Goal: Transaction & Acquisition: Purchase product/service

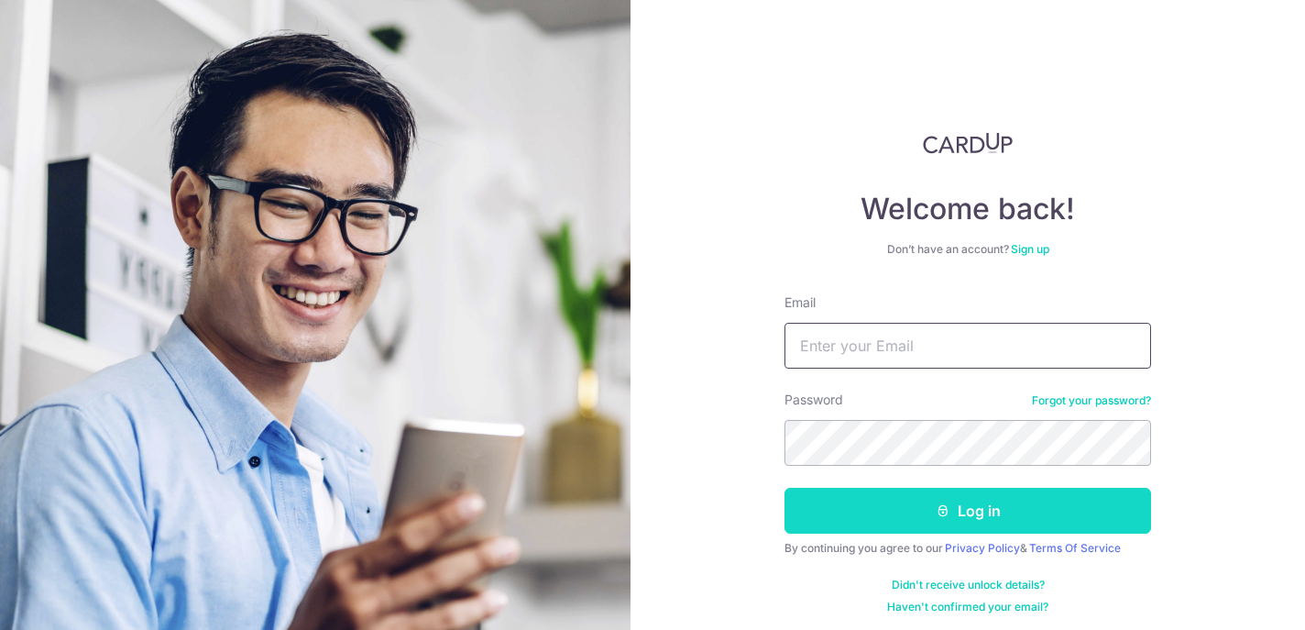
type input "[EMAIL_ADDRESS][DOMAIN_NAME]"
click at [902, 512] on button "Log in" at bounding box center [967, 511] width 367 height 46
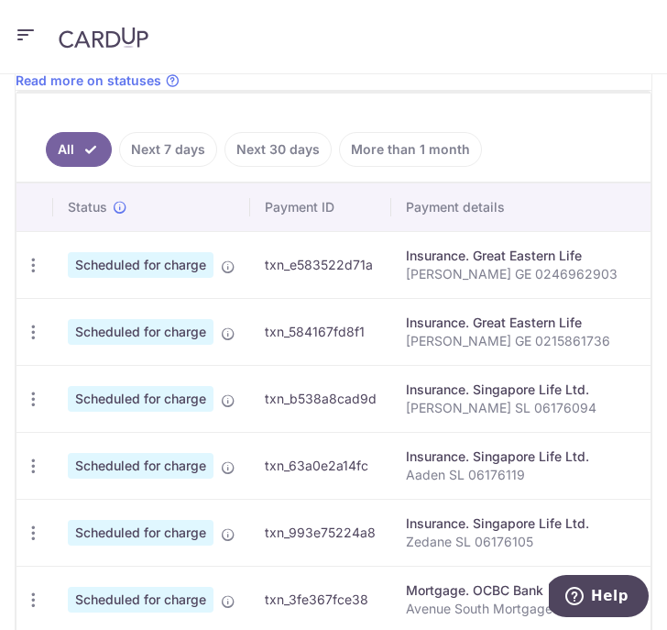
scroll to position [609, 0]
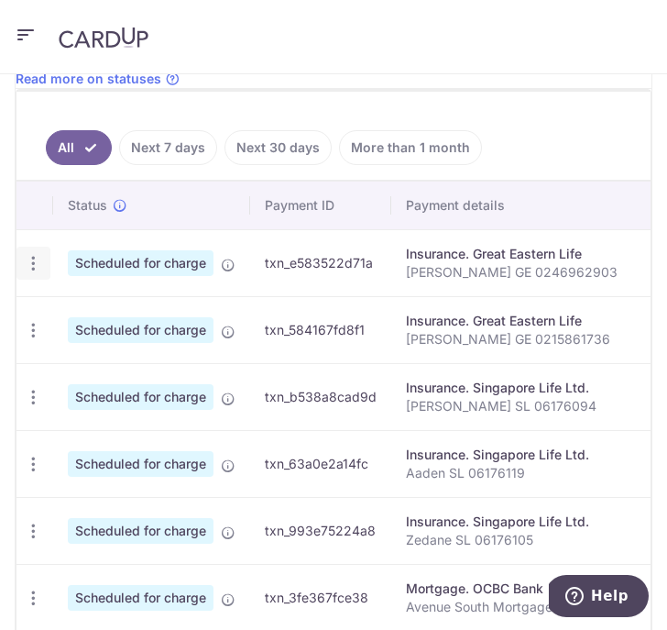
click at [35, 264] on icon "button" at bounding box center [33, 263] width 19 height 19
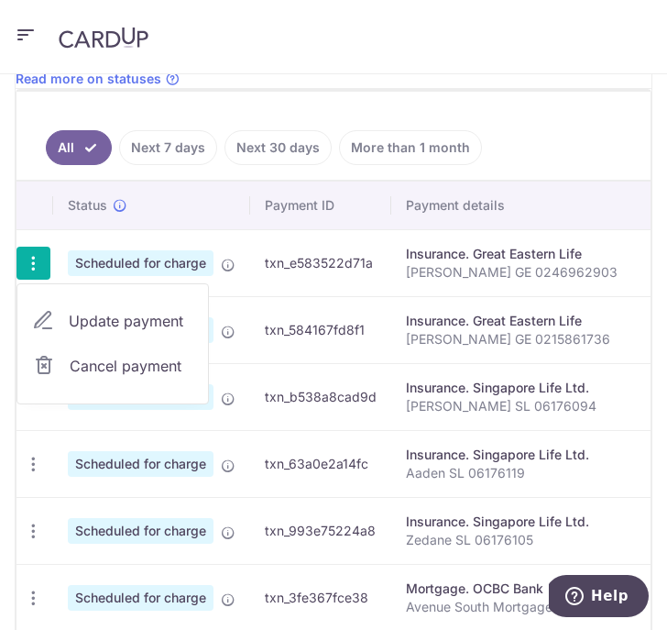
click at [88, 329] on span "Update payment" at bounding box center [131, 321] width 125 height 22
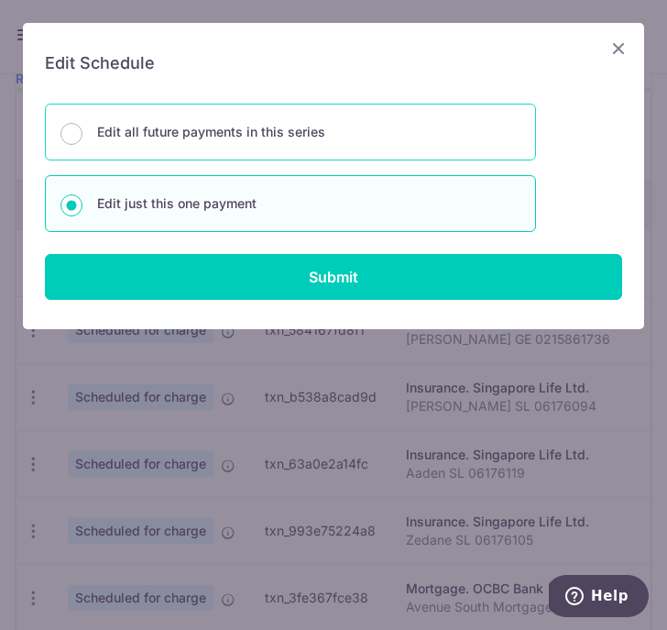
click at [277, 122] on p "Edit all future payments in this series" at bounding box center [308, 132] width 423 height 22
click at [82, 123] on input "Edit all future payments in this series" at bounding box center [71, 134] width 22 height 22
radio input "true"
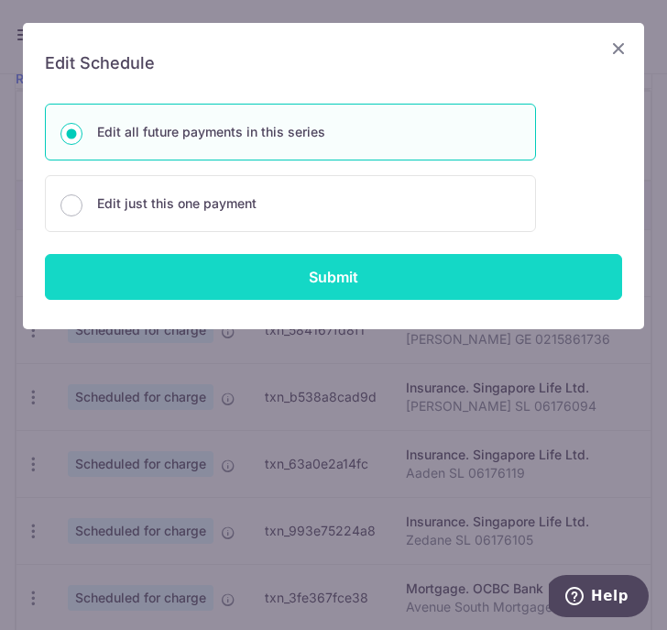
click at [321, 257] on input "Submit" at bounding box center [333, 277] width 577 height 46
radio input "true"
type input "45.04"
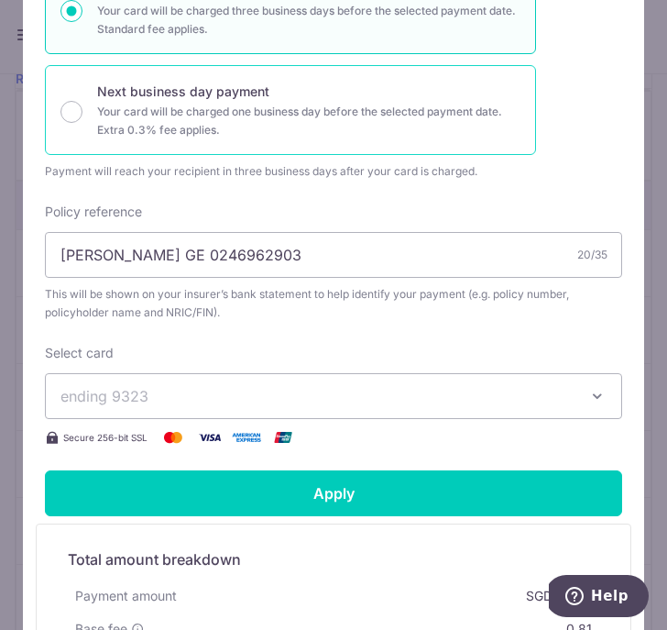
scroll to position [296, 0]
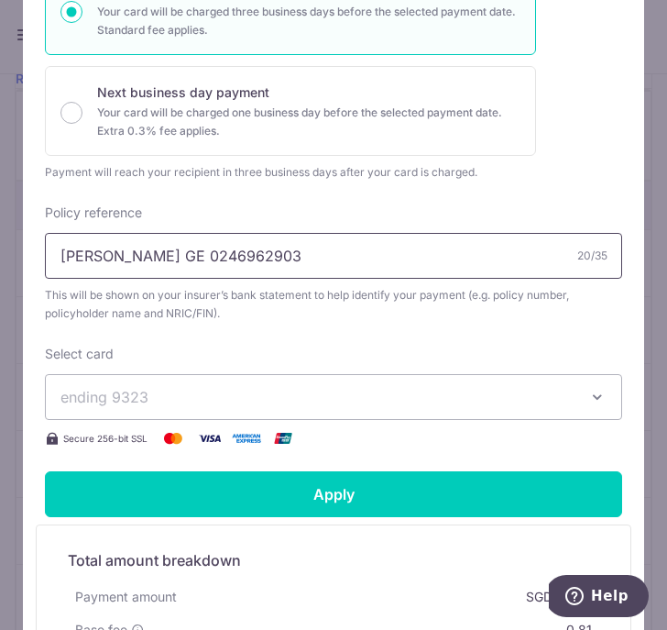
click at [132, 251] on input "Cheryl GE 0246962903" at bounding box center [333, 256] width 577 height 46
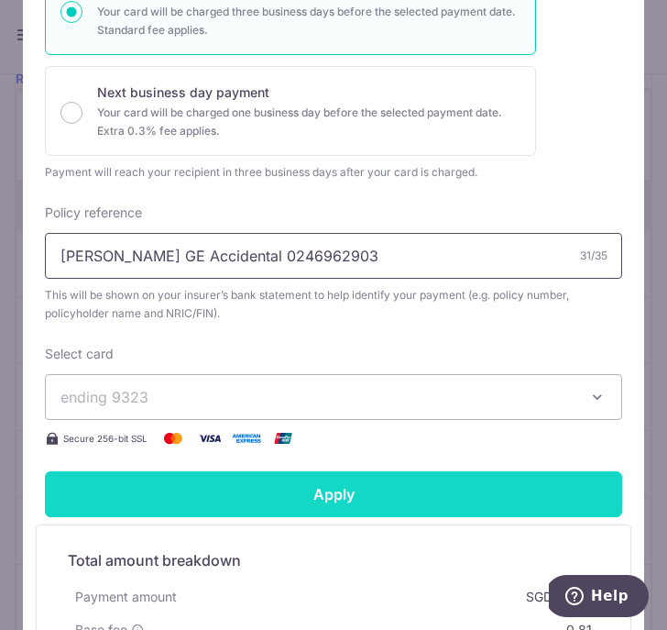
type input "[PERSON_NAME] GE Accidental 0246962903"
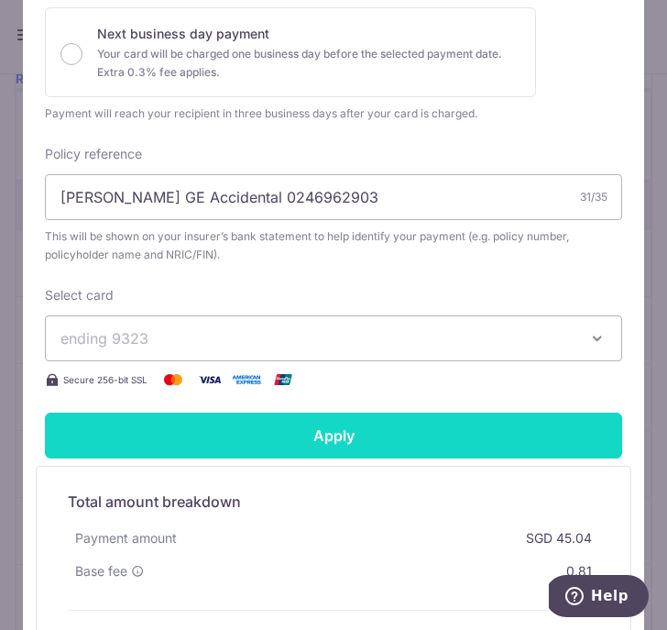
scroll to position [473, 0]
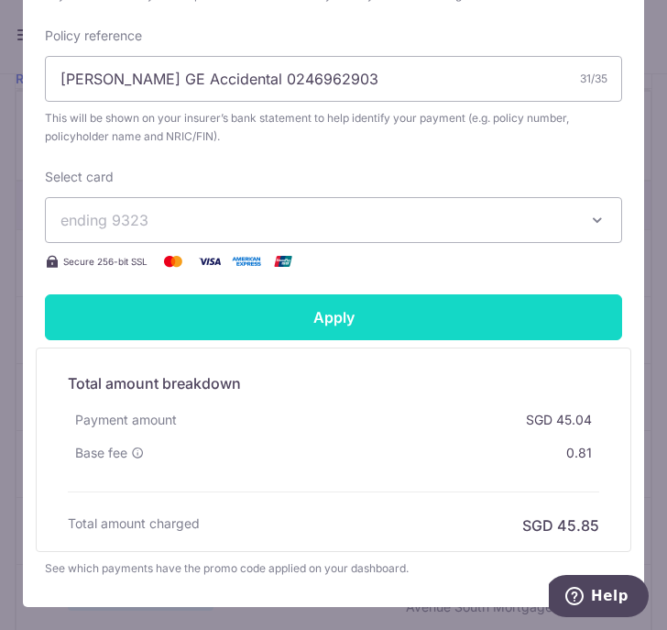
click at [323, 489] on form "By clicking apply, you will make changes to all 5 payments to Great Eastern Lif…" at bounding box center [333, 94] width 577 height 967
click at [381, 325] on input "Apply" at bounding box center [333, 317] width 577 height 46
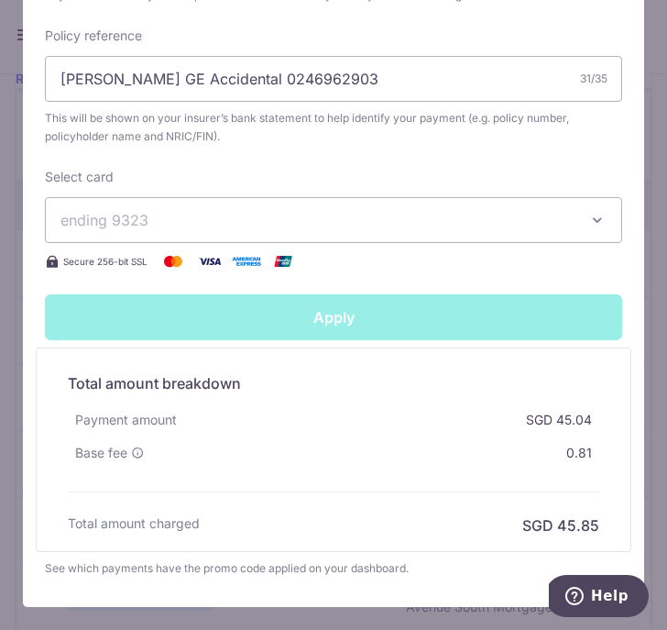
type input "Successfully Applied"
click at [525, 201] on div "Edit payment By clicking apply, you will make changes to all 5 payments to Grea…" at bounding box center [333, 315] width 667 height 630
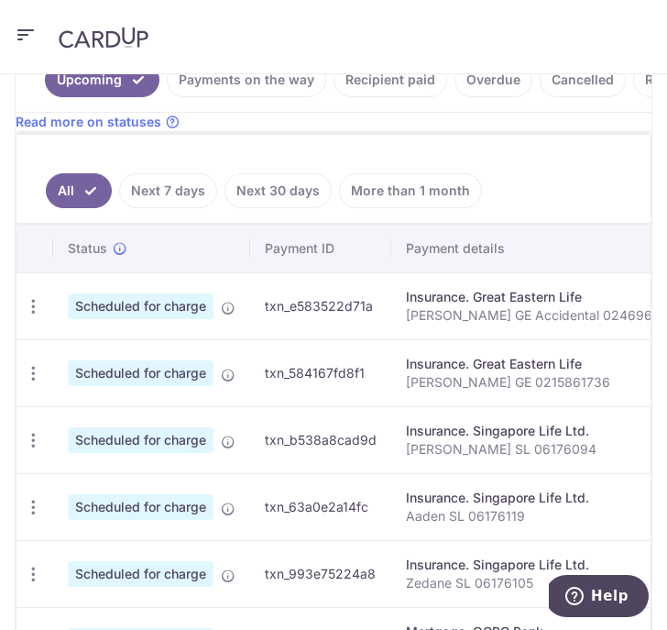
scroll to position [608, 0]
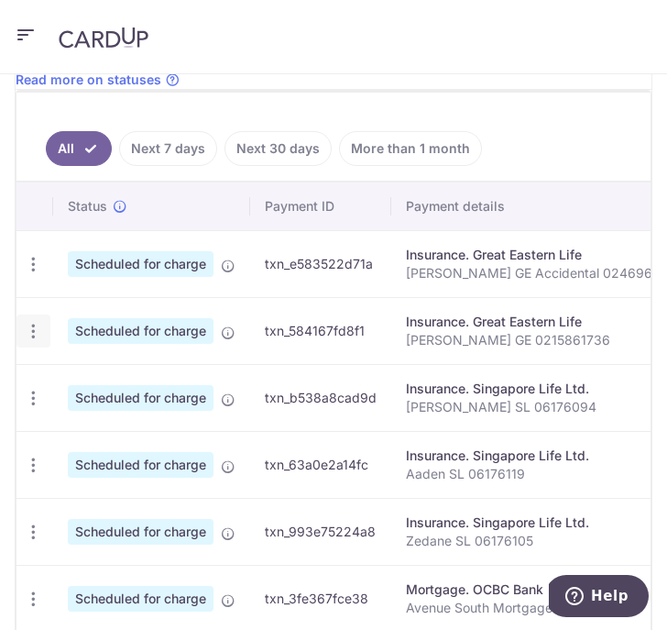
click at [31, 274] on icon "button" at bounding box center [33, 264] width 19 height 19
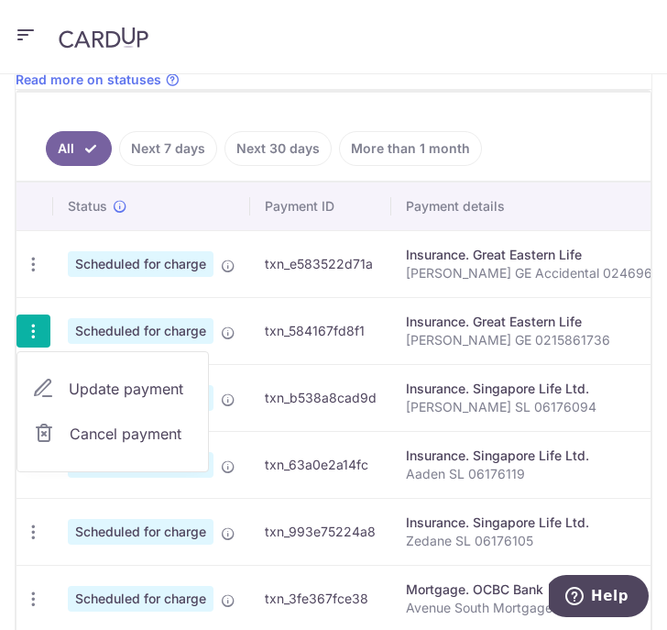
click at [114, 387] on span "Update payment" at bounding box center [131, 389] width 125 height 22
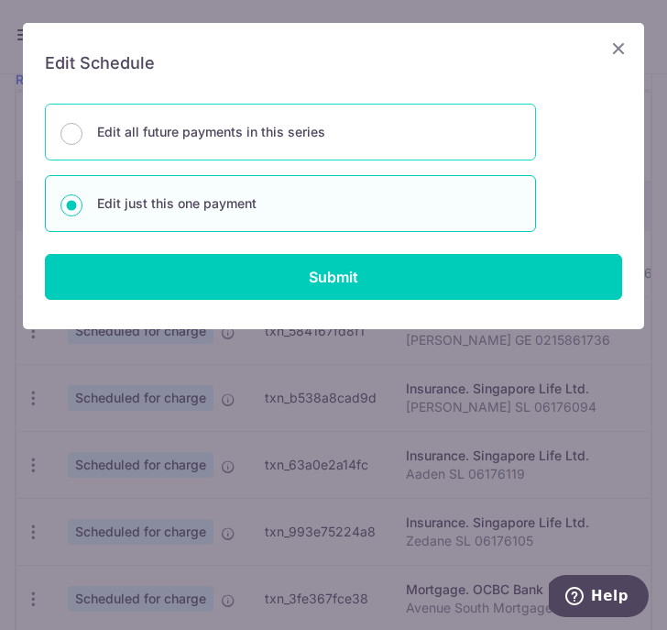
click at [295, 141] on p "Edit all future payments in this series" at bounding box center [308, 132] width 423 height 22
click at [82, 141] on input "Edit all future payments in this series" at bounding box center [71, 134] width 22 height 22
radio input "true"
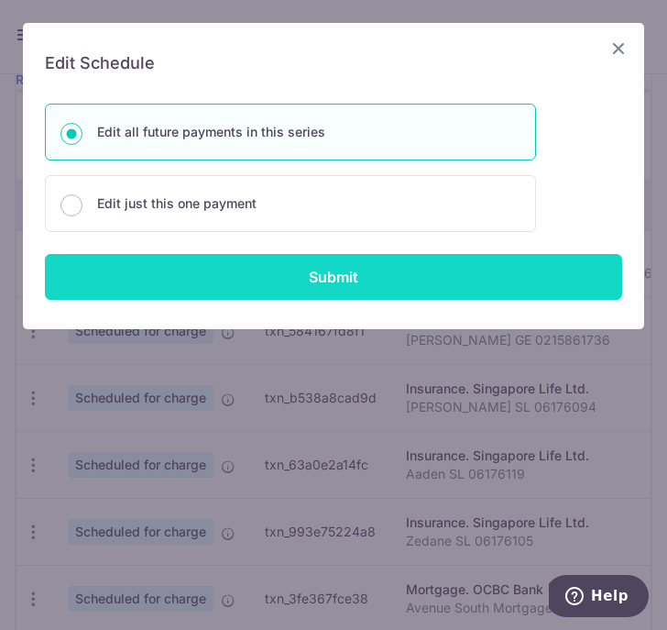
click at [320, 286] on input "Submit" at bounding box center [333, 277] width 577 height 46
radio input "true"
type input "67.50"
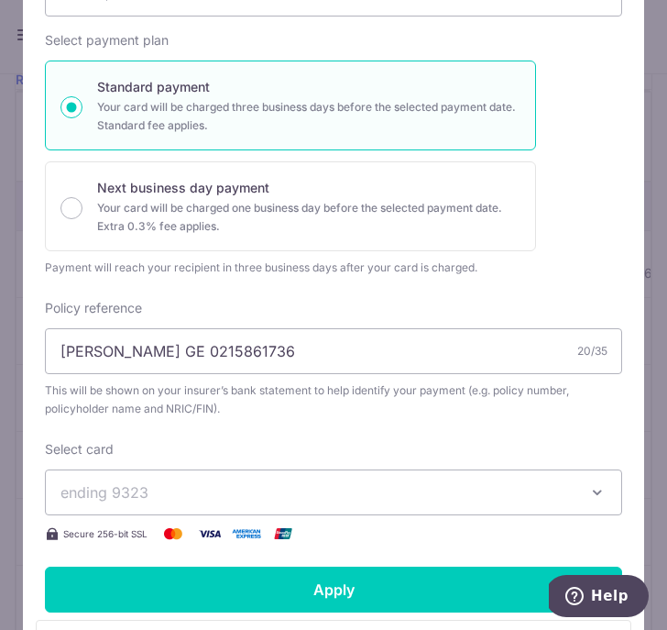
scroll to position [229, 0]
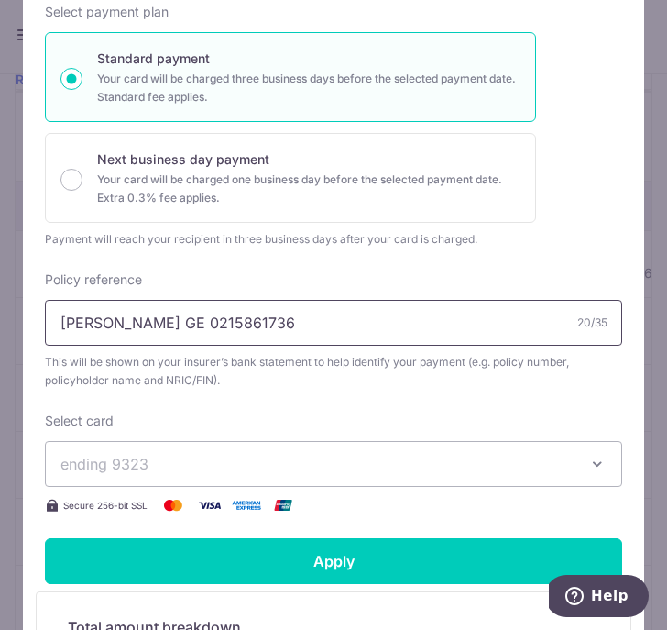
click at [140, 330] on input "Cheryl GE 0215861736" at bounding box center [333, 323] width 577 height 46
click at [133, 325] on input "Cheryl GE 0215861736" at bounding box center [333, 323] width 577 height 46
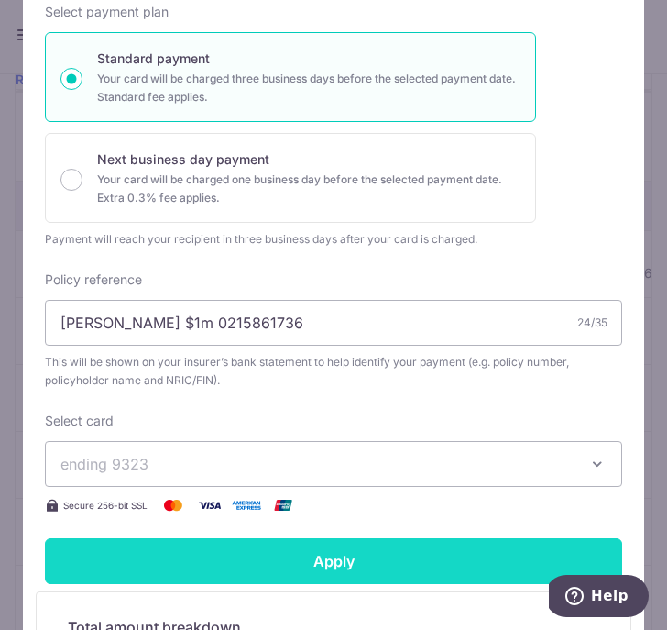
click at [330, 566] on input "Apply" at bounding box center [333, 561] width 577 height 46
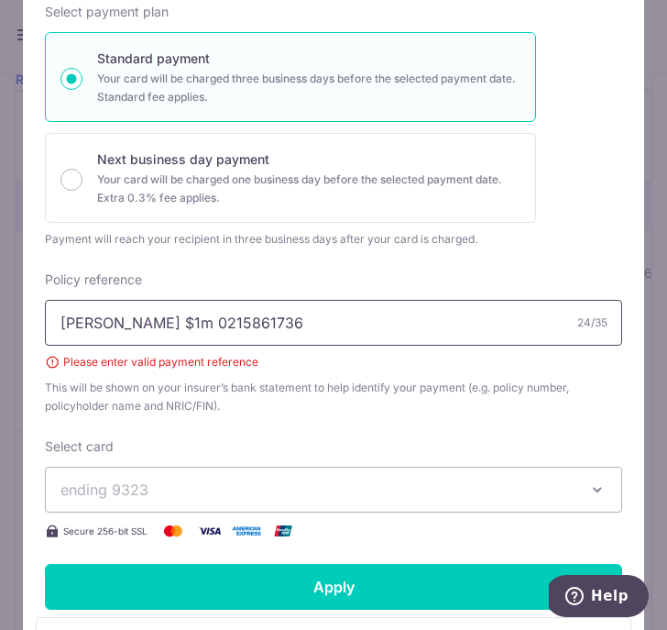
click at [141, 318] on input "Cheryl GE $1m 0215861736" at bounding box center [333, 323] width 577 height 46
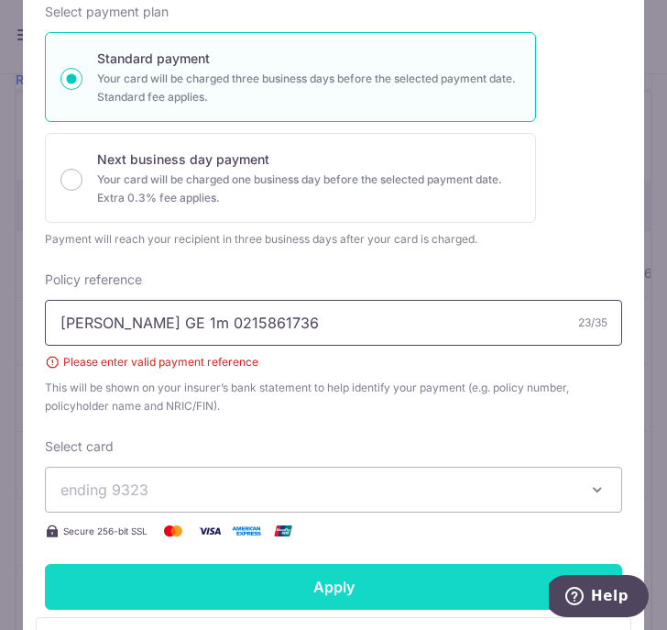
type input "[PERSON_NAME] GE 1m 0215861736"
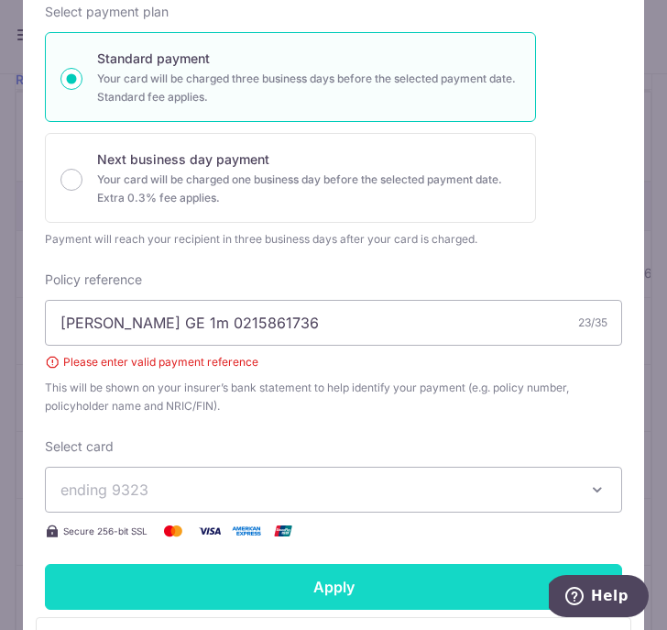
click at [345, 579] on input "Apply" at bounding box center [333, 587] width 577 height 46
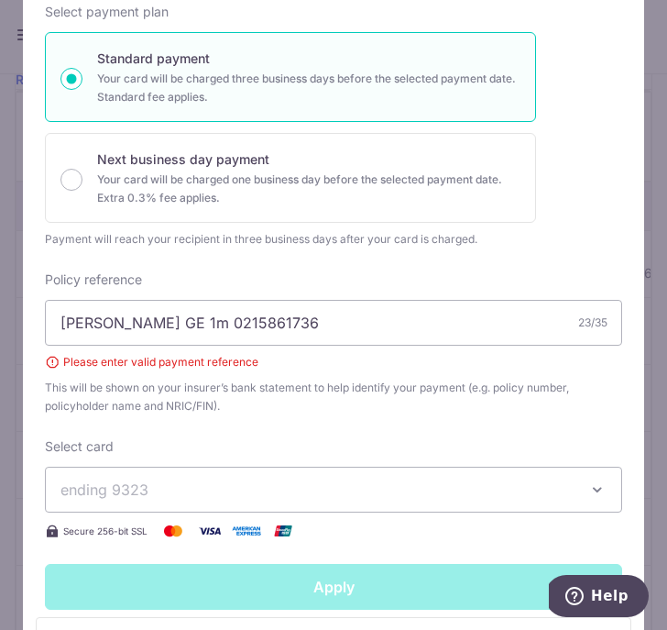
type input "Successfully Applied"
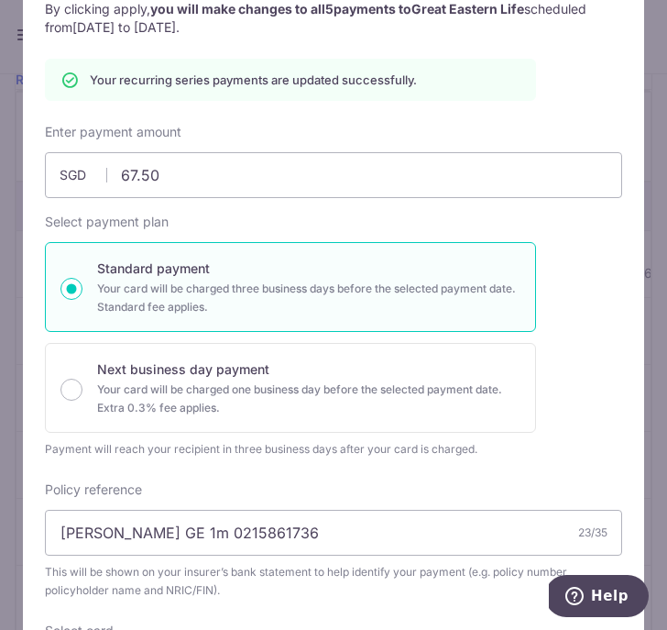
scroll to position [0, 0]
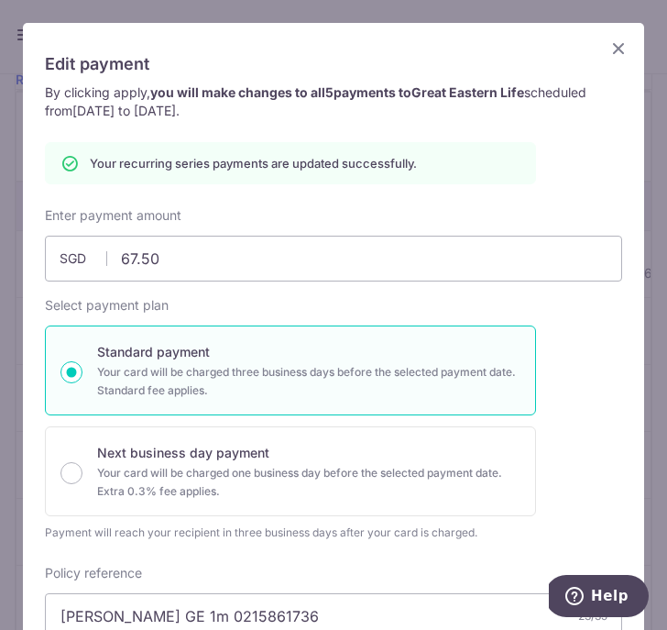
click at [620, 47] on icon "Close" at bounding box center [619, 48] width 22 height 23
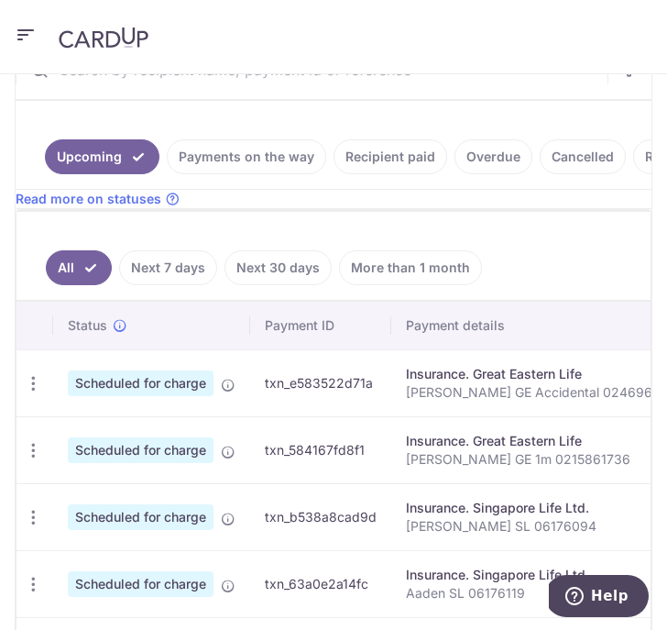
scroll to position [701, 0]
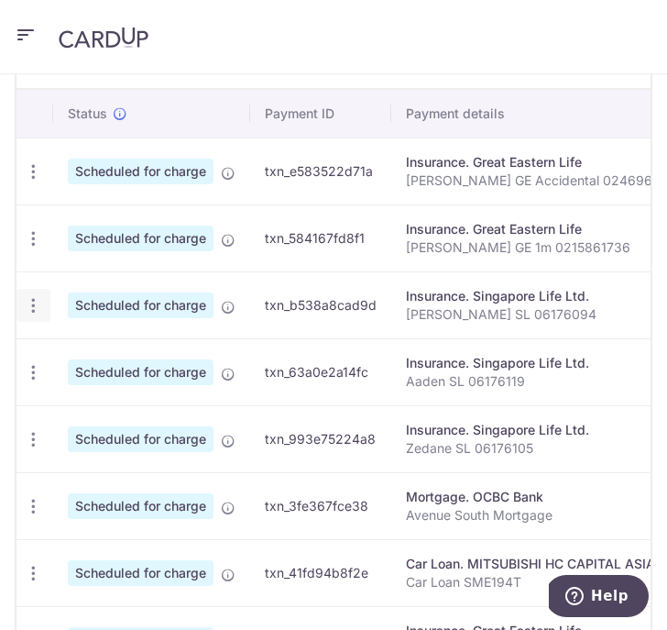
click at [34, 181] on icon "button" at bounding box center [33, 171] width 19 height 19
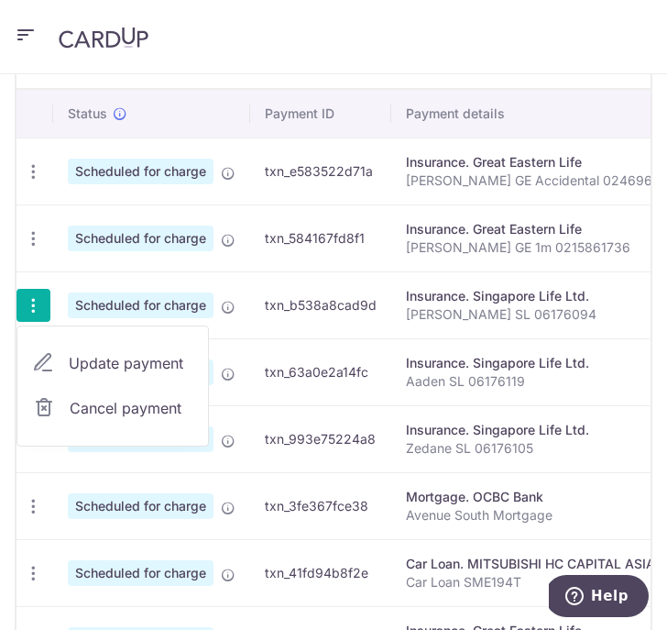
click at [93, 358] on span "Update payment" at bounding box center [131, 363] width 125 height 22
radio input "true"
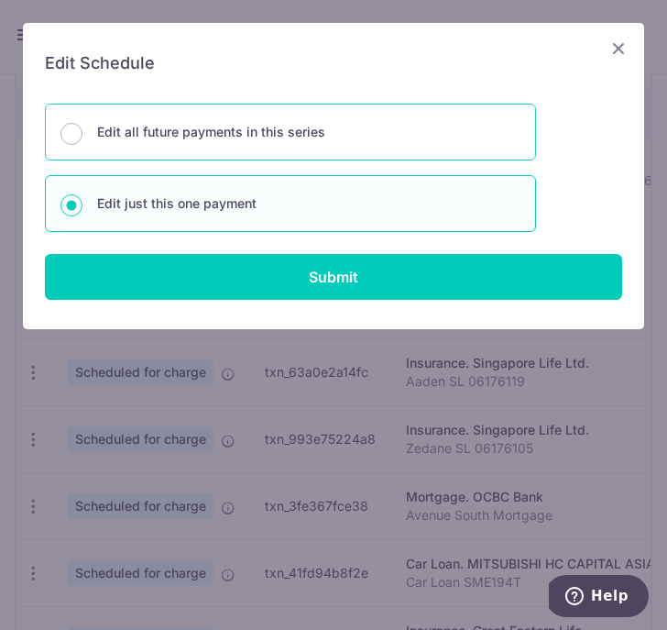
click at [310, 127] on p "Edit all future payments in this series" at bounding box center [308, 132] width 423 height 22
click at [82, 127] on input "Edit all future payments in this series" at bounding box center [71, 134] width 22 height 22
radio input "true"
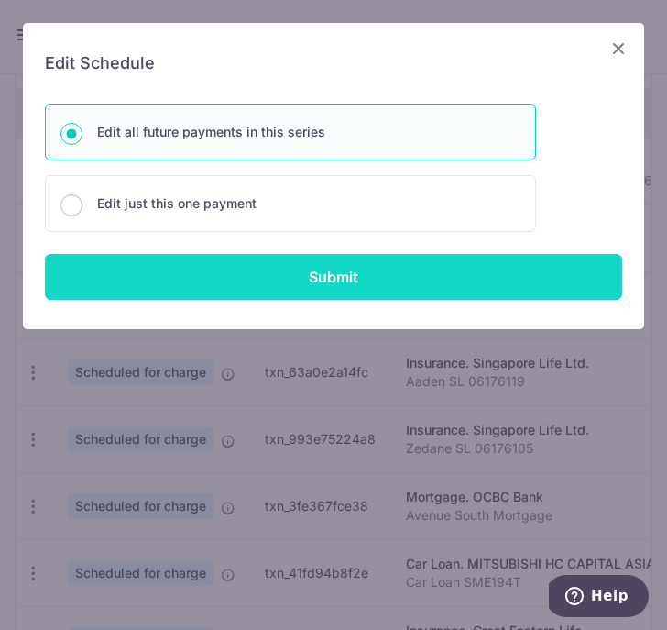
click at [331, 275] on input "Submit" at bounding box center [333, 277] width 577 height 46
radio input "true"
type input "148.00"
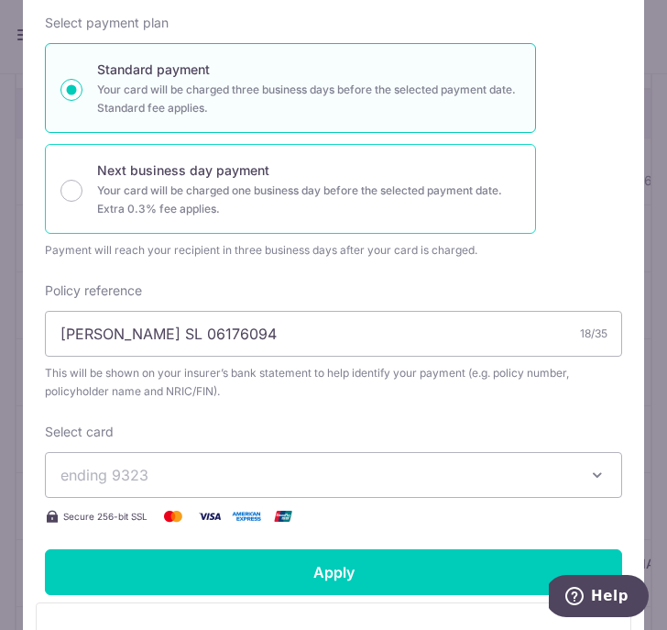
scroll to position [264, 0]
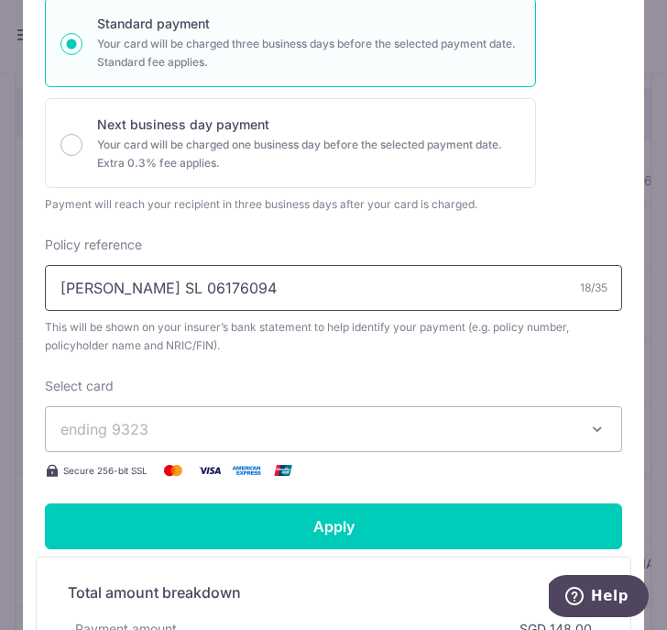
click at [130, 287] on input "Cheryl SL 06176094" at bounding box center [333, 288] width 577 height 46
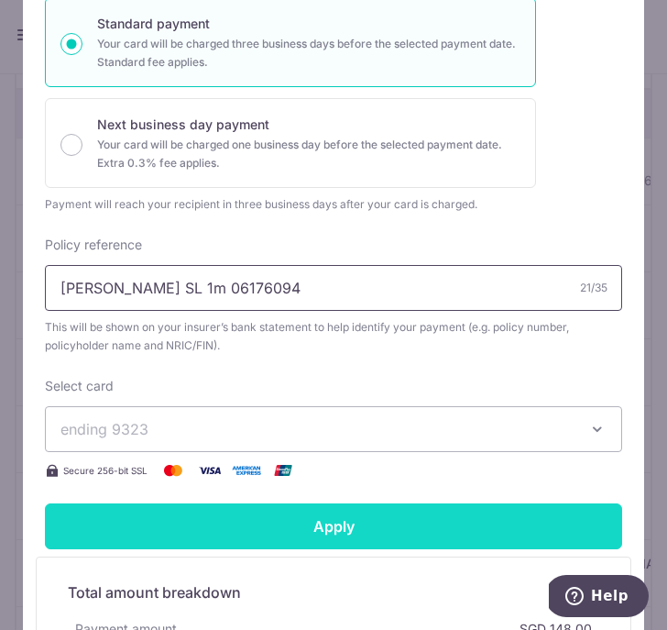
type input "Cheryl SL 1m 06176094"
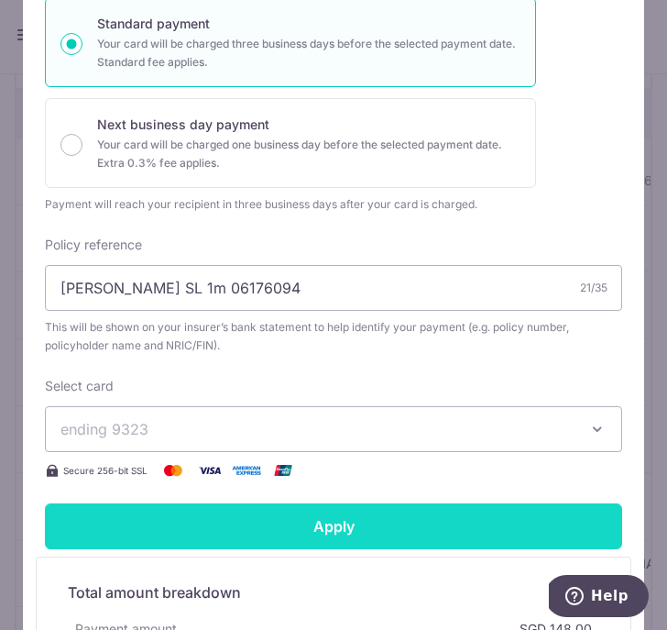
click at [324, 527] on input "Apply" at bounding box center [333, 526] width 577 height 46
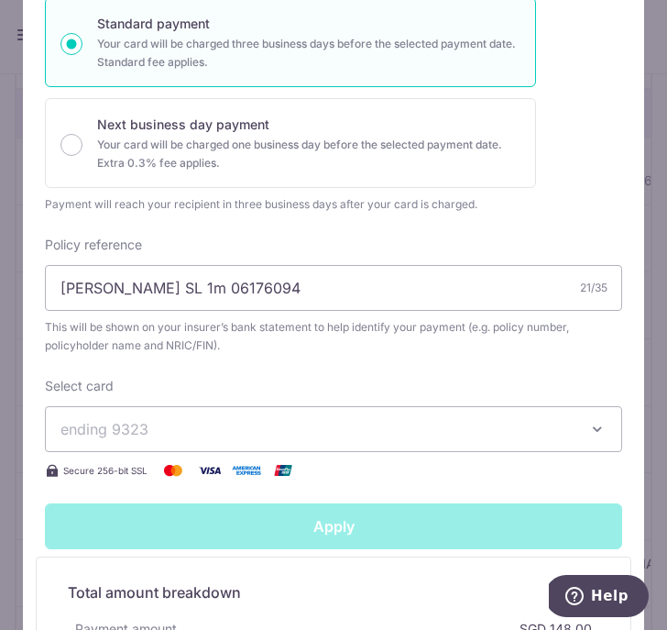
type input "Successfully Applied"
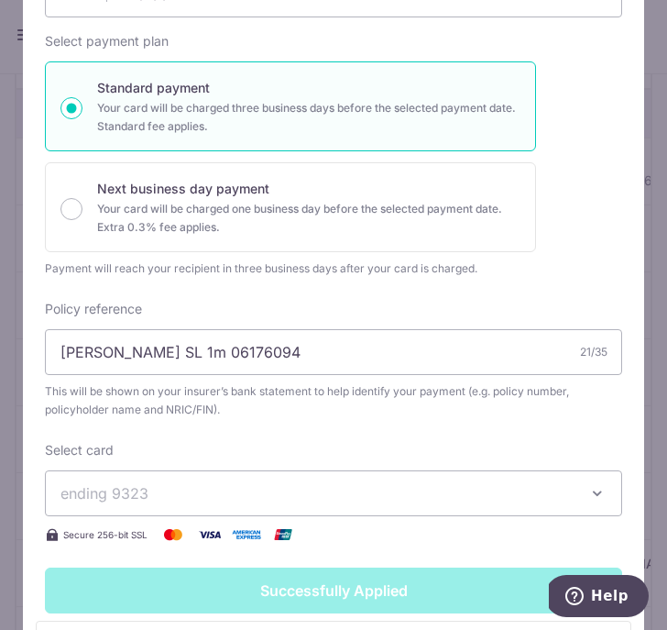
scroll to position [328, 0]
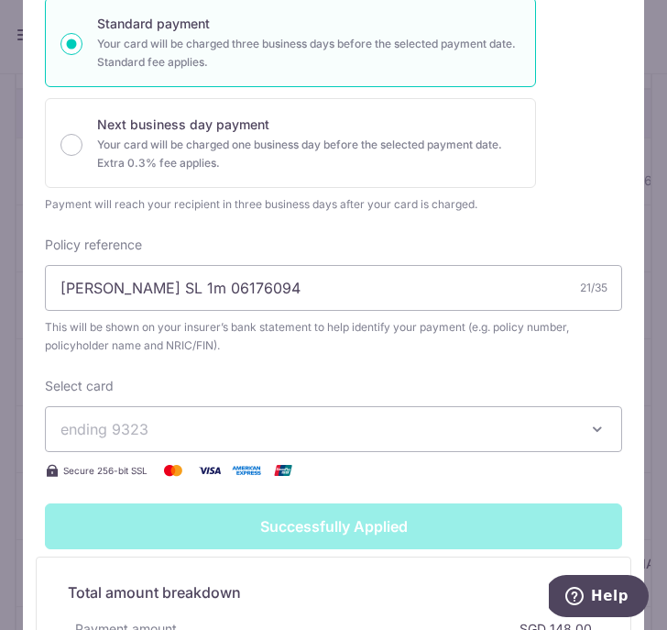
click at [658, 169] on div "Edit payment By clicking apply, you will make changes to all 5 payments to Sing…" at bounding box center [333, 315] width 667 height 630
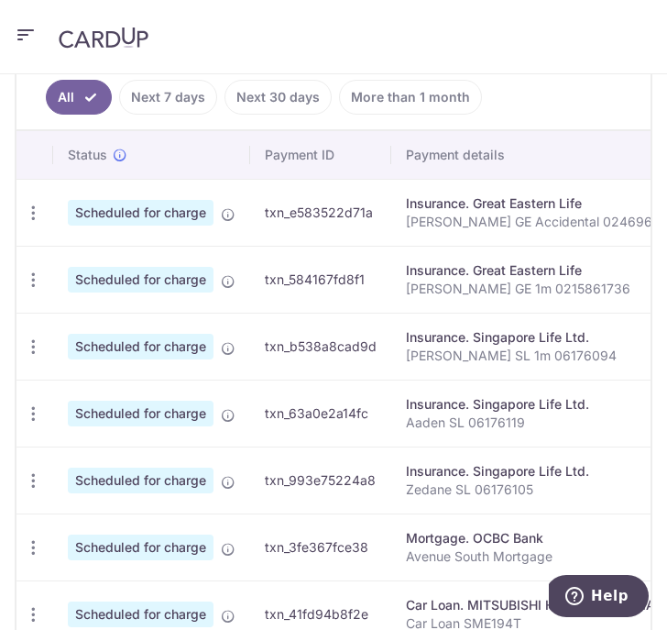
scroll to position [662, 0]
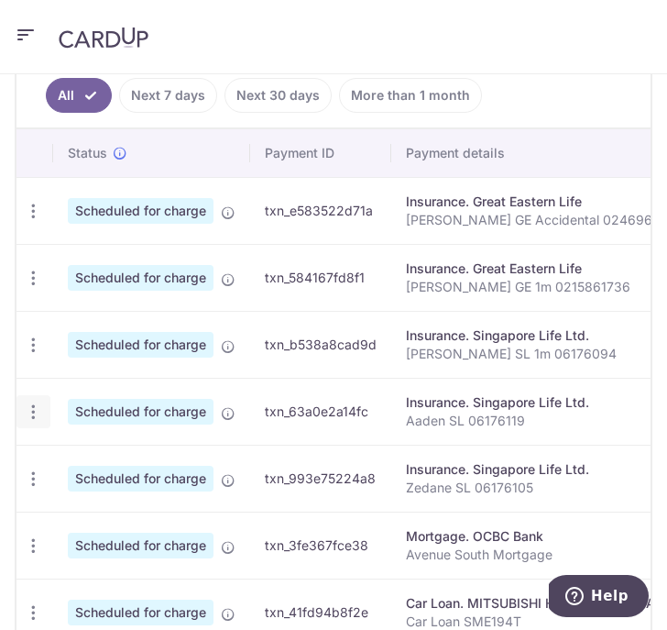
click at [37, 221] on icon "button" at bounding box center [33, 211] width 19 height 19
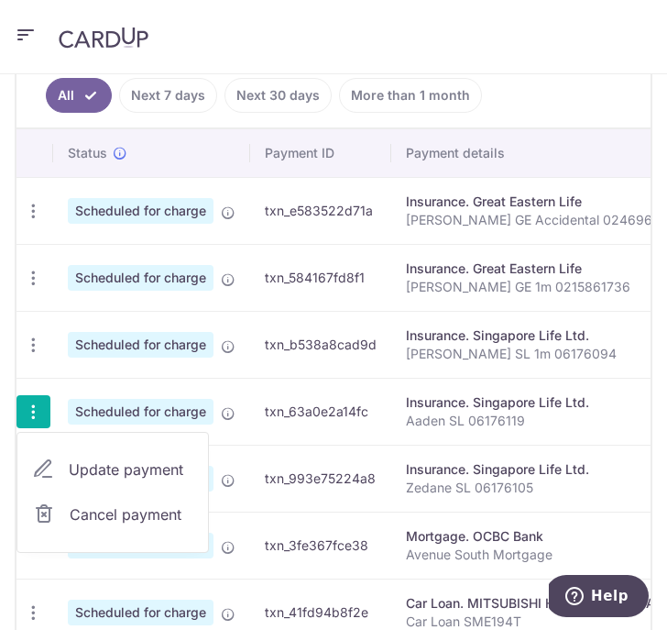
click at [130, 472] on span "Update payment" at bounding box center [131, 469] width 125 height 22
radio input "true"
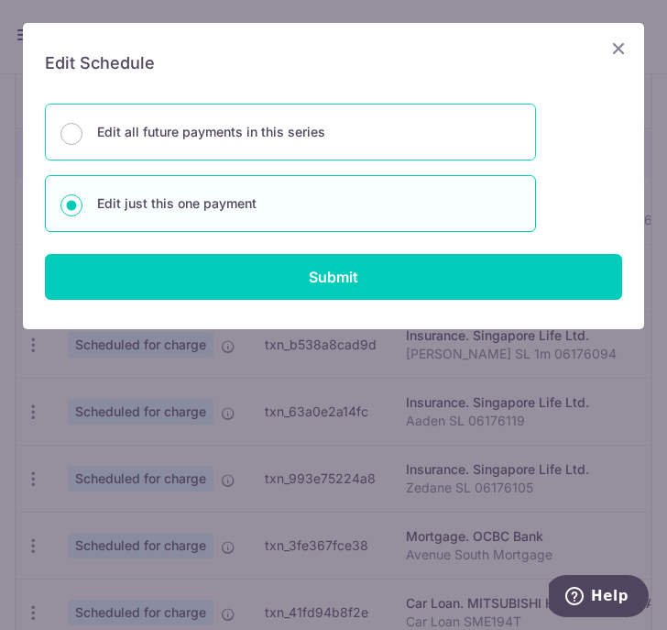
click at [287, 125] on p "Edit all future payments in this series" at bounding box center [308, 132] width 423 height 22
click at [82, 125] on input "Edit all future payments in this series" at bounding box center [71, 134] width 22 height 22
radio input "true"
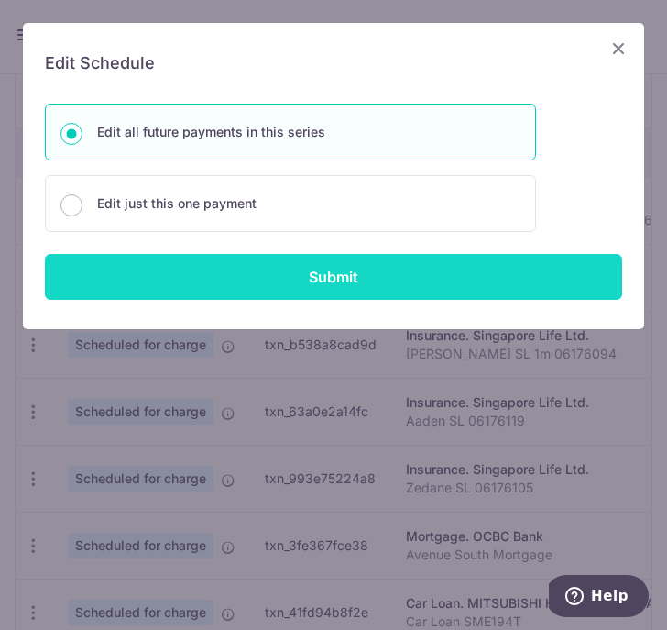
click at [351, 277] on input "Submit" at bounding box center [333, 277] width 577 height 46
radio input "true"
type input "94.00"
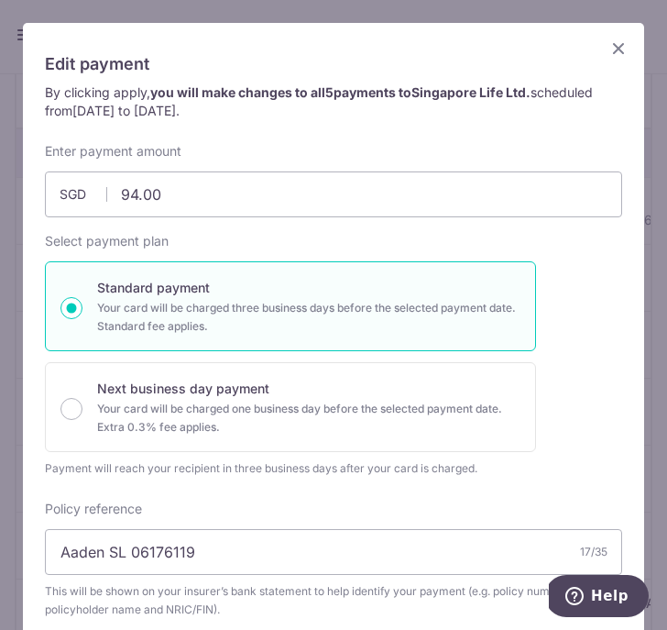
click at [248, 495] on div "Enter payment amount 94.00 94.00 SGD To change the payment amount, please cance…" at bounding box center [333, 443] width 577 height 603
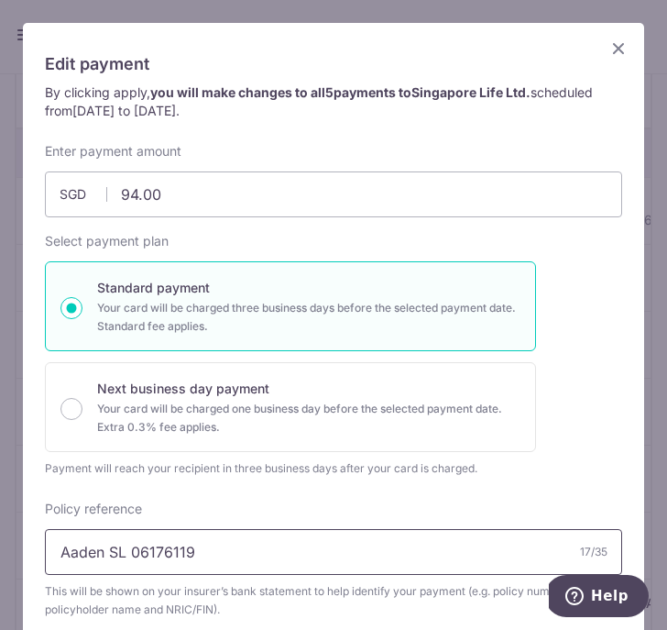
click at [133, 552] on input "Aaden SL 06176119" at bounding box center [333, 552] width 577 height 46
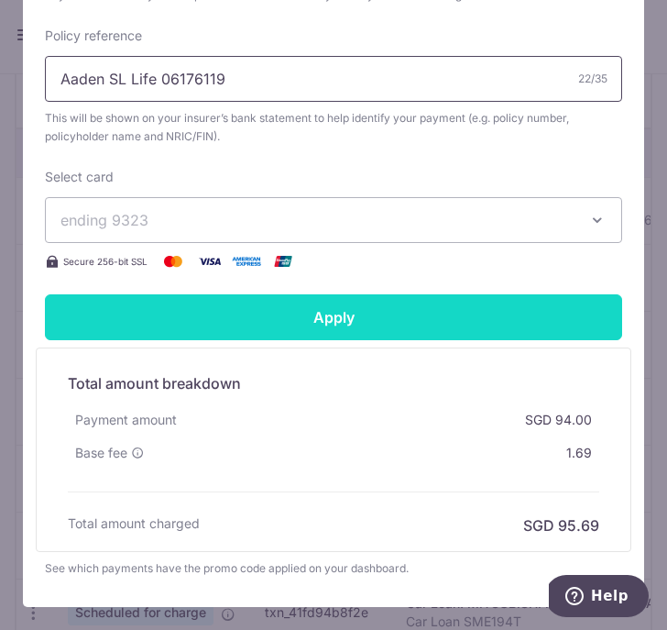
type input "Aaden SL Life 06176119"
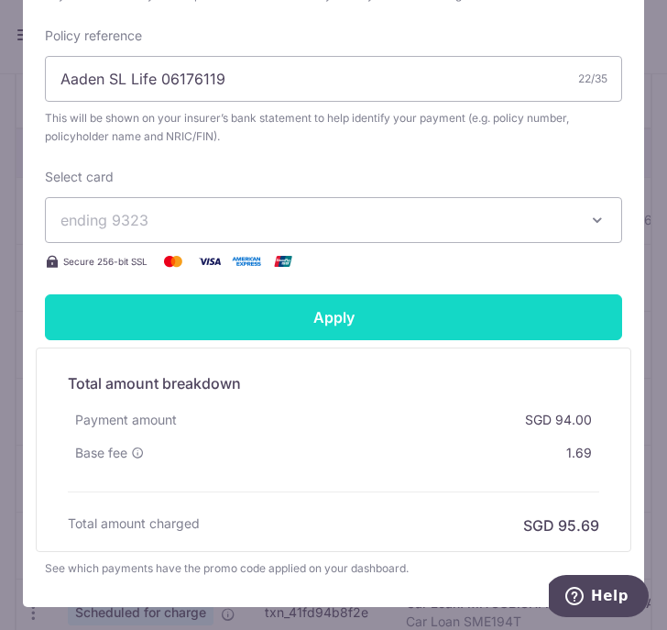
click at [410, 316] on input "Apply" at bounding box center [333, 317] width 577 height 46
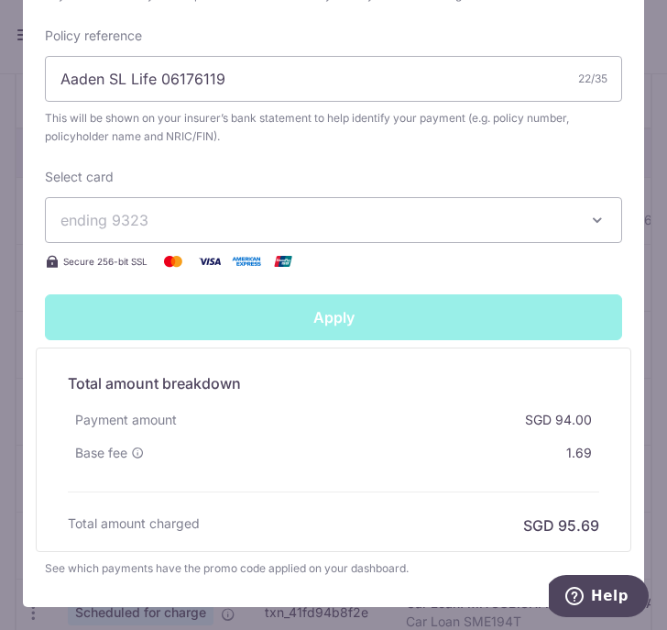
type input "Successfully Applied"
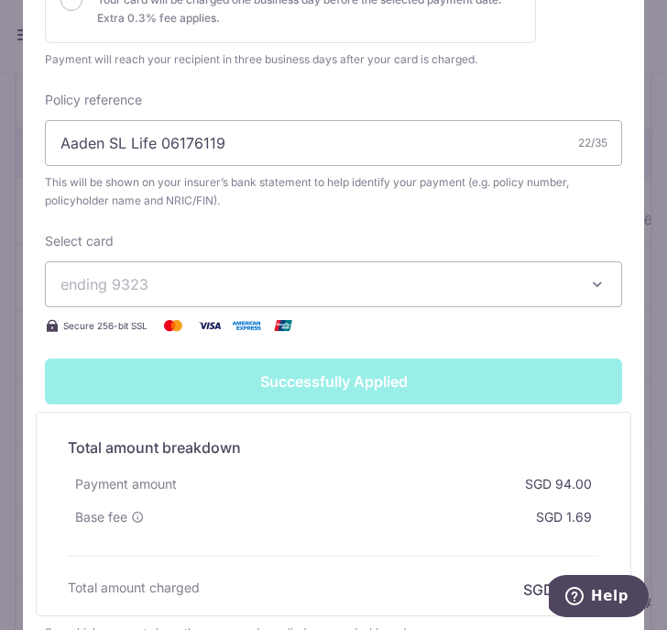
scroll to position [537, 0]
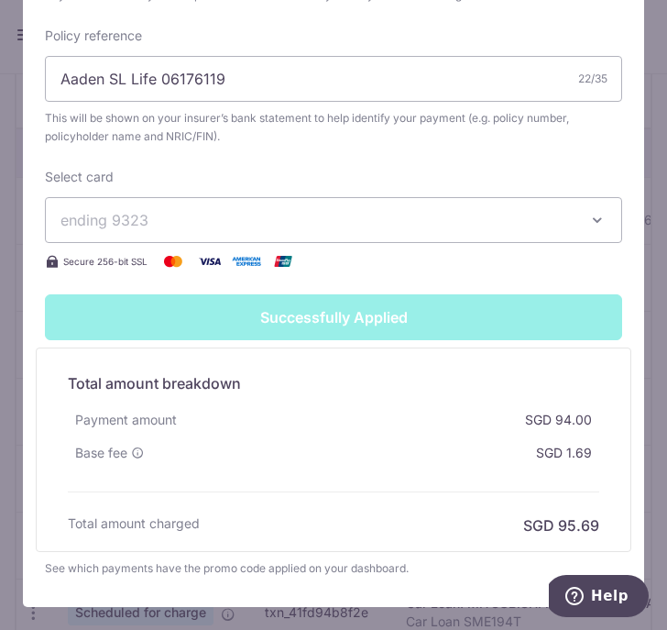
click at [658, 222] on div "Edit payment By clicking apply, you will make changes to all 5 payments to Sing…" at bounding box center [333, 315] width 667 height 630
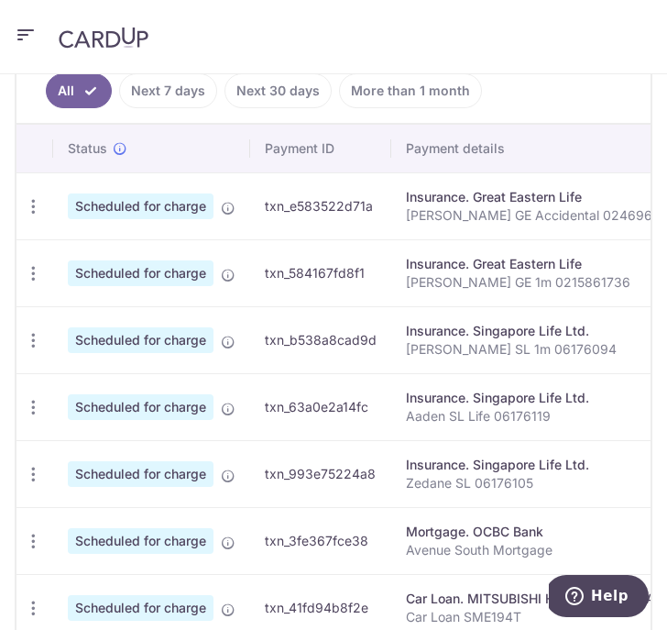
scroll to position [698, 0]
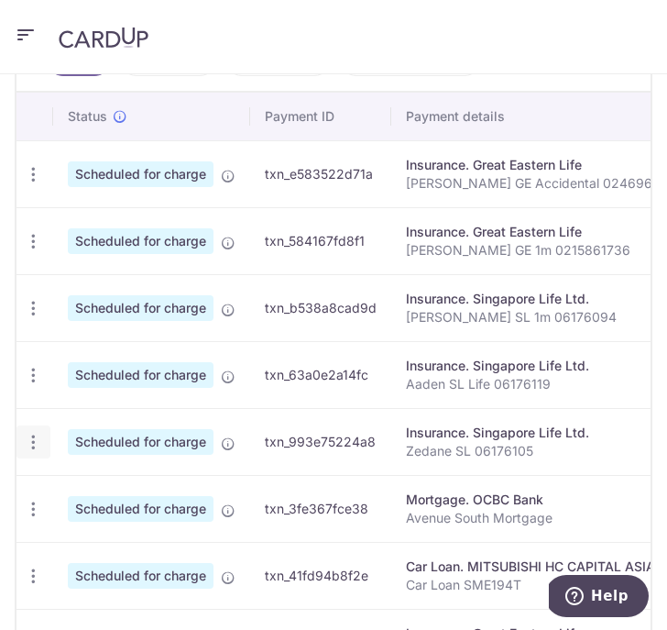
click at [34, 184] on icon "button" at bounding box center [33, 174] width 19 height 19
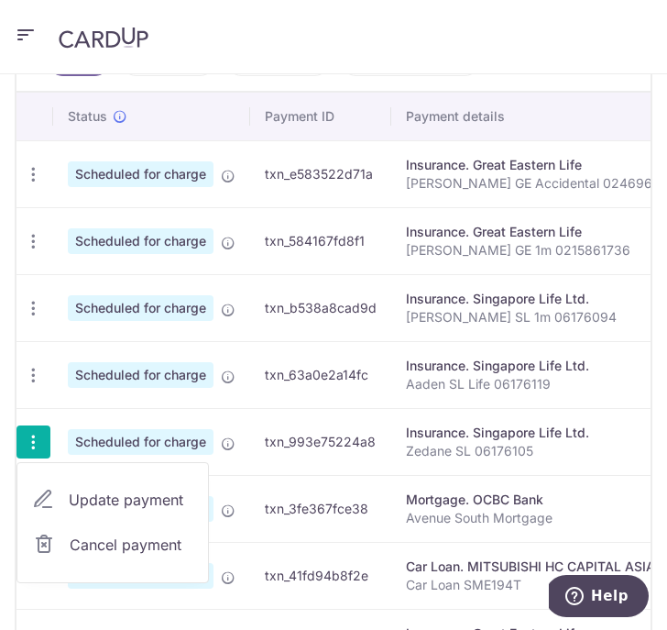
click at [125, 498] on span "Update payment" at bounding box center [131, 499] width 125 height 22
radio input "true"
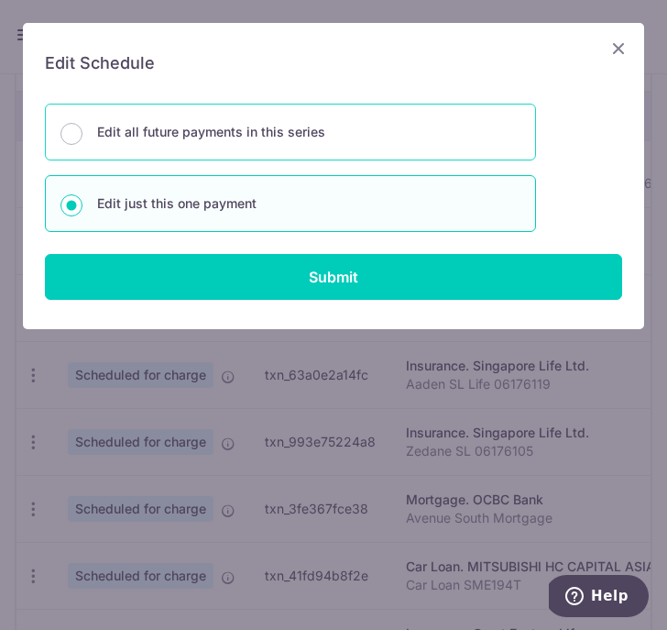
click at [309, 133] on p "Edit all future payments in this series" at bounding box center [308, 132] width 423 height 22
click at [82, 133] on input "Edit all future payments in this series" at bounding box center [71, 134] width 22 height 22
radio input "true"
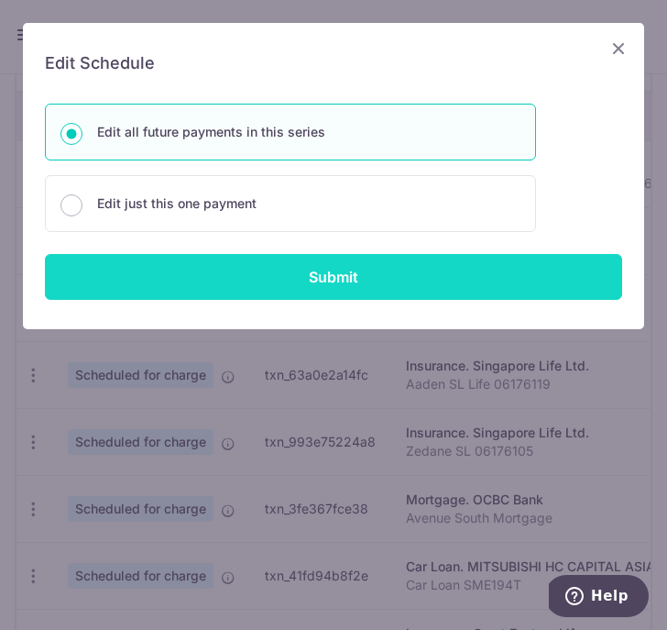
click at [344, 274] on input "Submit" at bounding box center [333, 277] width 577 height 46
radio input "true"
type input "95.85"
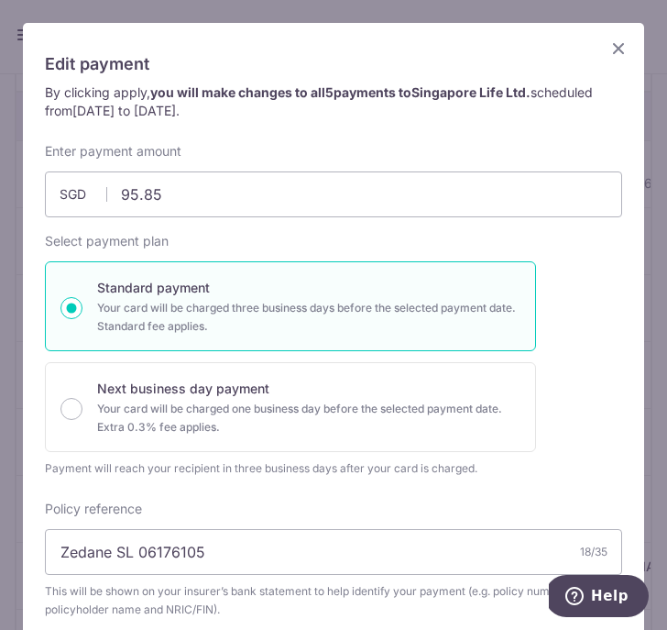
scroll to position [216, 0]
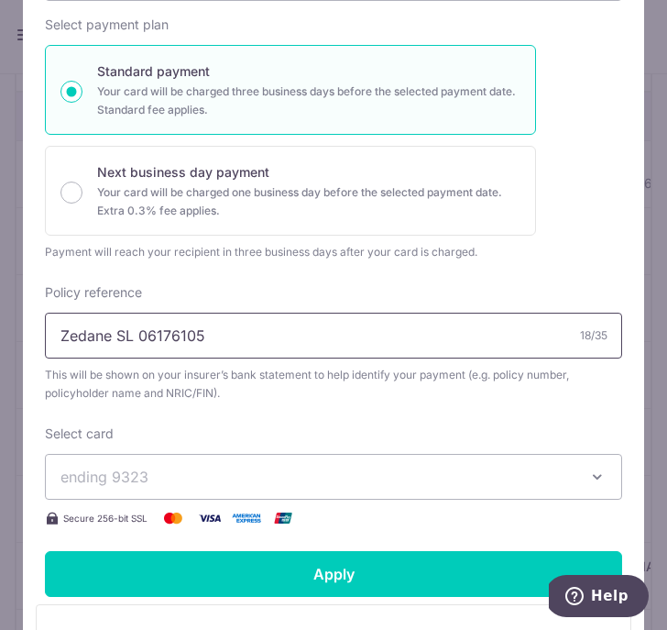
click at [141, 335] on input "Zedane SL 06176105" at bounding box center [333, 335] width 577 height 46
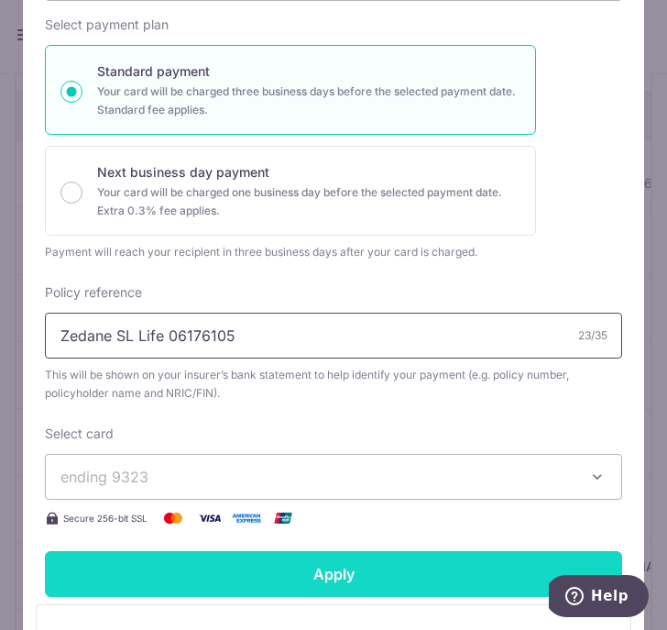
type input "Zedane SL Life 06176105"
click at [290, 577] on input "Apply" at bounding box center [333, 574] width 577 height 46
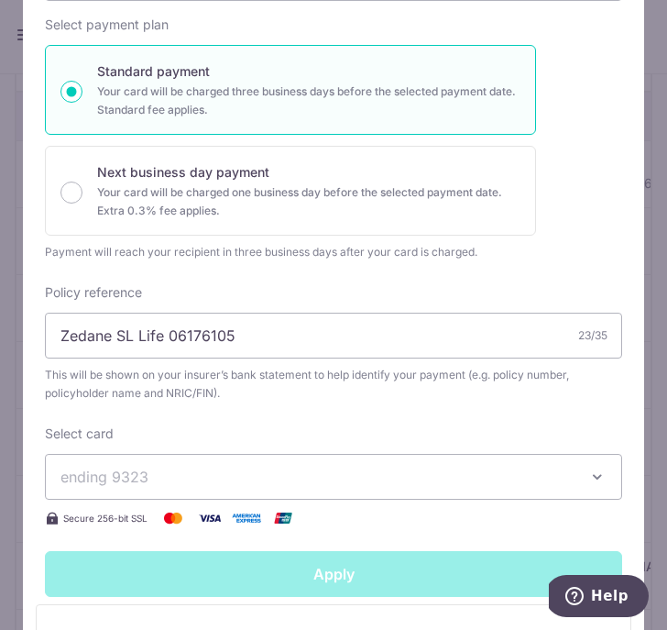
type input "Successfully Applied"
click at [657, 330] on div "Edit payment By clicking apply, you will make changes to all 5 payments to Sing…" at bounding box center [333, 315] width 667 height 630
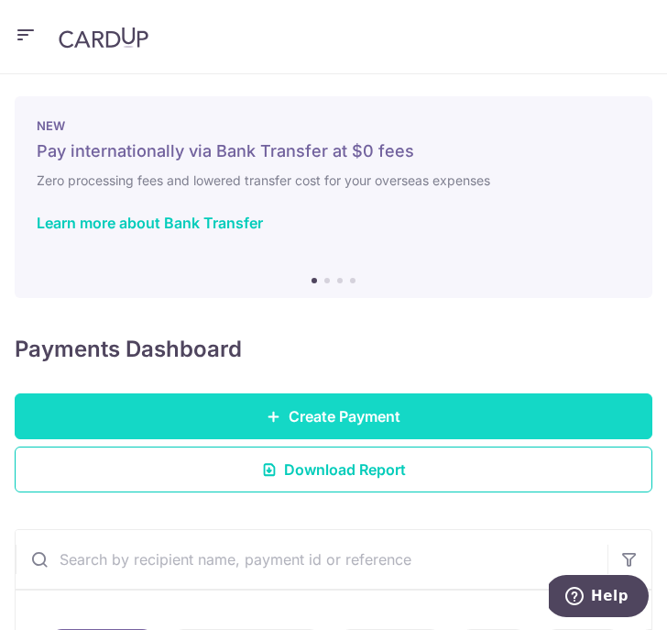
click at [315, 422] on span "Create Payment" at bounding box center [345, 416] width 112 height 22
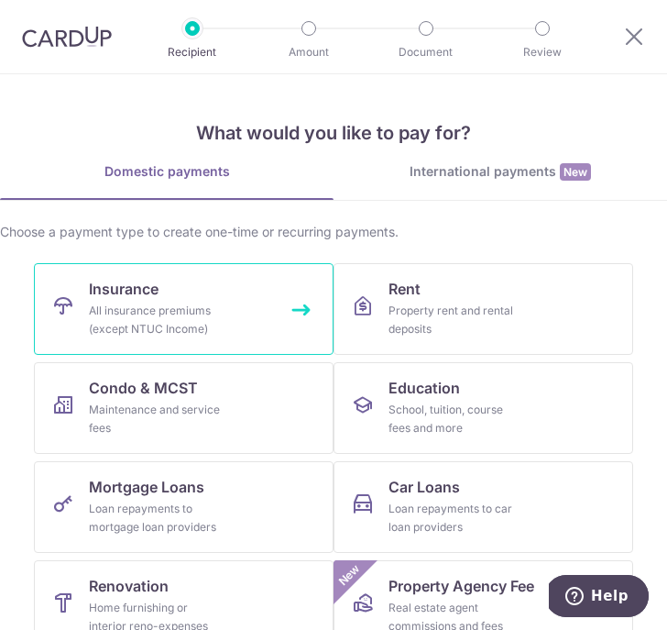
click at [170, 303] on div "All insurance premiums (except NTUC Income)" at bounding box center [155, 319] width 132 height 37
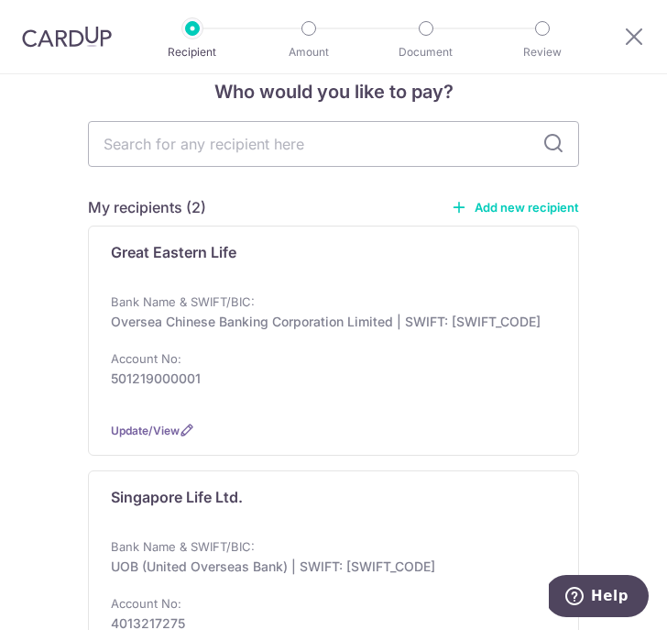
scroll to position [43, 0]
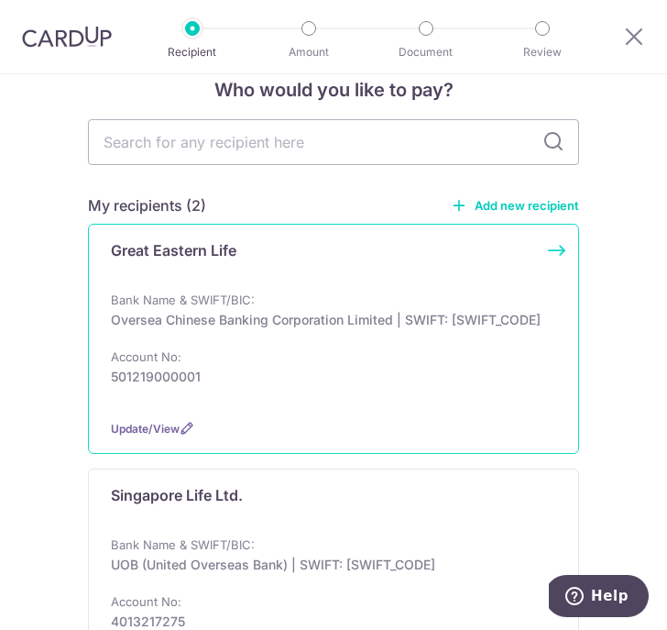
click at [193, 326] on p "Oversea Chinese Banking Corporation Limited | SWIFT: OCBCSGSGXXX" at bounding box center [328, 320] width 434 height 18
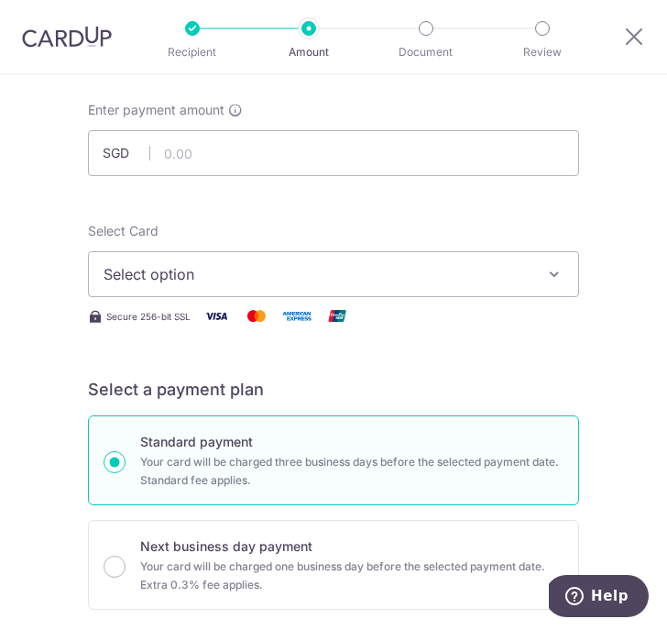
scroll to position [94, 0]
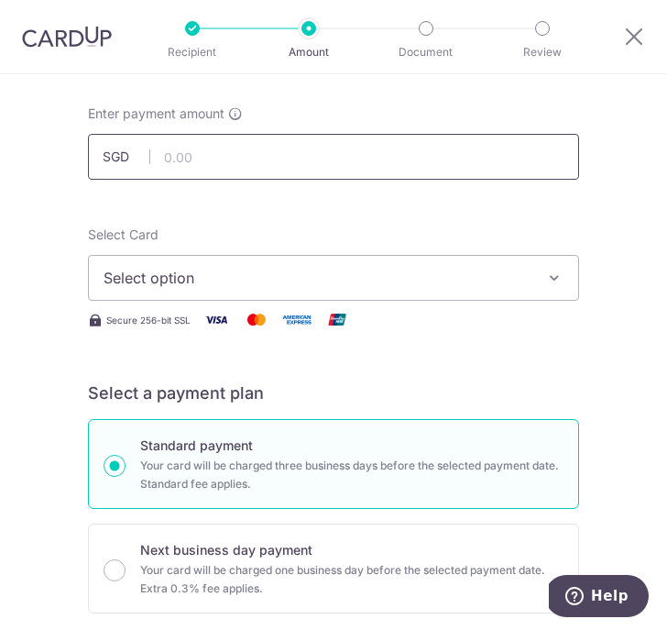
click at [186, 146] on input "text" at bounding box center [333, 157] width 491 height 46
type input "171.25"
click at [527, 256] on button "Select option" at bounding box center [333, 278] width 491 height 46
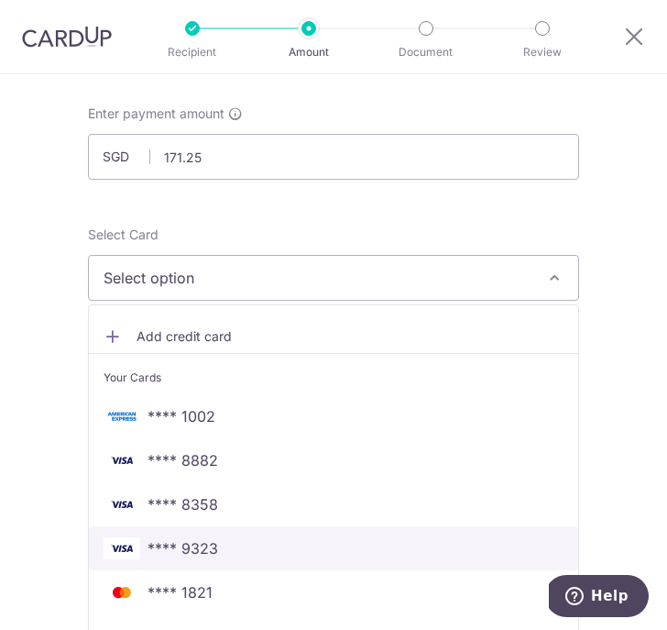
click at [350, 550] on span "**** 9323" at bounding box center [334, 548] width 460 height 22
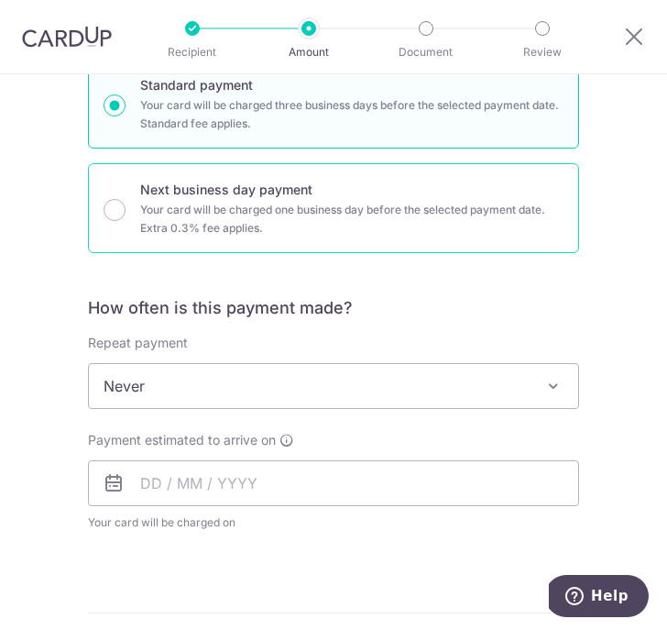
scroll to position [478, 0]
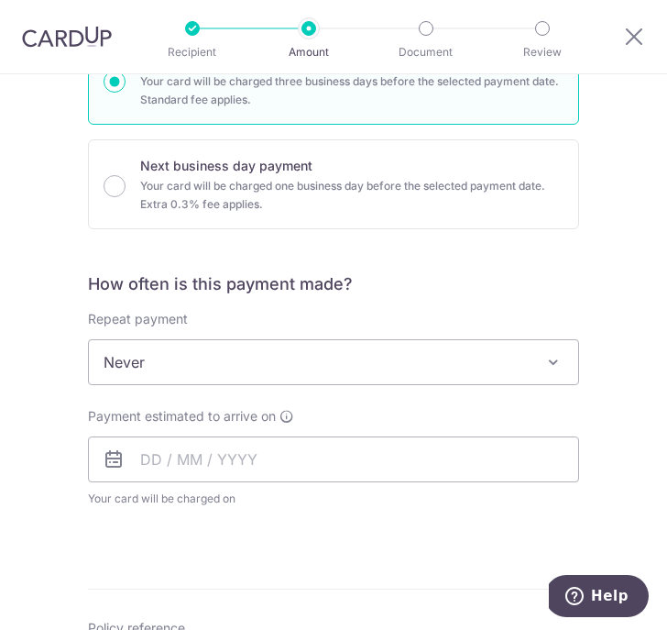
click at [332, 360] on span "Never" at bounding box center [333, 362] width 489 height 44
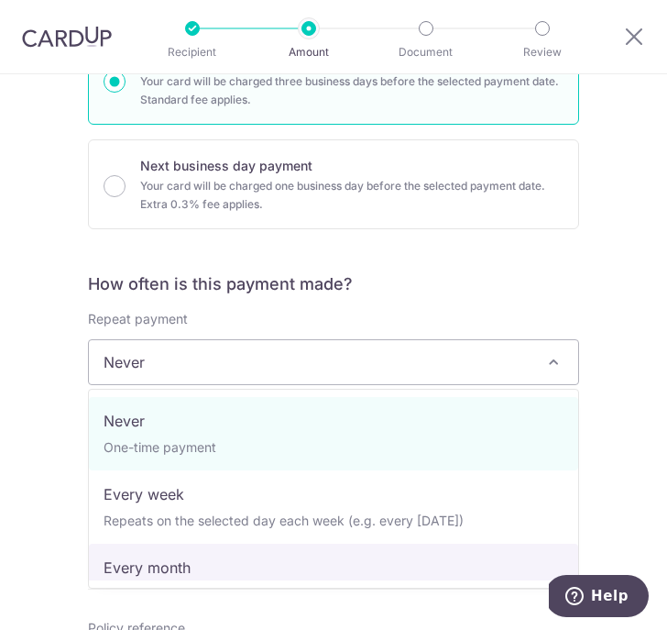
select select "3"
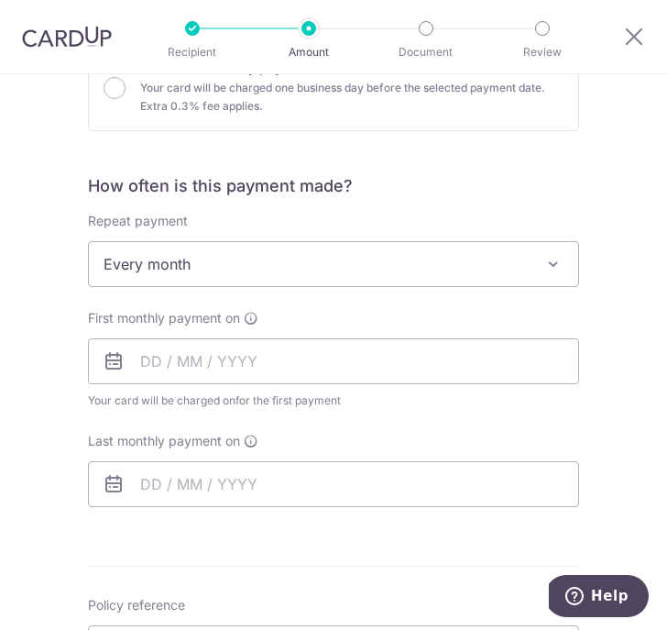
scroll to position [575, 0]
click at [144, 356] on input "text" at bounding box center [333, 362] width 491 height 46
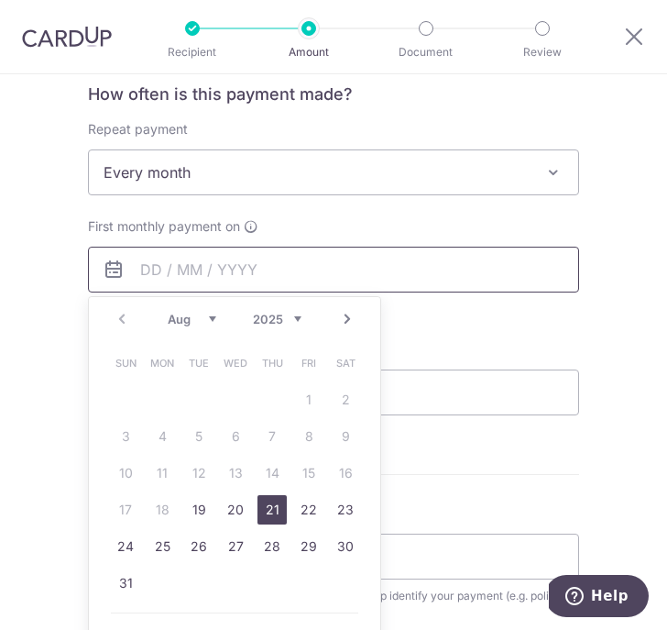
scroll to position [684, 0]
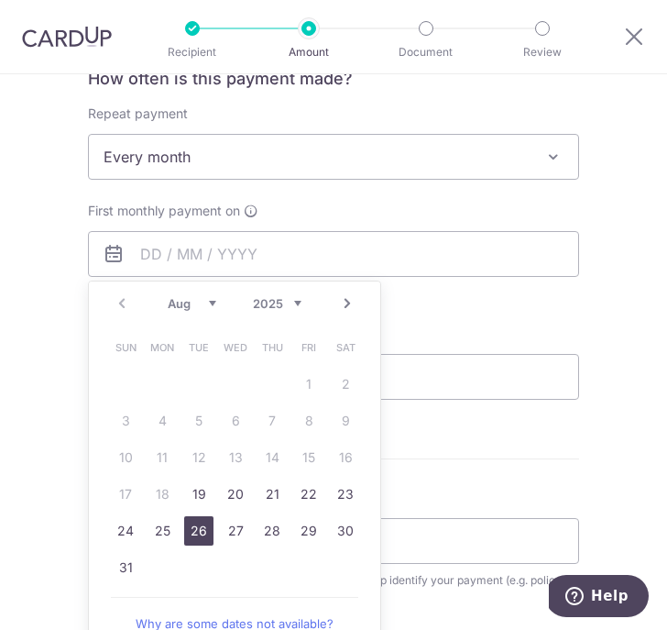
click at [194, 522] on link "26" at bounding box center [198, 530] width 29 height 29
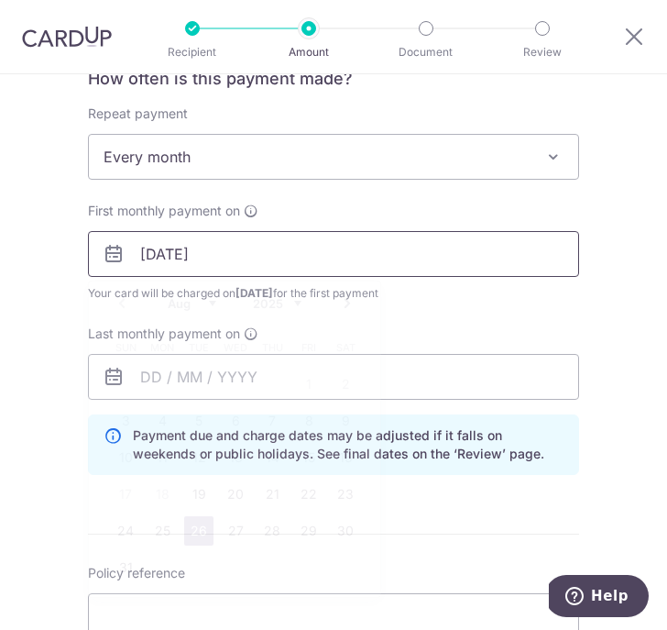
click at [153, 247] on input "26/08/2025" at bounding box center [333, 254] width 491 height 46
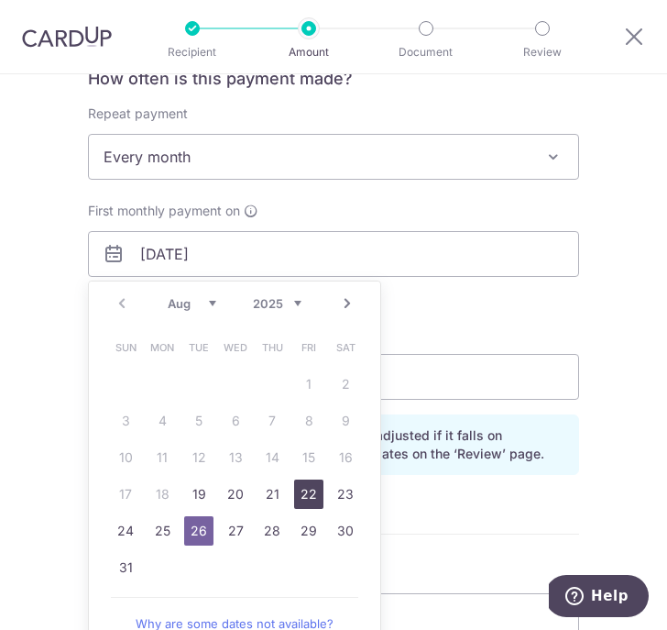
click at [306, 485] on link "22" at bounding box center [308, 493] width 29 height 29
type input "[DATE]"
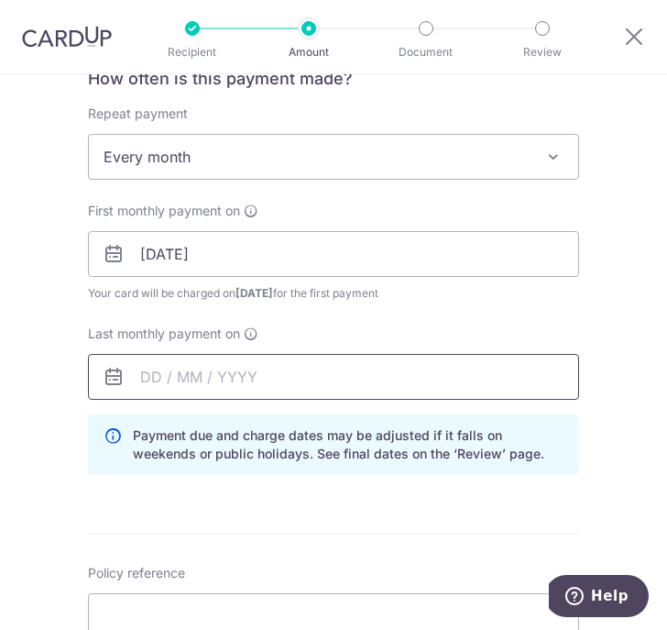
click at [142, 386] on input "text" at bounding box center [333, 377] width 491 height 46
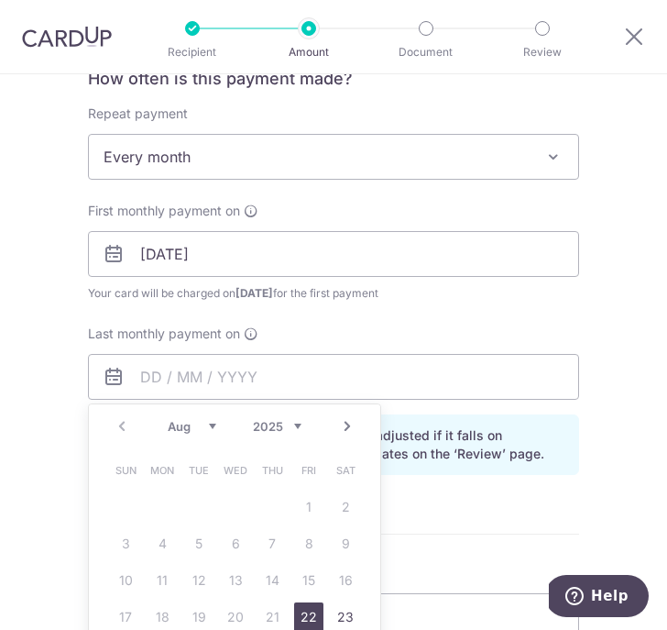
click at [285, 423] on select "2025 2026 2027 2028 2029 2030 2031 2032 2033 2034 2035" at bounding box center [277, 426] width 49 height 15
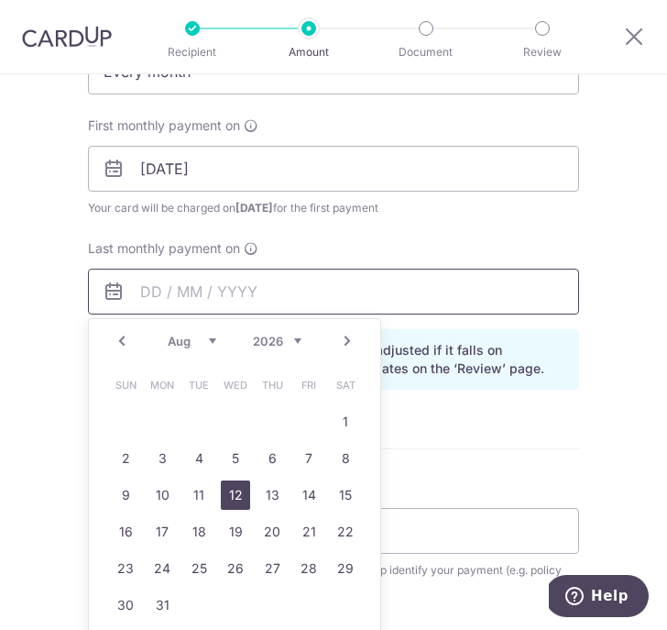
scroll to position [770, 0]
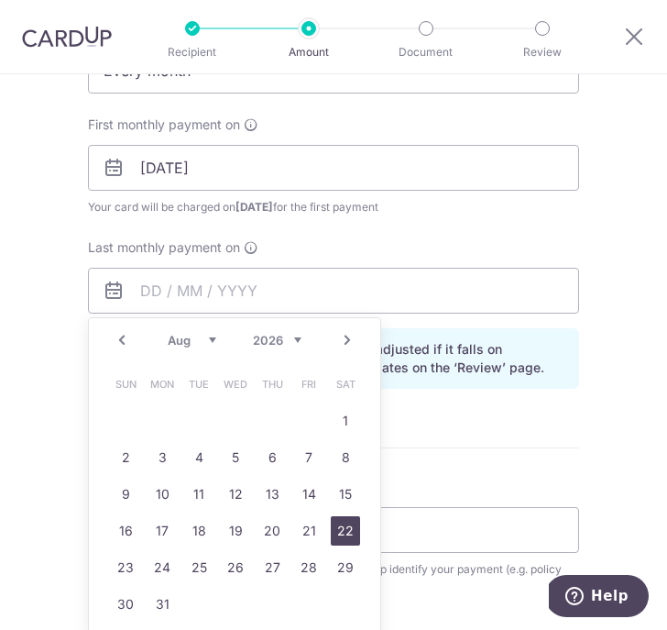
click at [344, 538] on link "22" at bounding box center [345, 530] width 29 height 29
type input "22/08/2026"
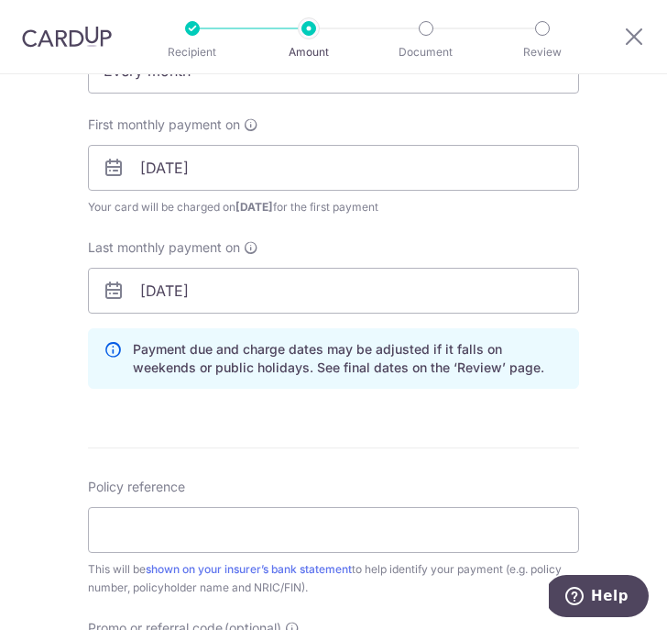
click at [495, 441] on form "Enter payment amount SGD 171.25 171.25 Select Card **** 9323 Add credit card Yo…" at bounding box center [333, 223] width 491 height 1589
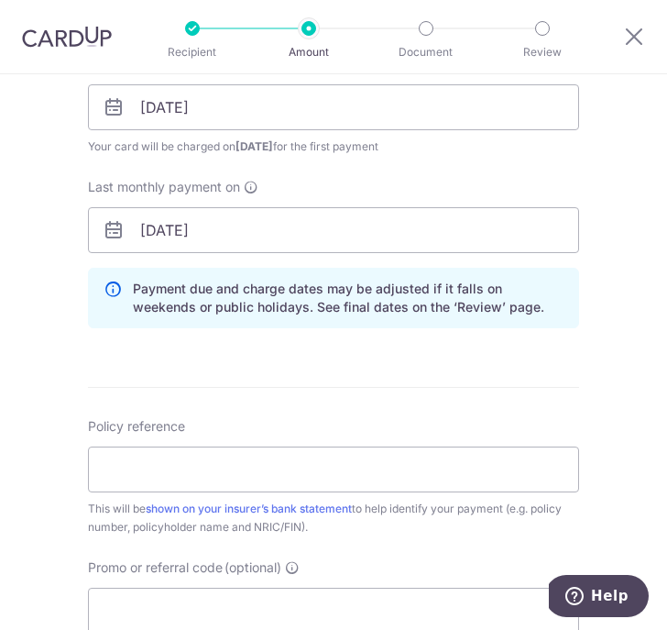
scroll to position [846, 0]
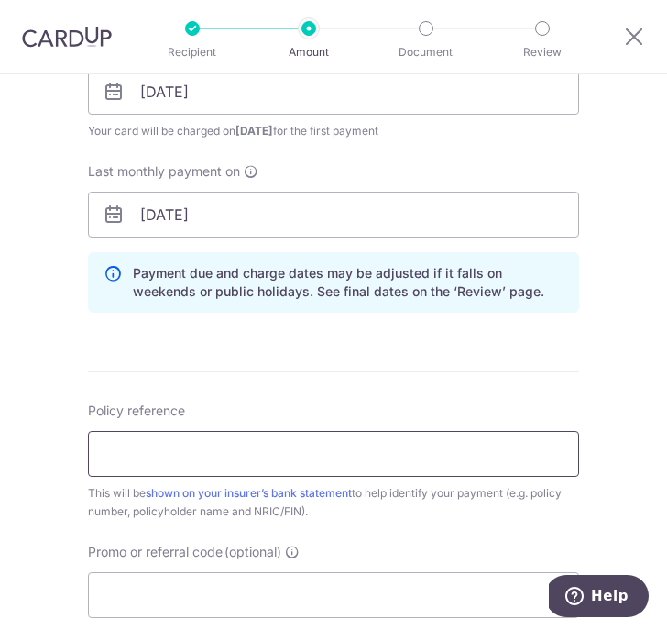
click at [292, 456] on input "Policy reference" at bounding box center [333, 454] width 491 height 46
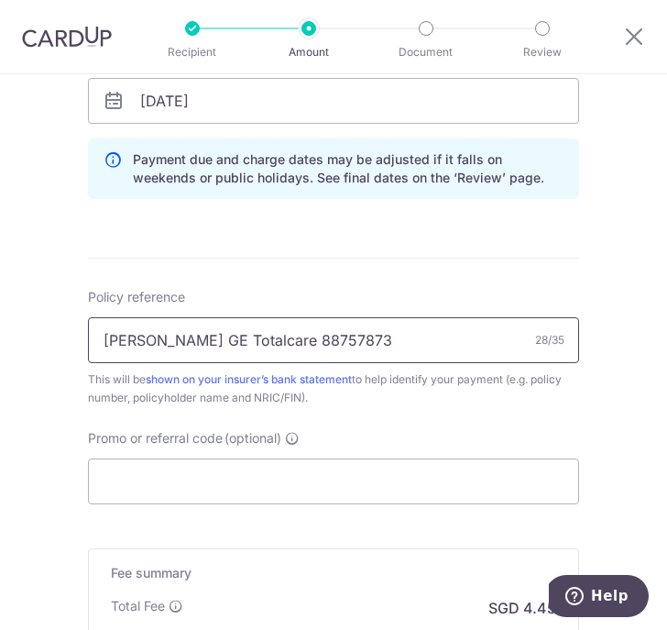
scroll to position [966, 0]
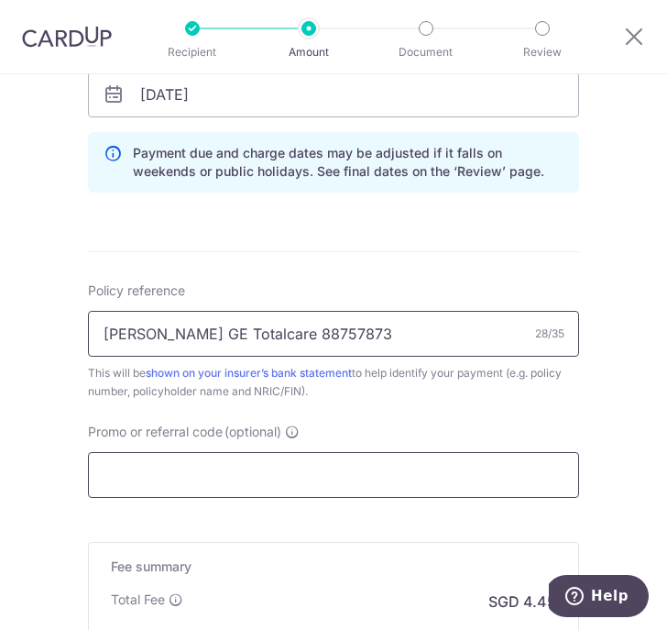
type input "Cheryl GE Totalcare 88757873"
click at [189, 474] on input "Promo or referral code (optional)" at bounding box center [333, 475] width 491 height 46
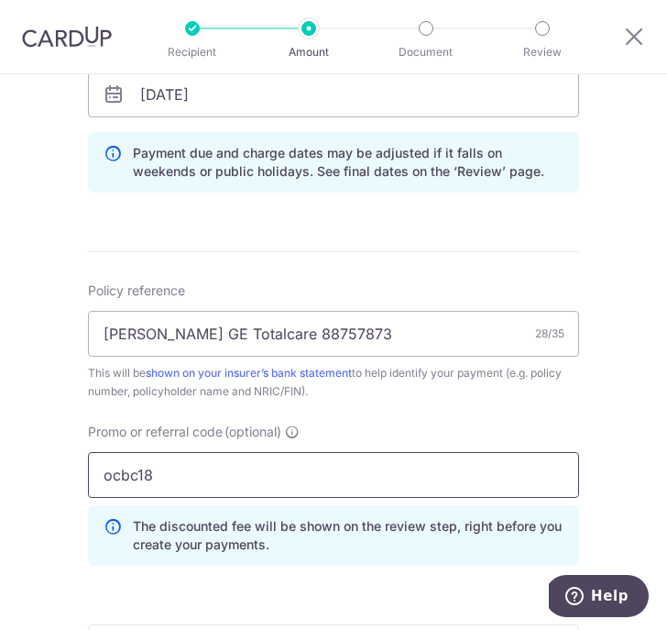
type input "ocbc18"
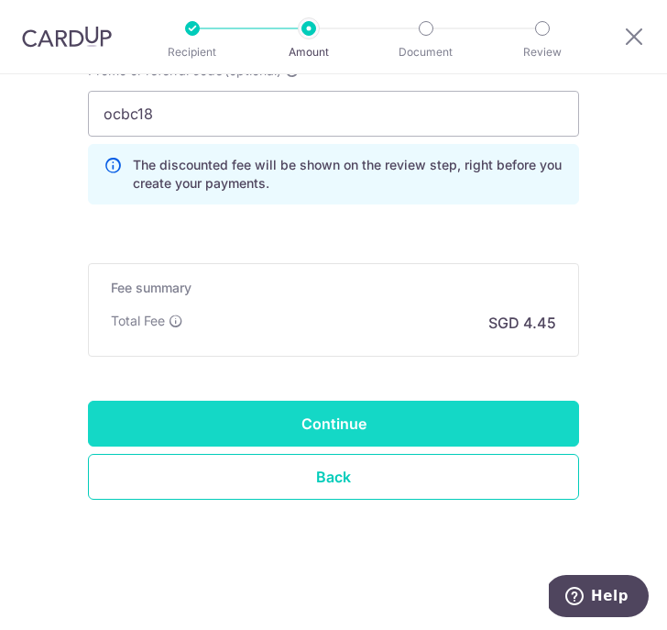
click at [292, 417] on input "Continue" at bounding box center [333, 423] width 491 height 46
type input "Create Schedule"
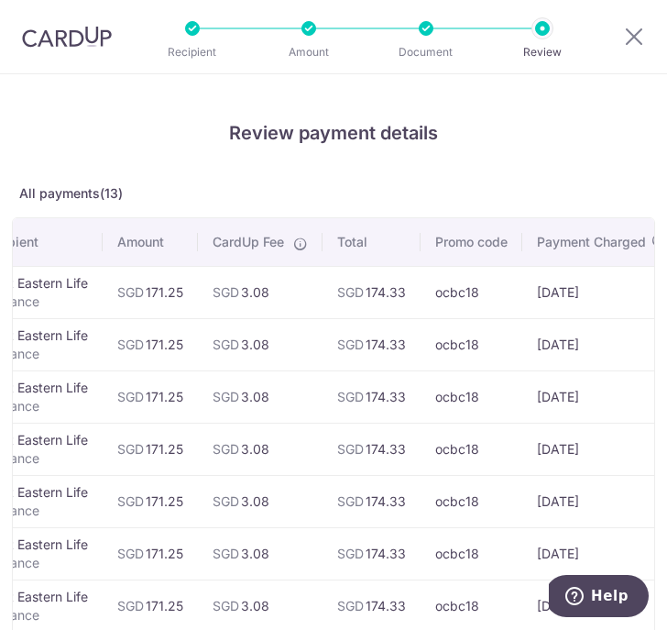
scroll to position [609, 0]
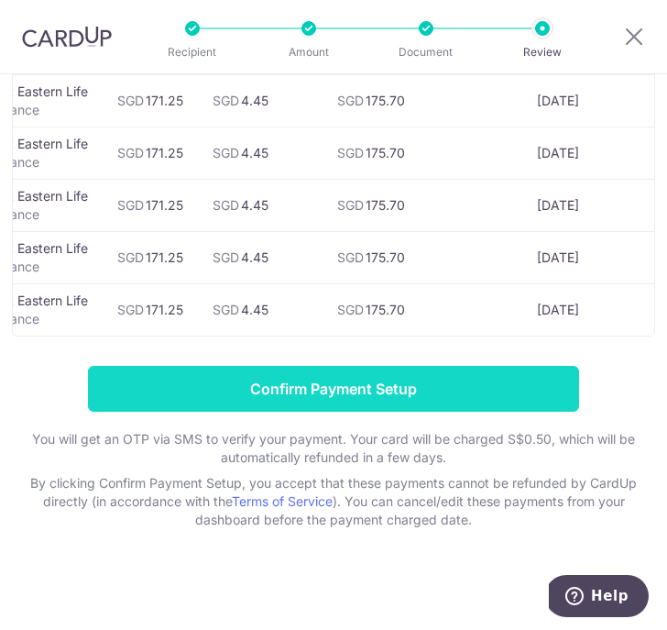
click at [299, 398] on input "Confirm Payment Setup" at bounding box center [333, 389] width 491 height 46
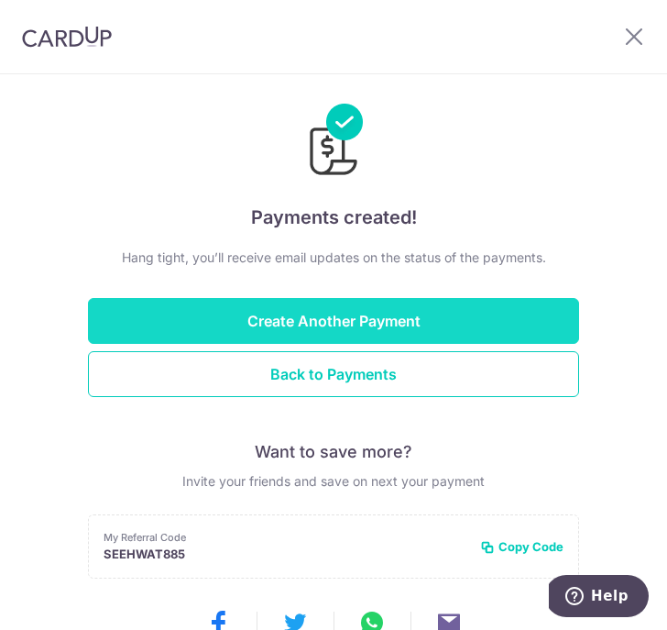
click at [356, 307] on button "Create Another Payment" at bounding box center [333, 321] width 491 height 46
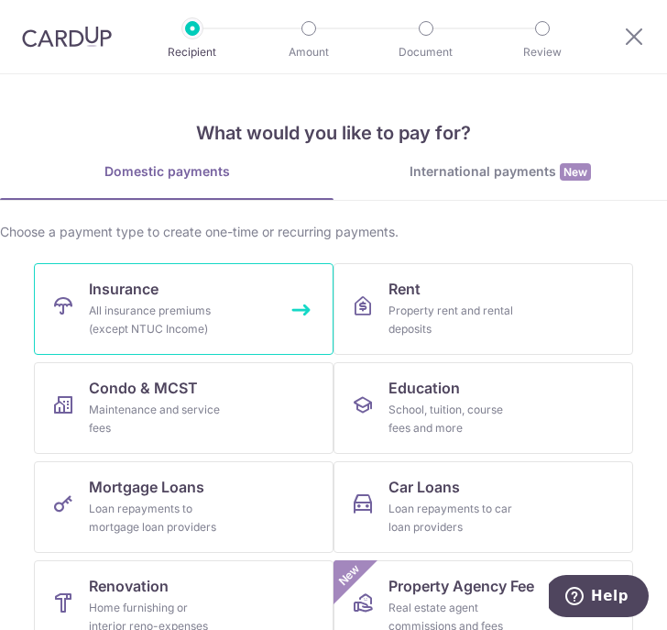
click at [168, 305] on div "All insurance premiums (except NTUC Income)" at bounding box center [155, 319] width 132 height 37
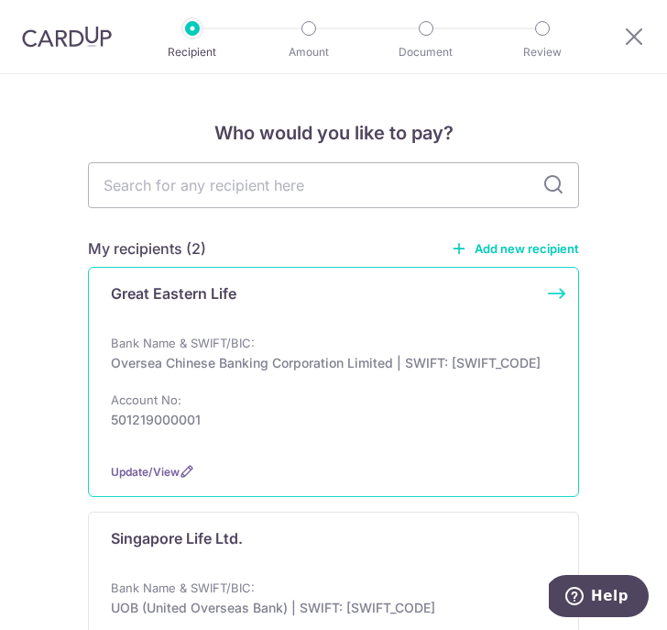
click at [198, 372] on p "Oversea Chinese Banking Corporation Limited | SWIFT: [SWIFT_CODE]" at bounding box center [328, 363] width 434 height 18
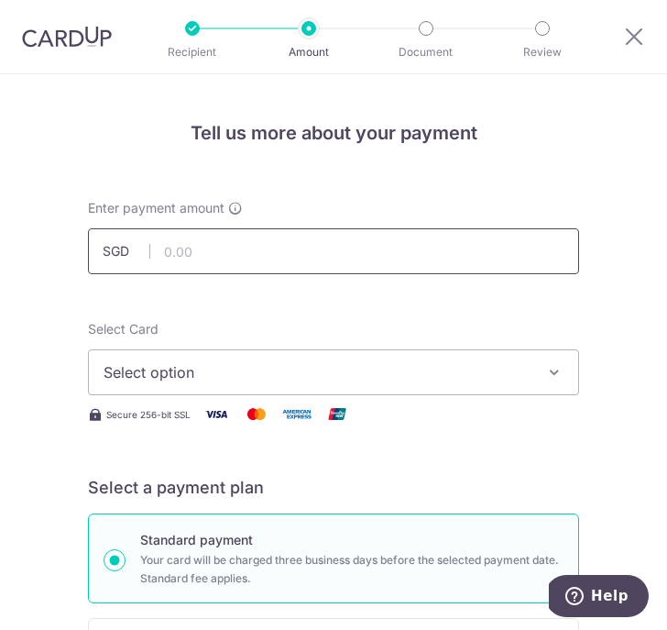
click at [183, 245] on input "text" at bounding box center [333, 251] width 491 height 46
type input "70.37"
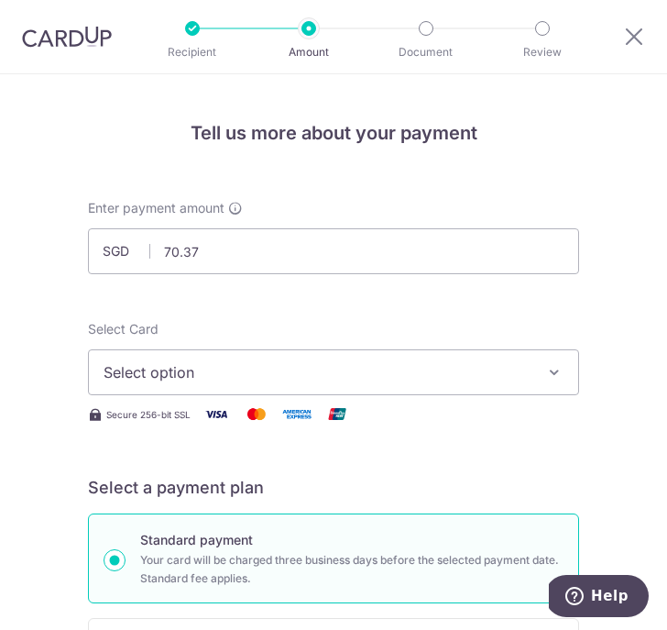
click at [495, 350] on button "Select option" at bounding box center [333, 372] width 491 height 46
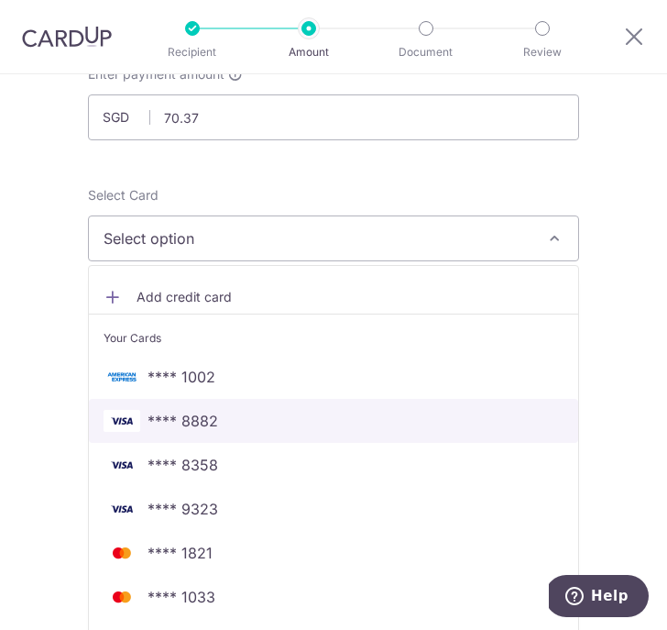
scroll to position [133, 0]
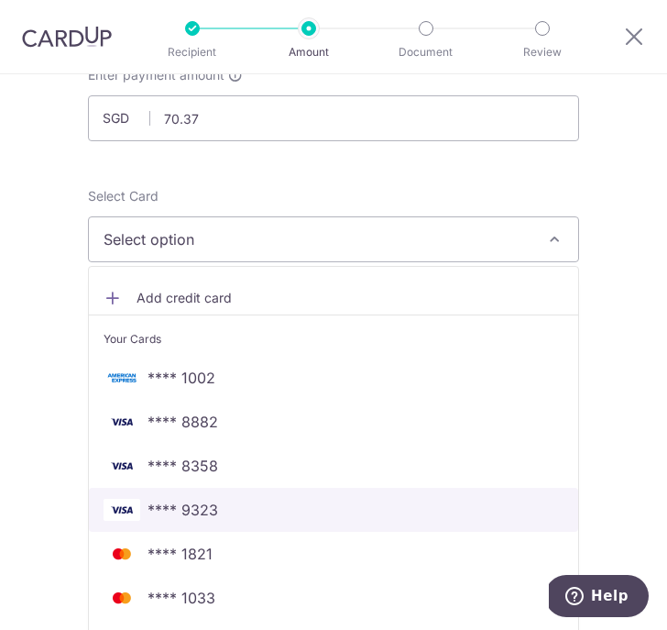
click at [371, 499] on span "**** 9323" at bounding box center [334, 510] width 460 height 22
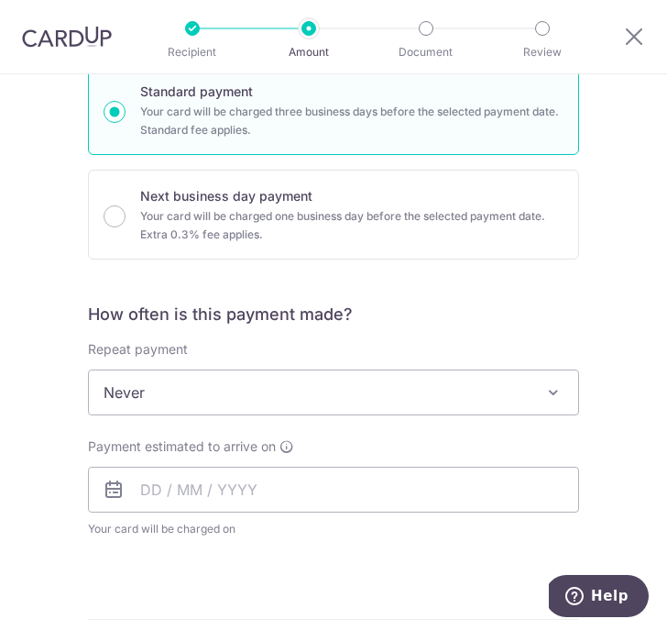
scroll to position [449, 0]
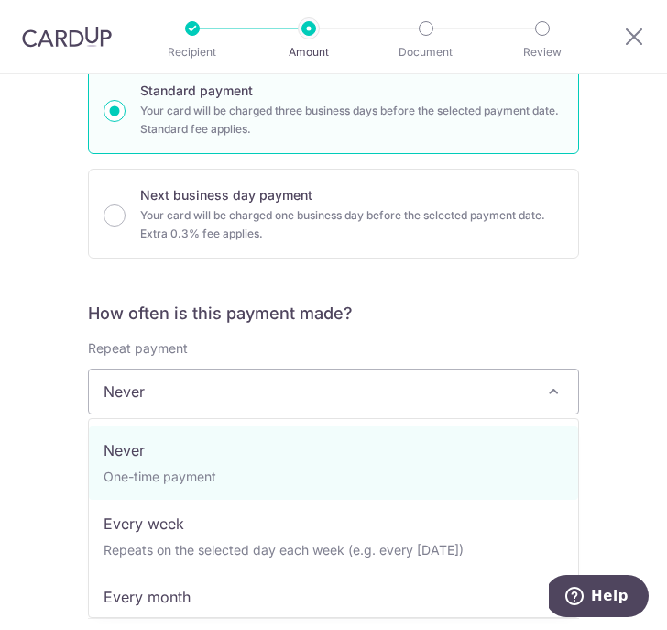
click at [258, 396] on span "Never" at bounding box center [333, 391] width 489 height 44
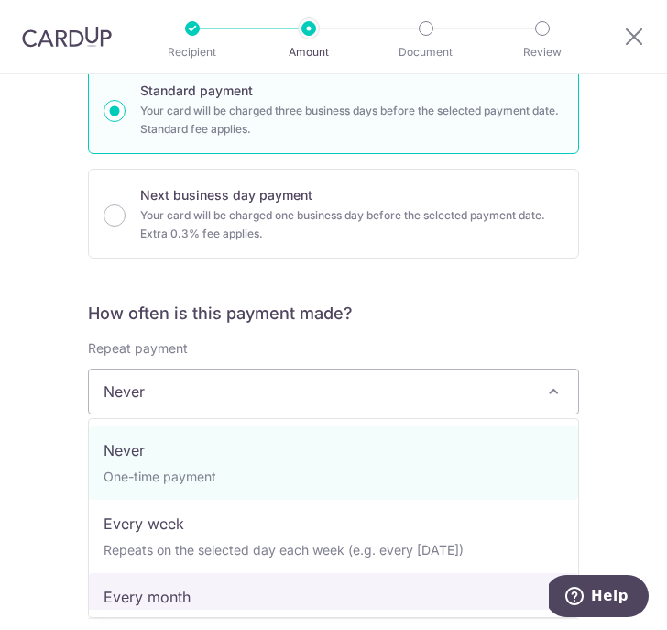
select select "3"
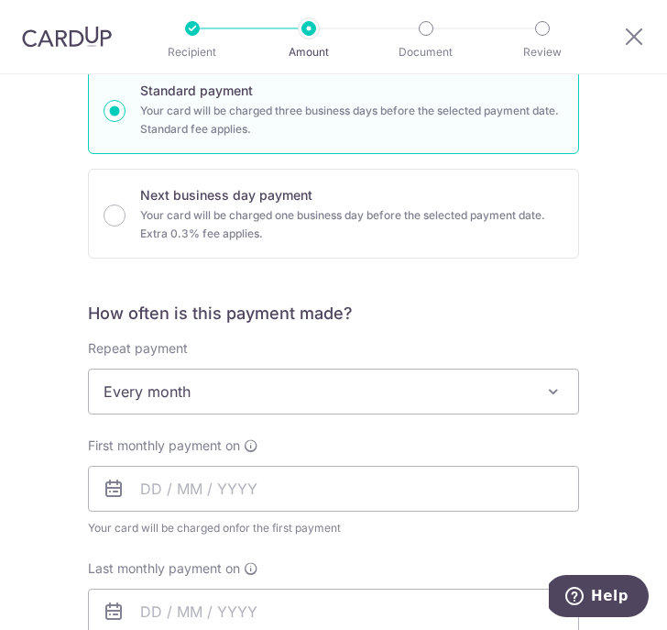
scroll to position [612, 0]
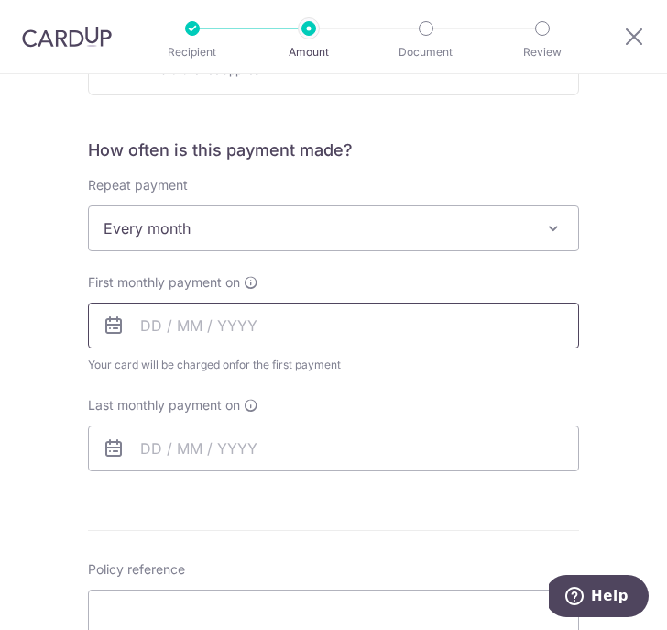
click at [149, 324] on input "text" at bounding box center [333, 325] width 491 height 46
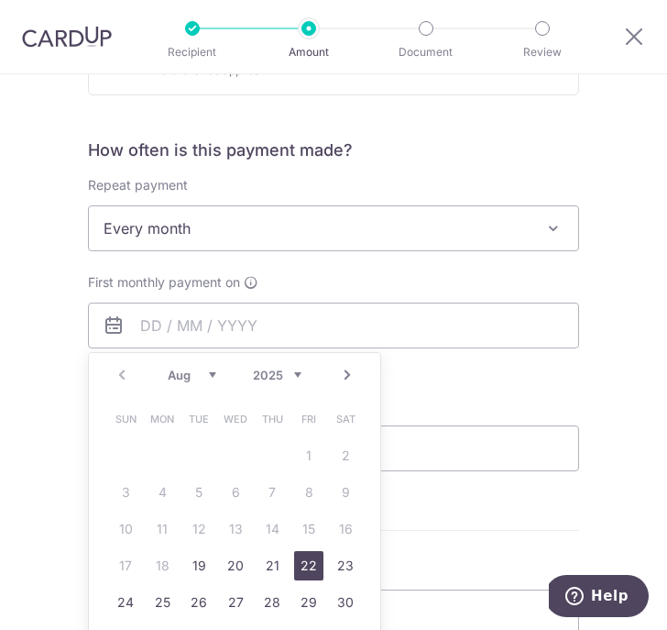
click at [307, 559] on link "22" at bounding box center [308, 565] width 29 height 29
type input "[DATE]"
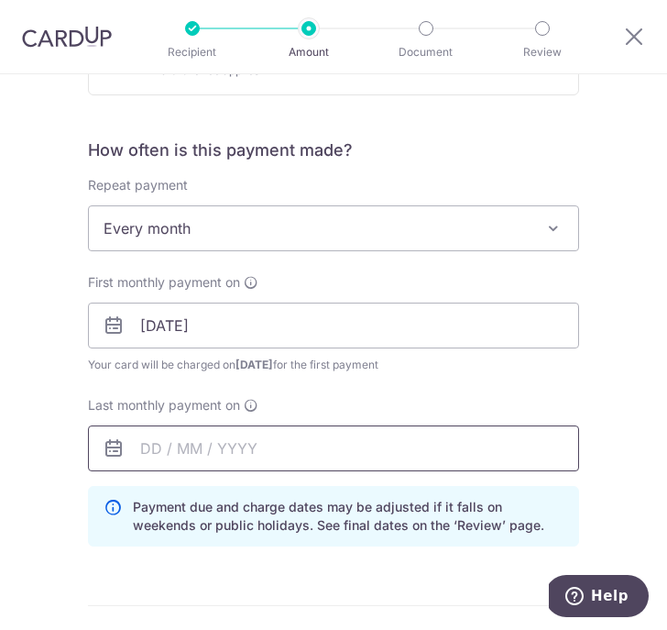
click at [157, 444] on input "text" at bounding box center [333, 448] width 491 height 46
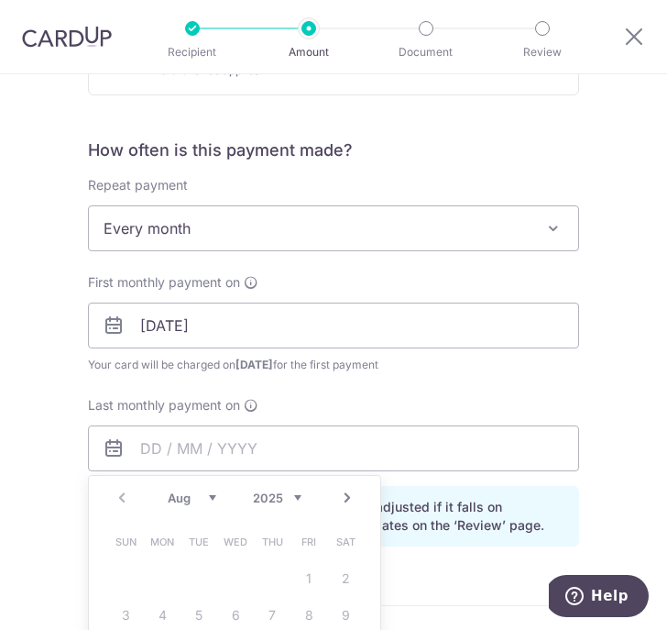
click at [290, 493] on select "2025 2026 2027 2028 2029 2030 2031 2032 2033 2034 2035" at bounding box center [277, 497] width 49 height 15
click at [199, 494] on select "Jan Feb Mar Apr May Jun Jul Aug Sep Oct Nov Dec" at bounding box center [192, 497] width 49 height 15
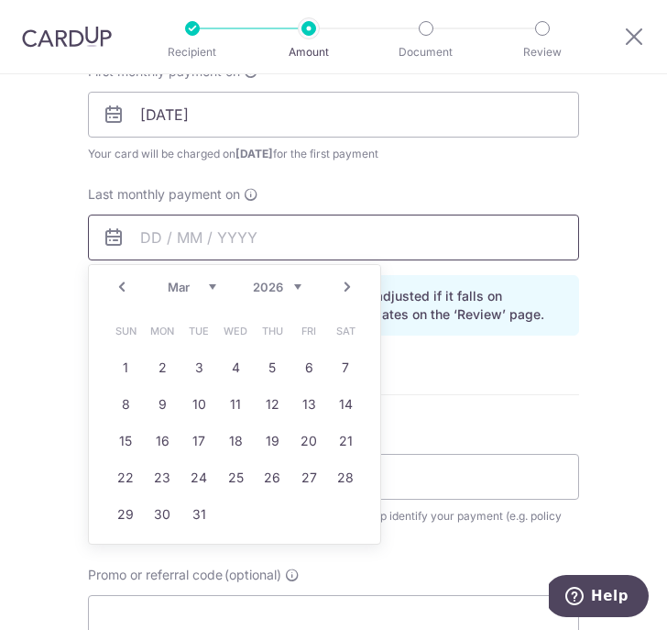
scroll to position [826, 0]
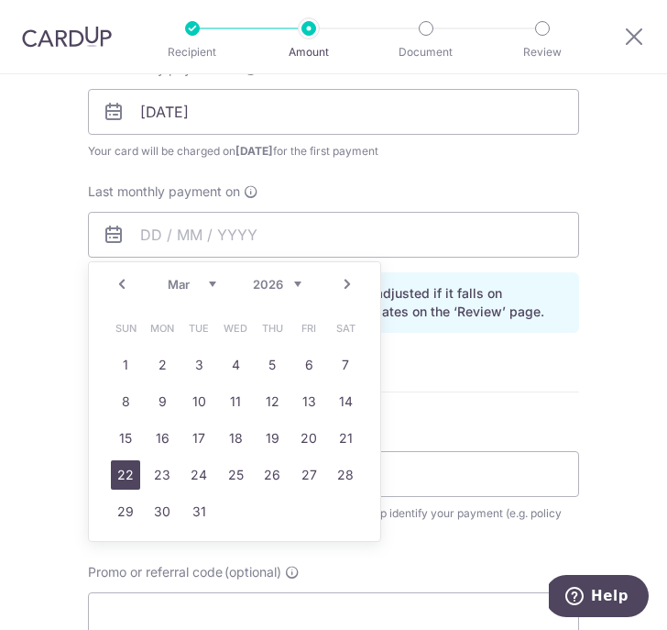
click at [126, 473] on link "22" at bounding box center [125, 474] width 29 height 29
type input "22/03/2026"
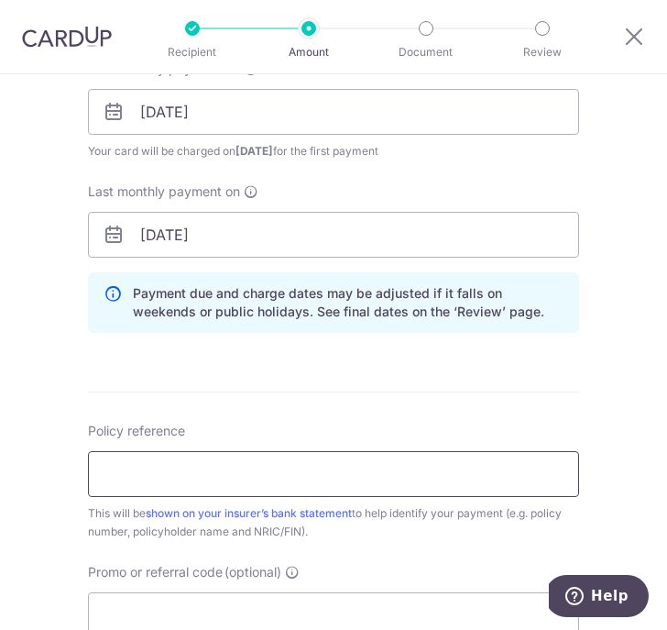
click at [301, 474] on input "Policy reference" at bounding box center [333, 474] width 491 height 46
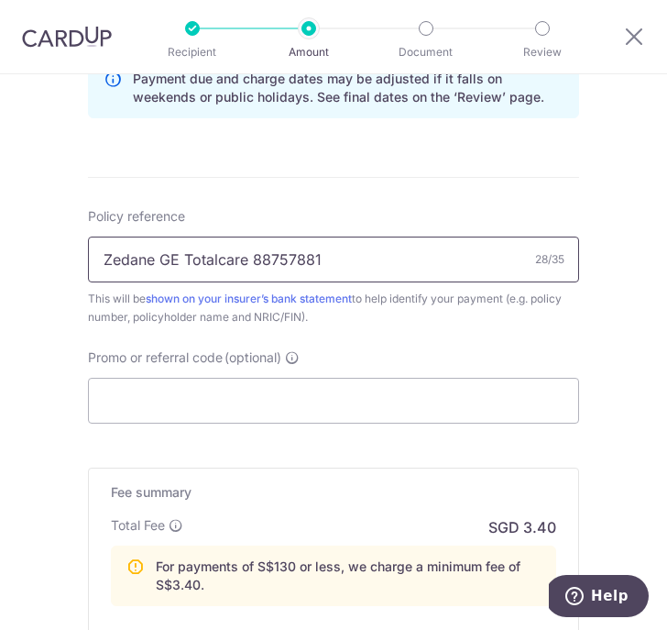
scroll to position [1042, 0]
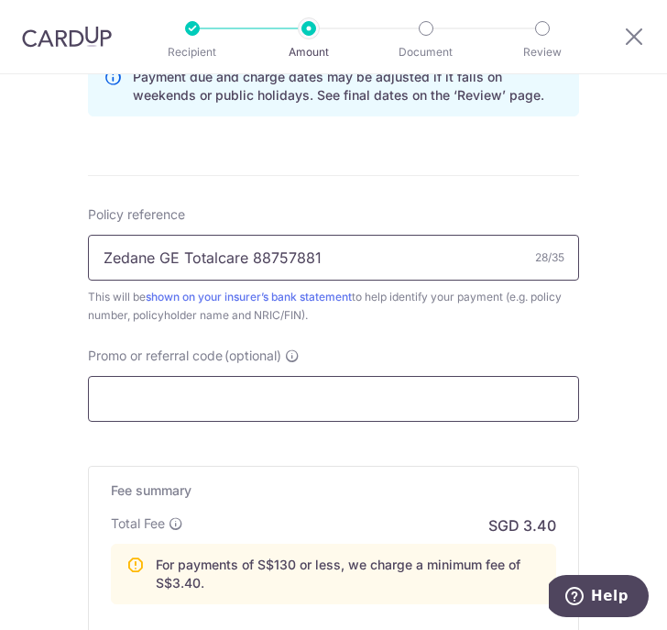
type input "Zedane GE Totalcare 88757881"
click at [190, 393] on input "Promo or referral code (optional)" at bounding box center [333, 399] width 491 height 46
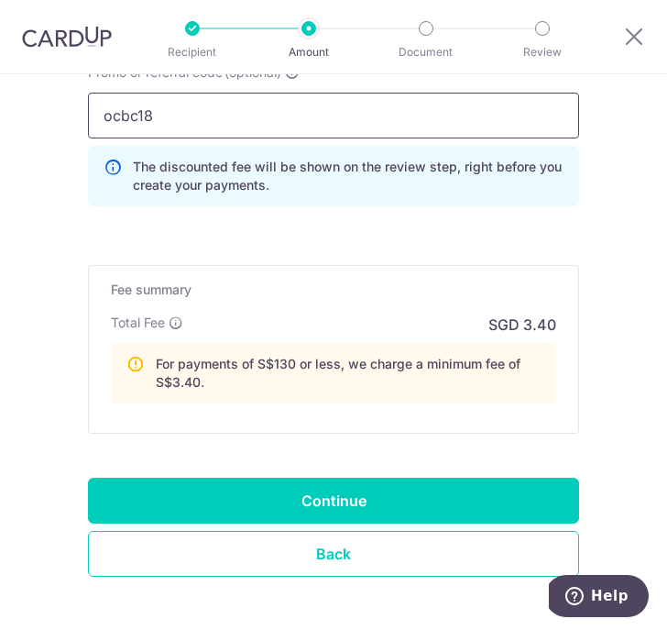
scroll to position [1330, 0]
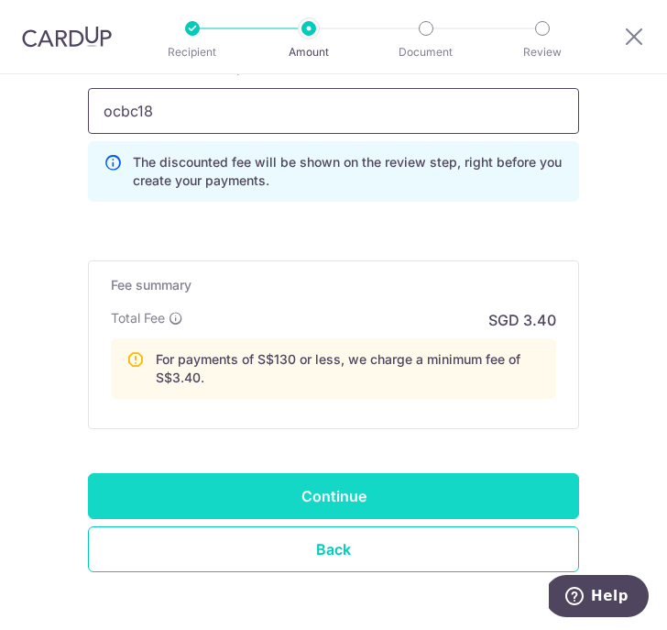
type input "ocbc18"
click at [266, 493] on input "Continue" at bounding box center [333, 496] width 491 height 46
type input "Create Schedule"
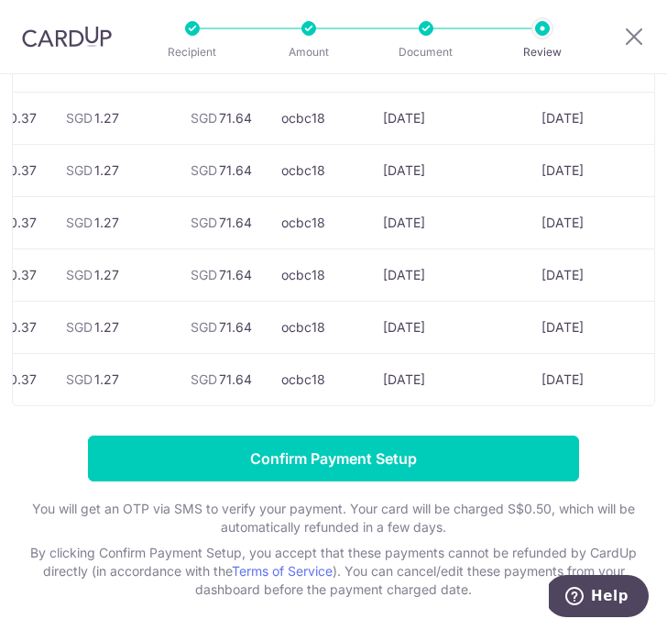
scroll to position [0, 311]
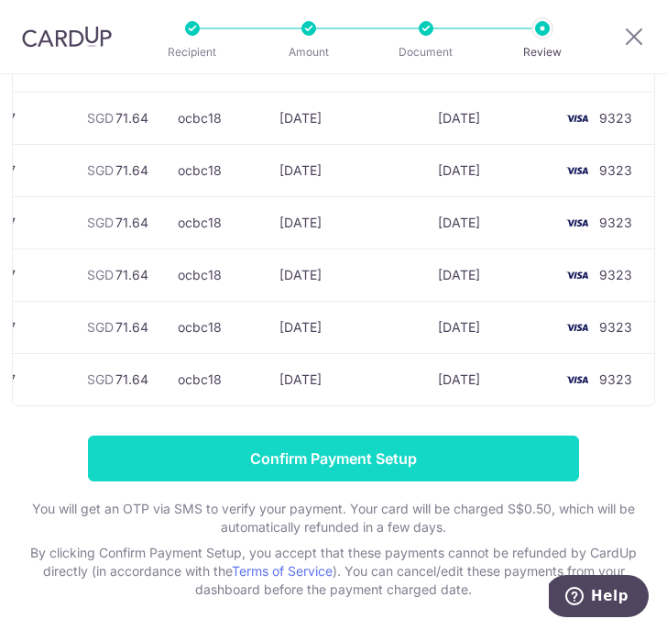
click at [419, 479] on input "Confirm Payment Setup" at bounding box center [333, 458] width 491 height 46
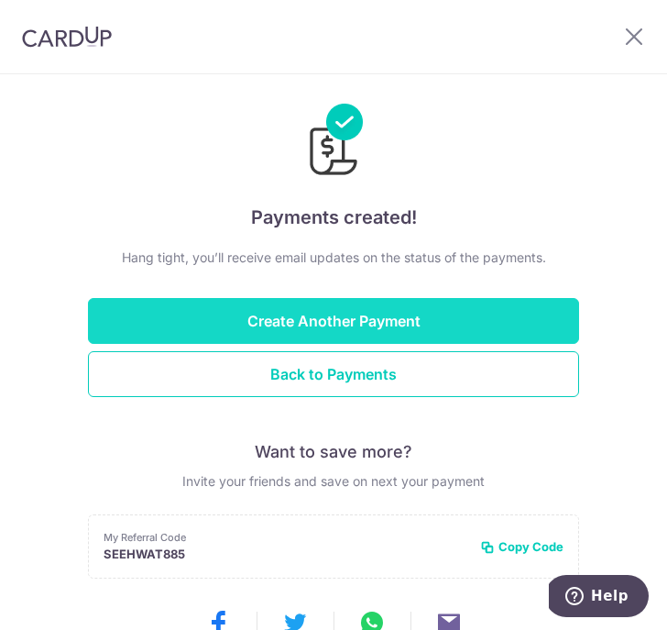
click at [321, 317] on button "Create Another Payment" at bounding box center [333, 321] width 491 height 46
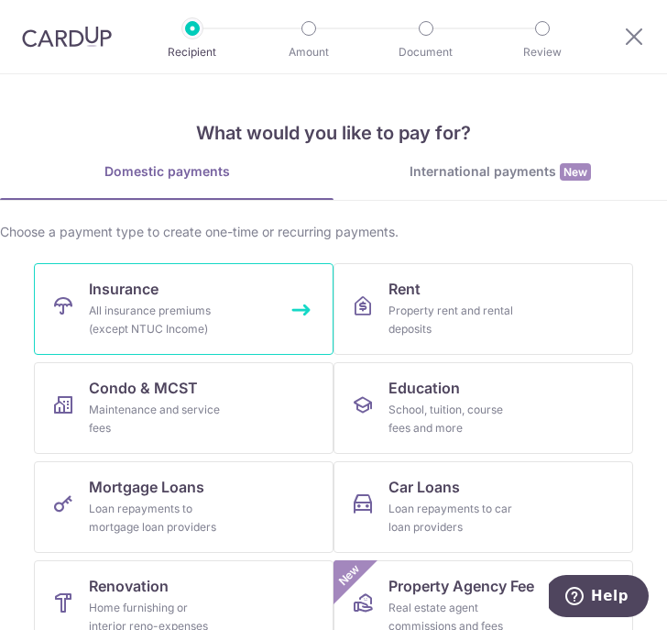
click at [170, 303] on div "All insurance premiums (except NTUC Income)" at bounding box center [155, 319] width 132 height 37
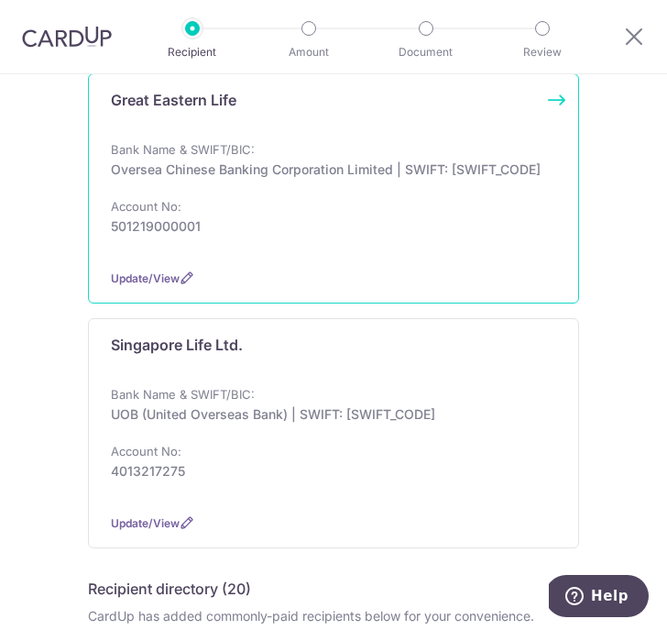
scroll to position [186, 0]
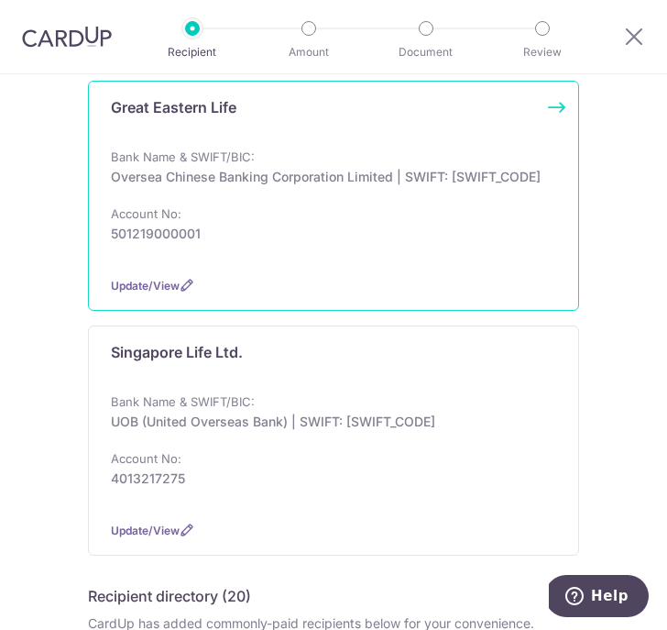
click at [209, 170] on p "Oversea Chinese Banking Corporation Limited | SWIFT: OCBCSGSGXXX" at bounding box center [328, 177] width 434 height 18
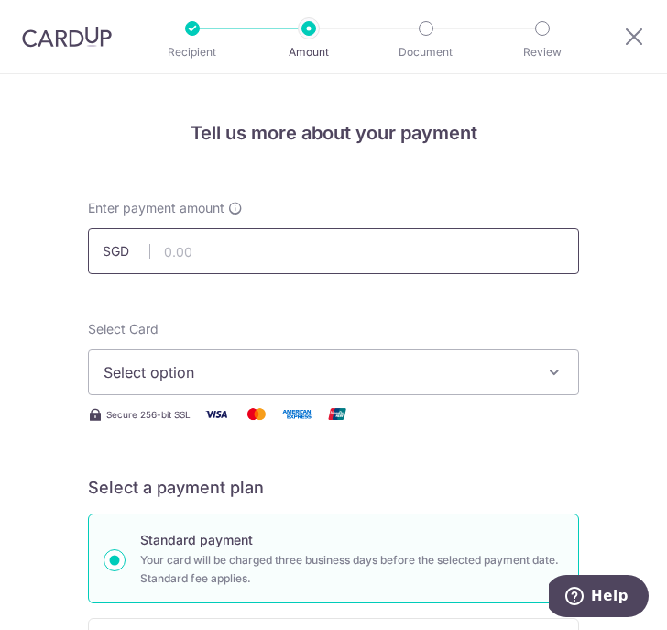
click at [186, 255] on input "text" at bounding box center [333, 251] width 491 height 46
type input "960.00"
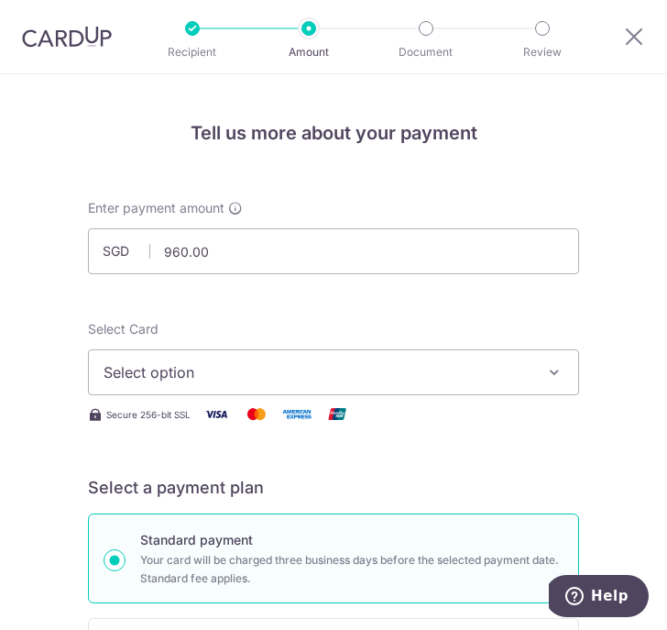
click at [277, 368] on span "Select option" at bounding box center [321, 372] width 434 height 22
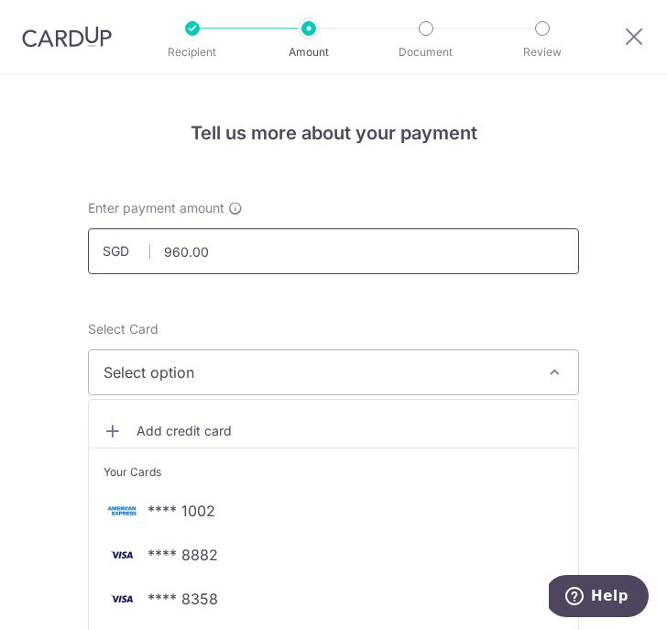
click at [243, 256] on input "960.00" at bounding box center [333, 251] width 491 height 46
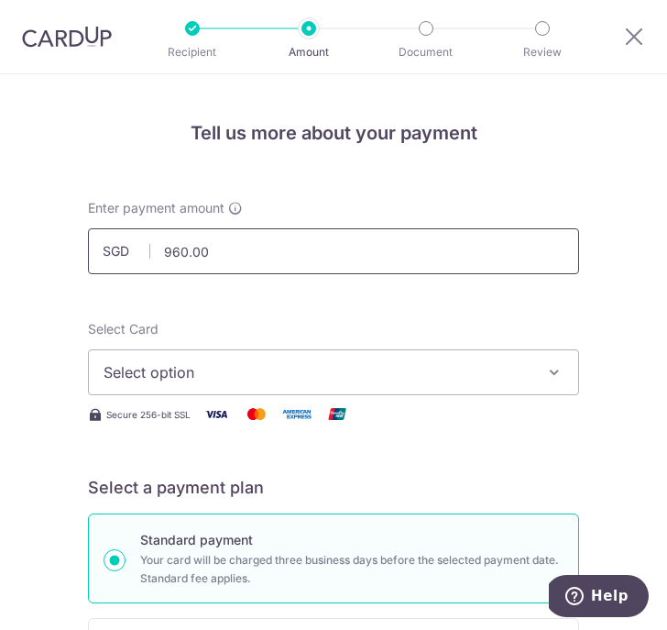
click at [243, 256] on input "960.00" at bounding box center [333, 251] width 491 height 46
type input "87.16"
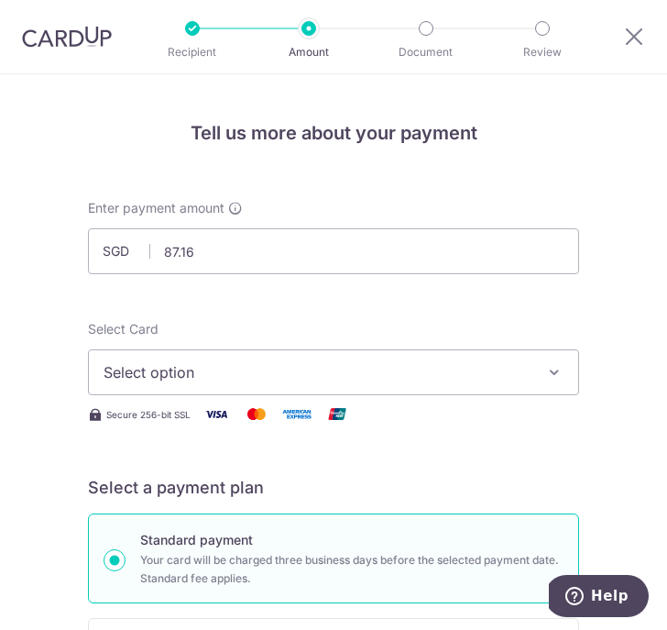
click at [204, 364] on span "Select option" at bounding box center [321, 372] width 434 height 22
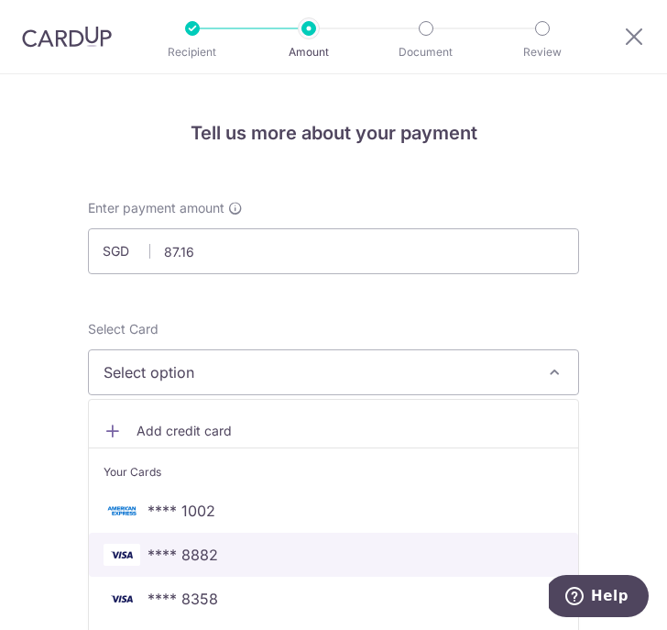
scroll to position [102, 0]
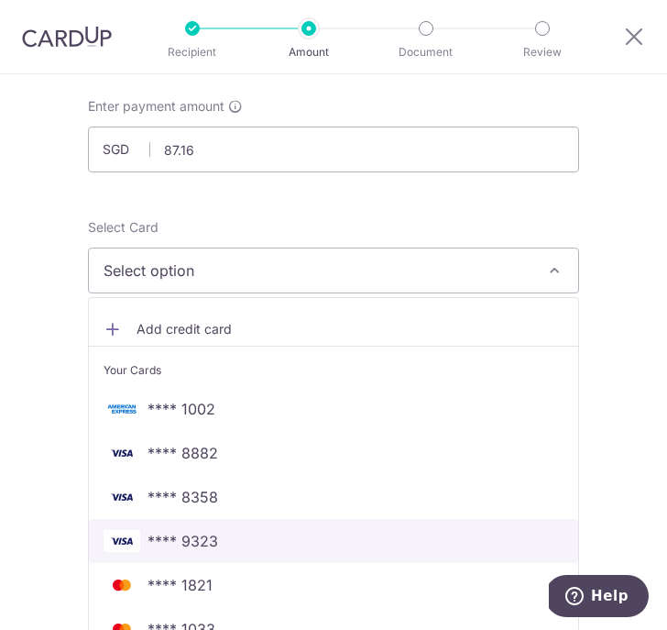
click at [207, 547] on span "**** 9323" at bounding box center [183, 541] width 71 height 22
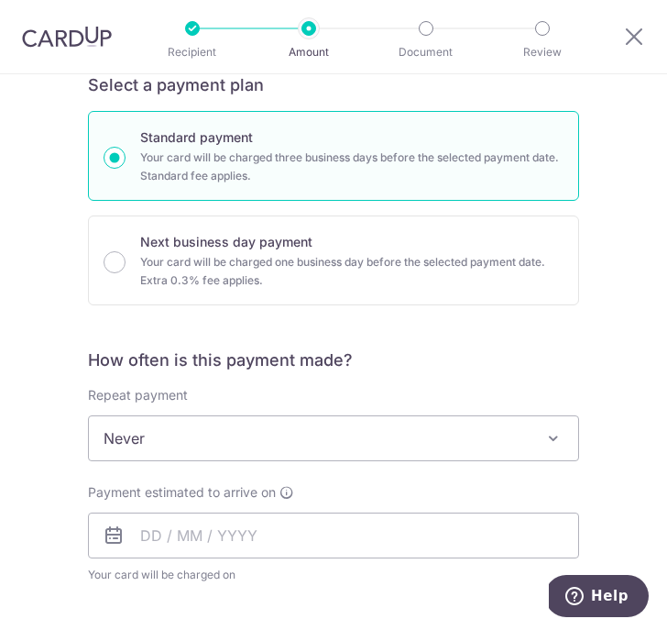
scroll to position [406, 0]
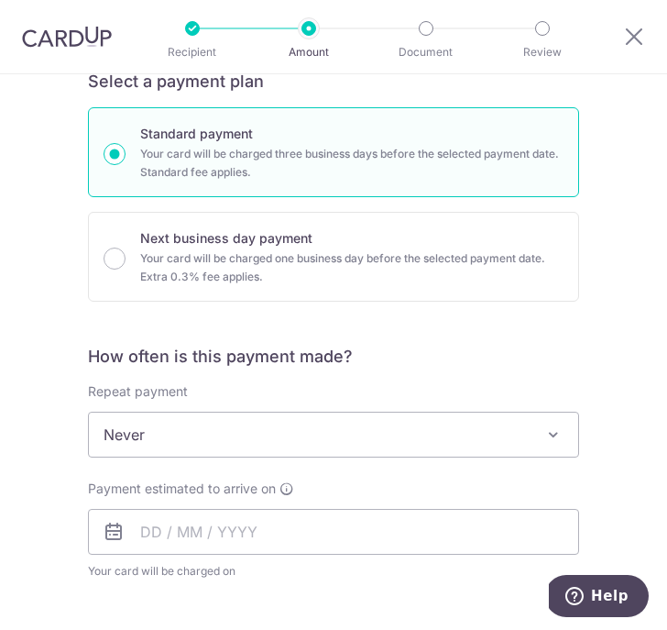
click at [213, 445] on span "Never" at bounding box center [333, 434] width 489 height 44
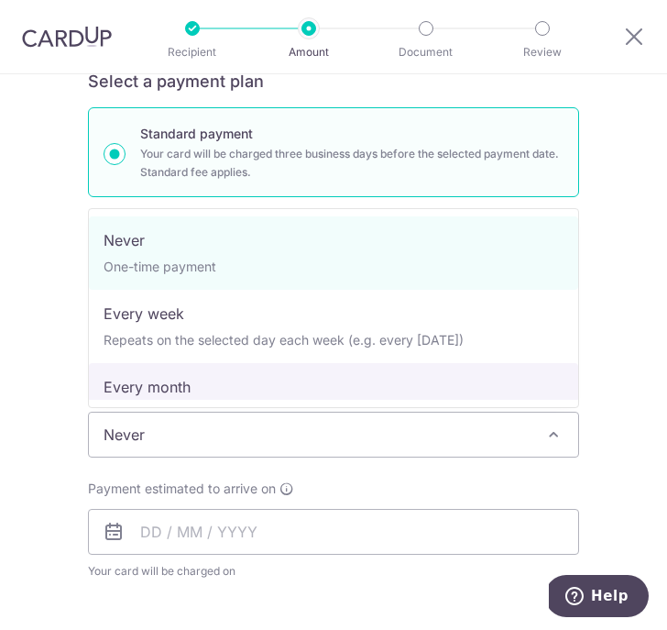
select select "3"
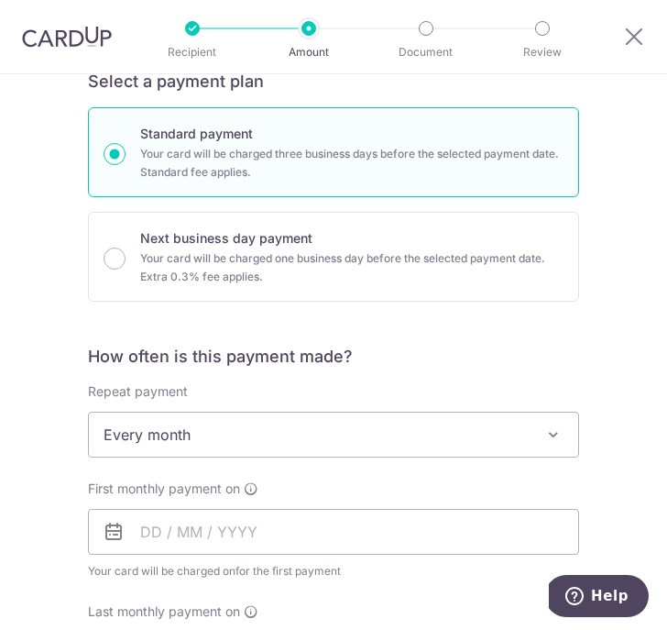
scroll to position [572, 0]
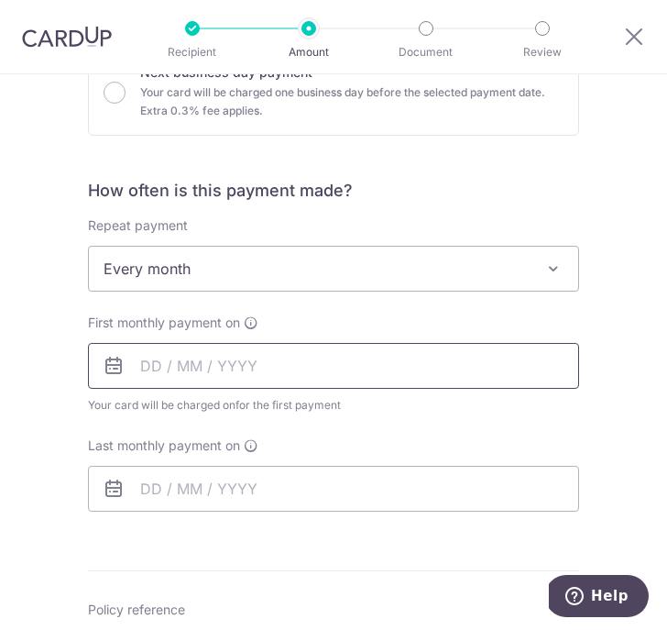
click at [144, 361] on input "text" at bounding box center [333, 366] width 491 height 46
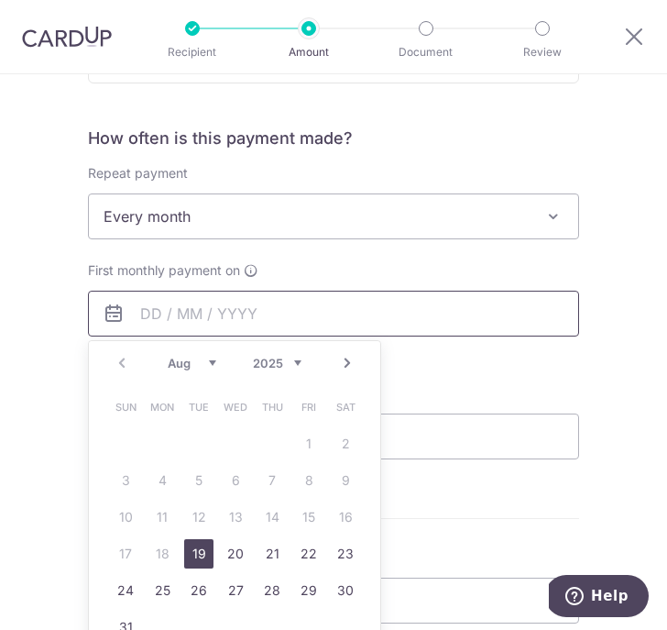
scroll to position [677, 0]
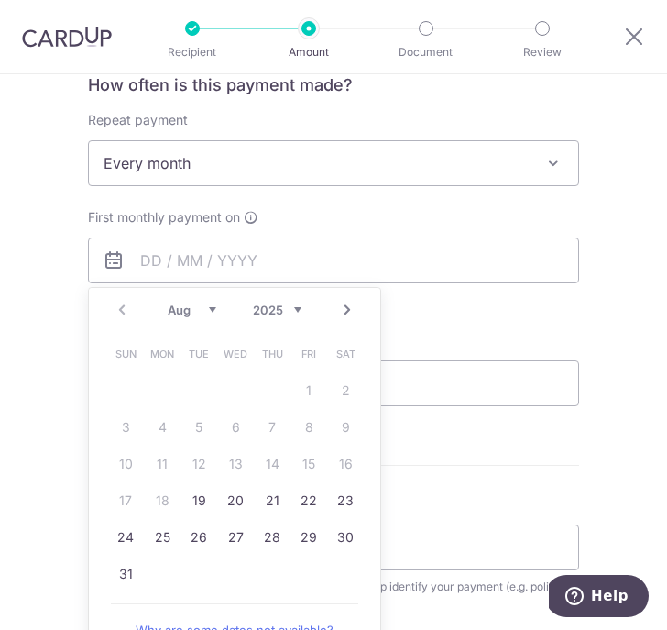
click at [344, 309] on link "Next" at bounding box center [347, 310] width 22 height 22
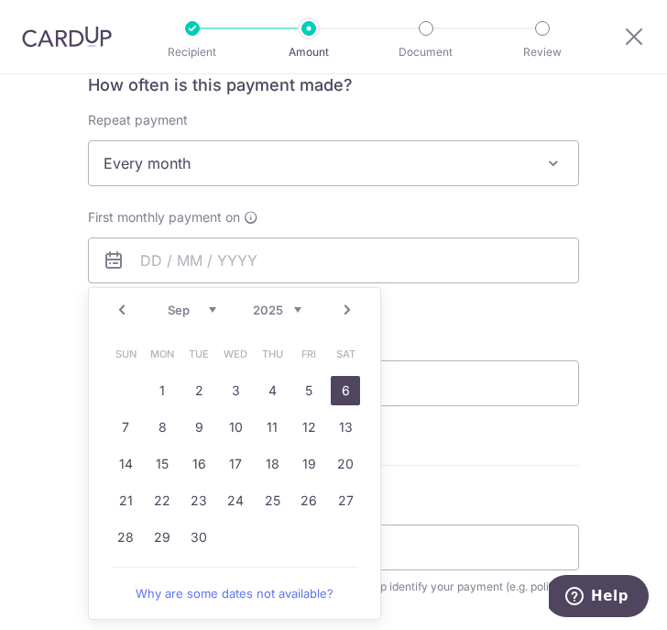
click at [338, 393] on link "6" at bounding box center [345, 390] width 29 height 29
type input "06/09/2025"
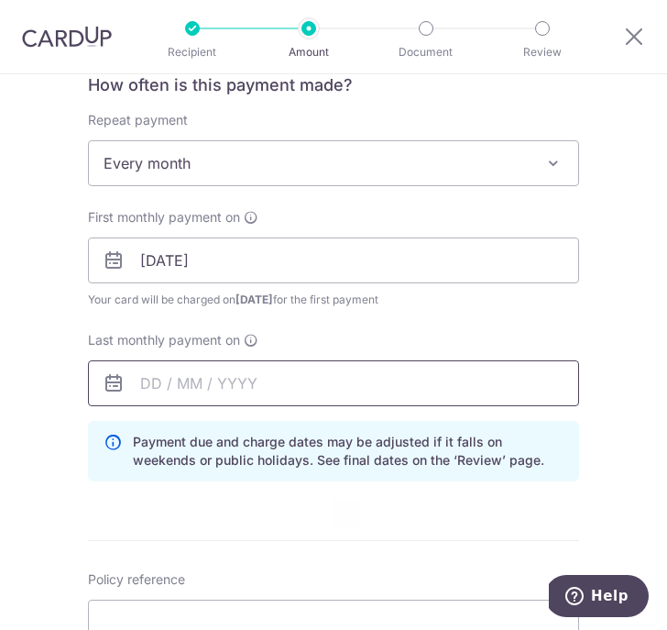
click at [144, 384] on input "text" at bounding box center [333, 383] width 491 height 46
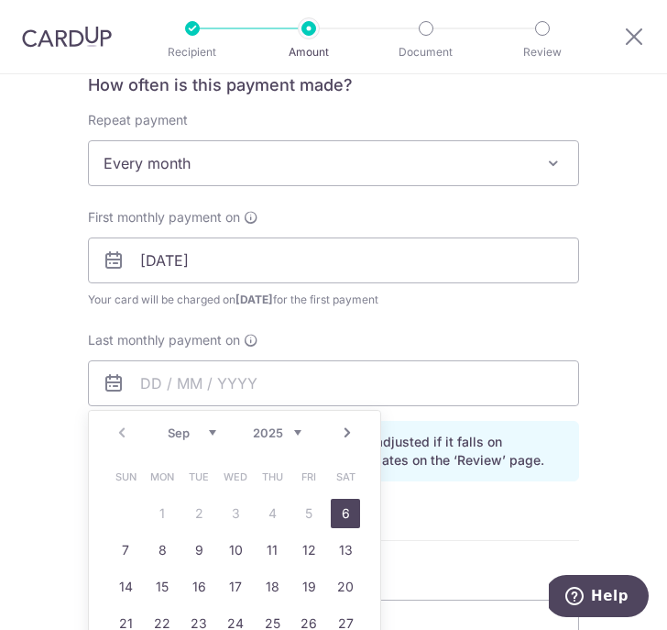
click at [210, 434] on select "Sep Oct Nov Dec" at bounding box center [192, 432] width 49 height 15
click at [290, 433] on select "2025 2026 2027 2028 2029 2030 2031 2032 2033 2034 2035" at bounding box center [277, 432] width 49 height 15
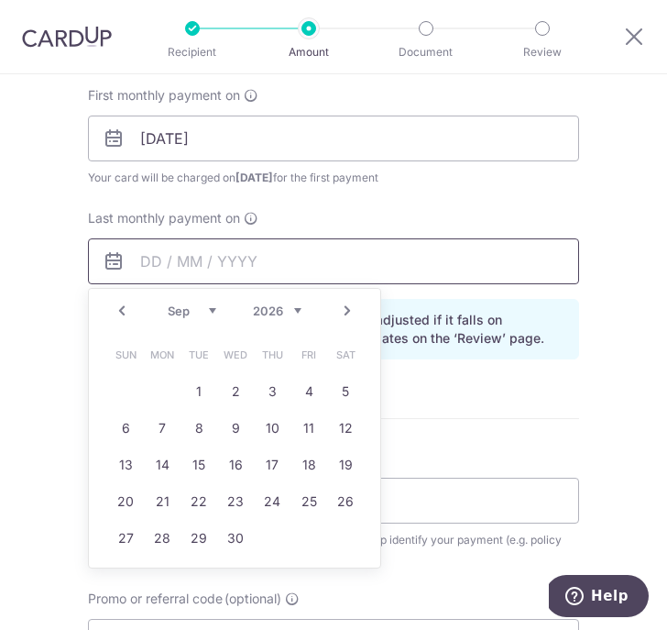
scroll to position [803, 0]
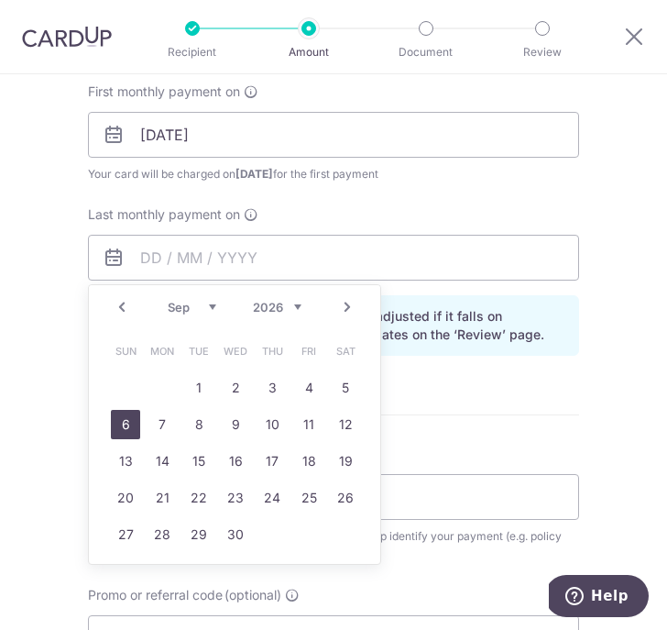
click at [127, 427] on link "6" at bounding box center [125, 424] width 29 height 29
type input "06/09/2026"
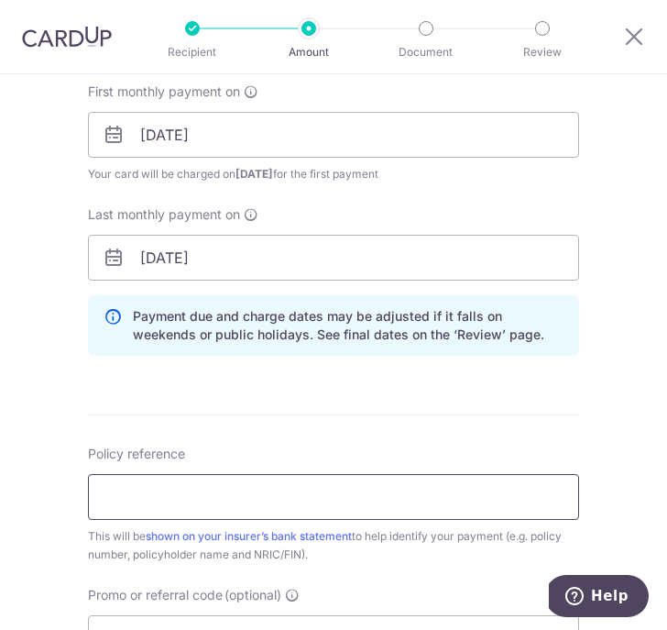
click at [274, 500] on input "Policy reference" at bounding box center [333, 497] width 491 height 46
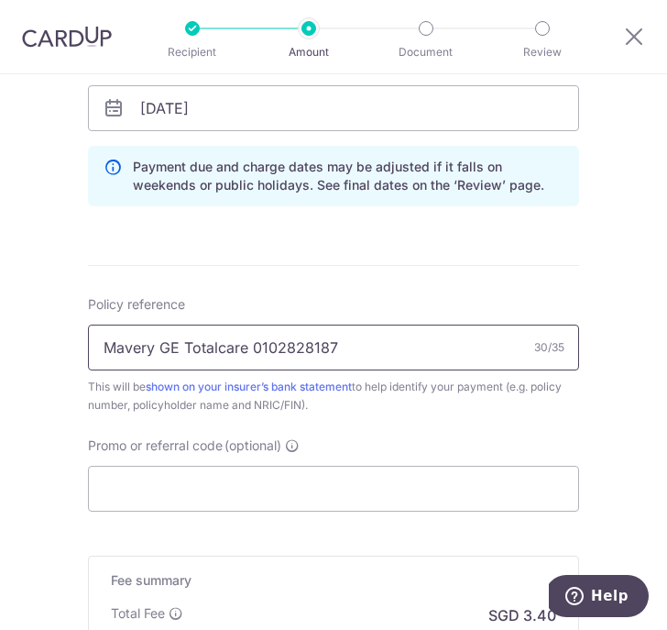
scroll to position [1000, 0]
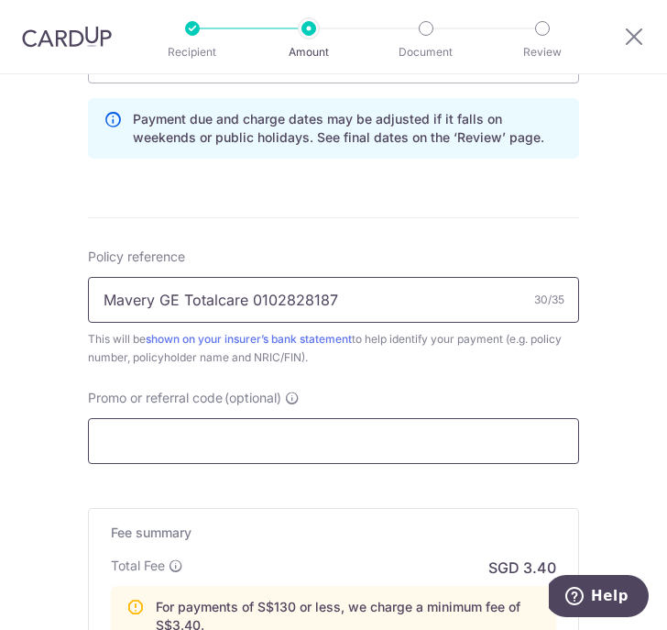
type input "Mavery GE Totalcare 0102828187"
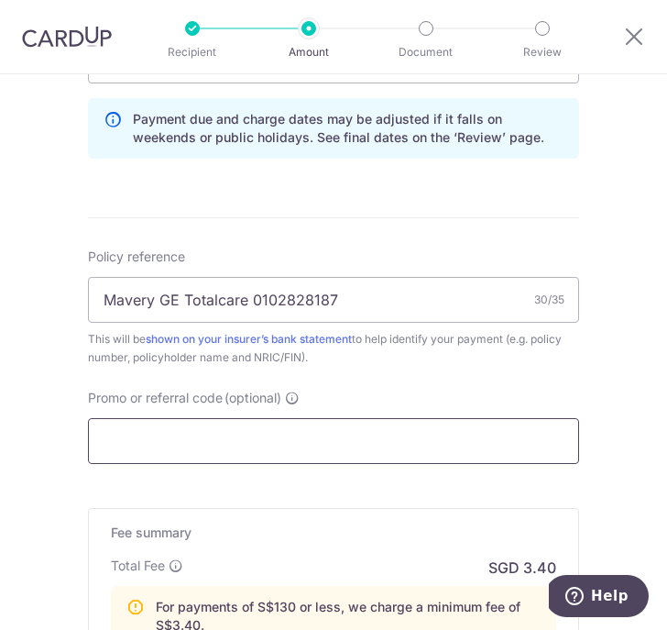
click at [169, 431] on input "Promo or referral code (optional)" at bounding box center [333, 441] width 491 height 46
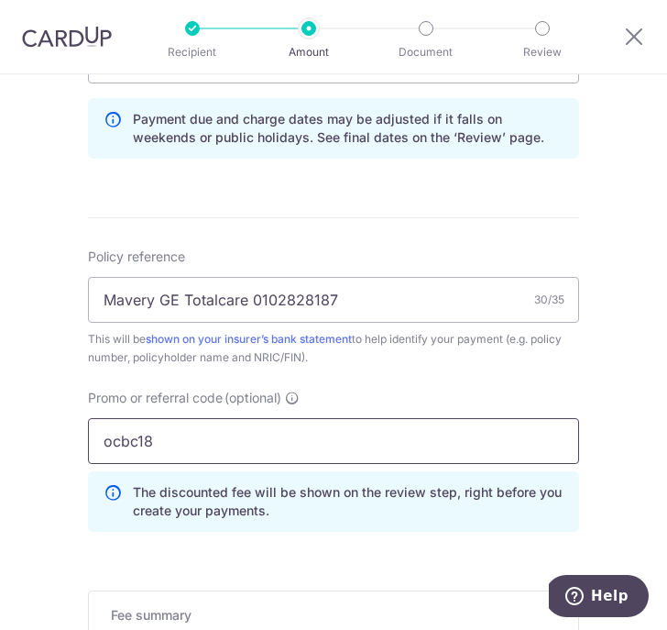
type input "ocbc18"
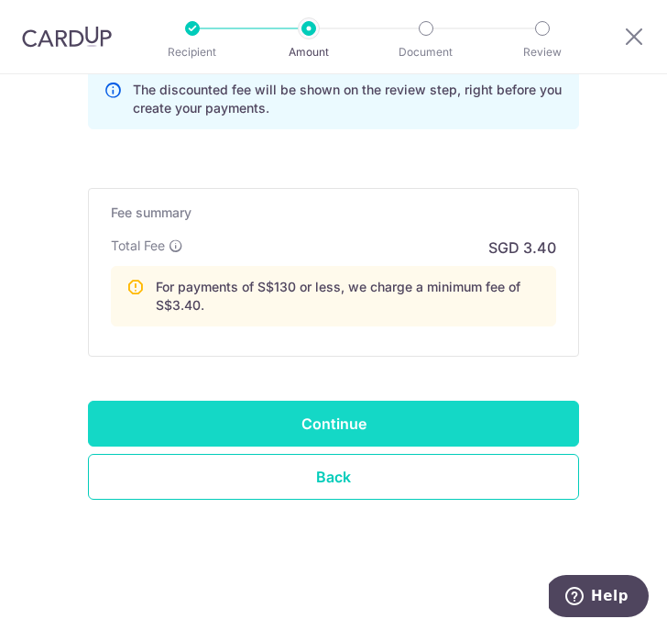
click at [317, 421] on input "Continue" at bounding box center [333, 423] width 491 height 46
type input "Create Schedule"
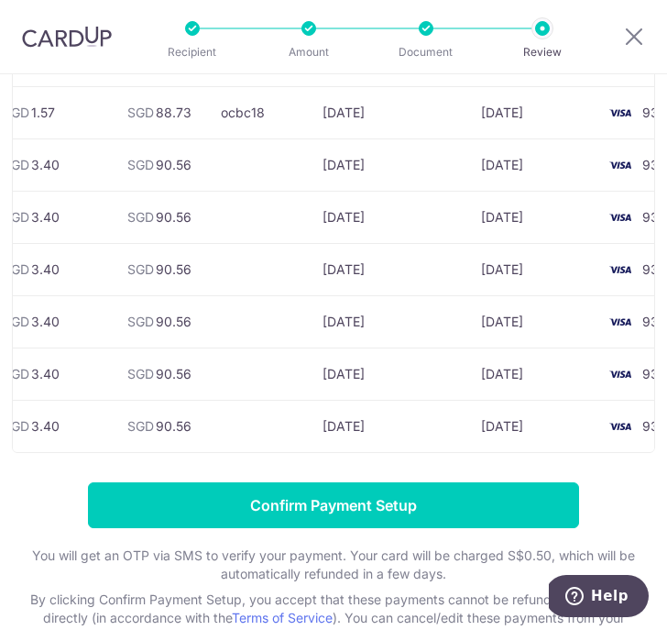
scroll to position [0, 273]
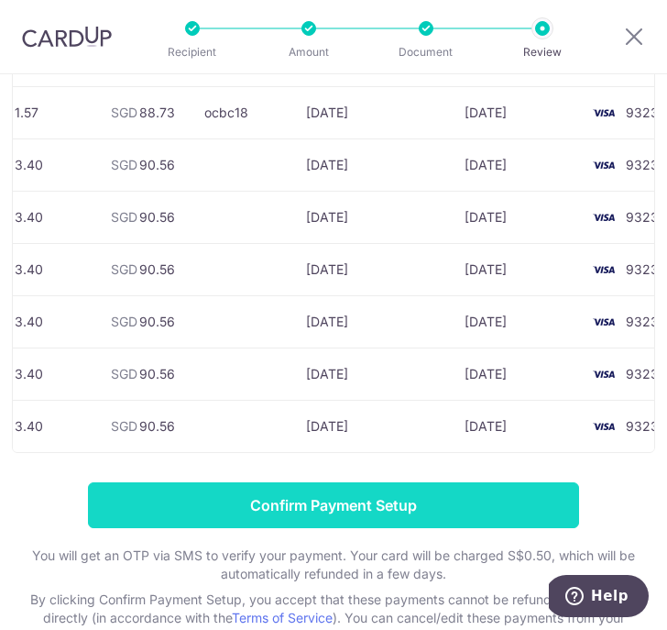
click at [432, 502] on input "Confirm Payment Setup" at bounding box center [333, 505] width 491 height 46
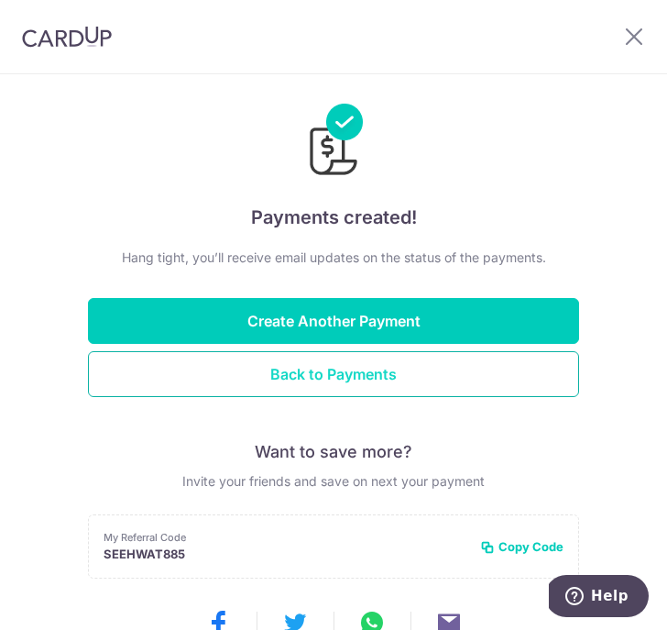
click at [320, 365] on button "Back to Payments" at bounding box center [333, 374] width 491 height 46
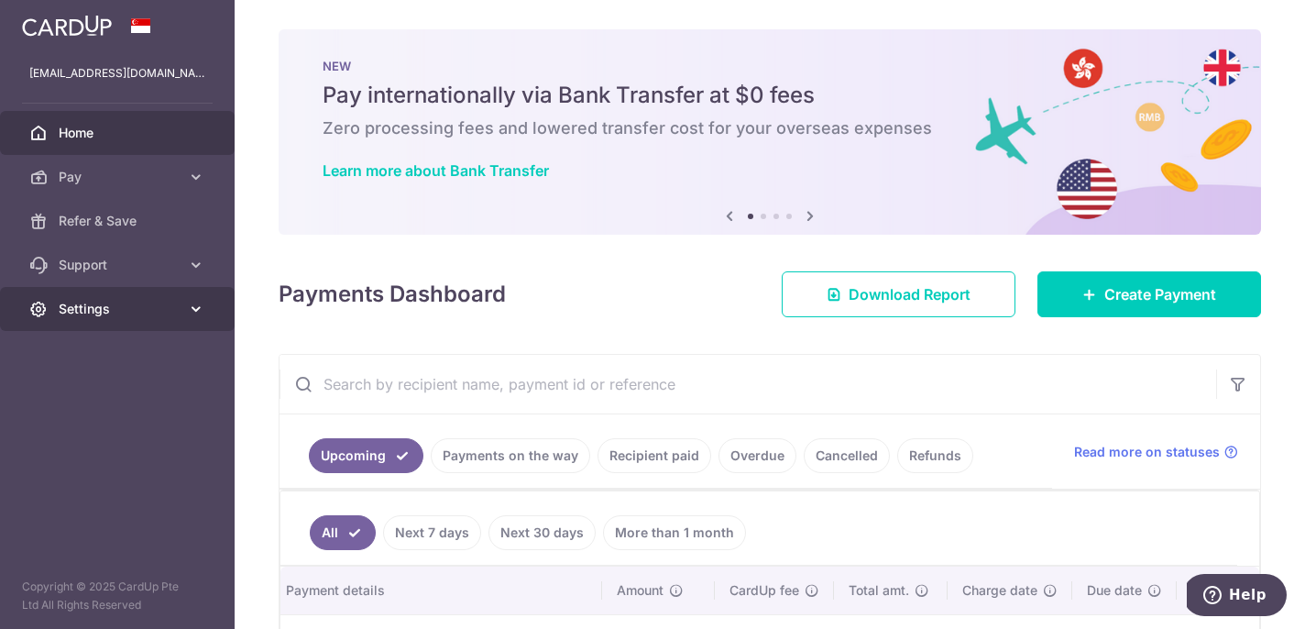
click at [112, 312] on span "Settings" at bounding box center [119, 309] width 121 height 18
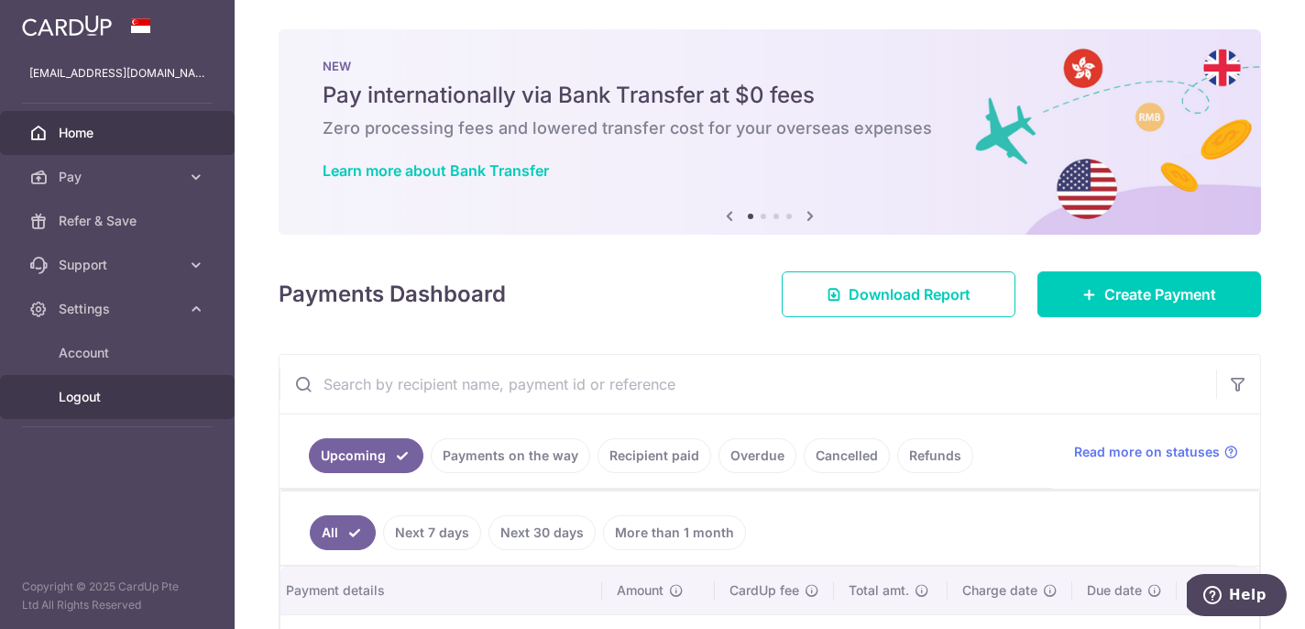
click at [88, 392] on span "Logout" at bounding box center [119, 397] width 121 height 18
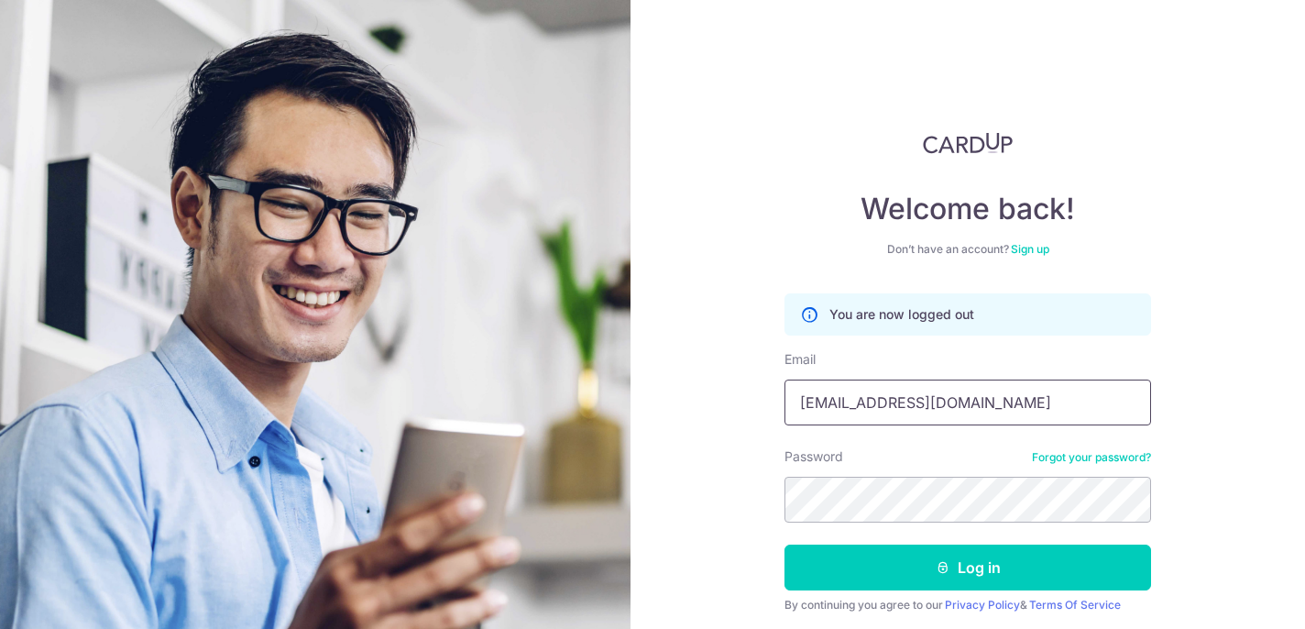
click at [869, 387] on input "[EMAIL_ADDRESS][DOMAIN_NAME]" at bounding box center [967, 402] width 367 height 46
type input "[EMAIL_ADDRESS][DOMAIN_NAME]"
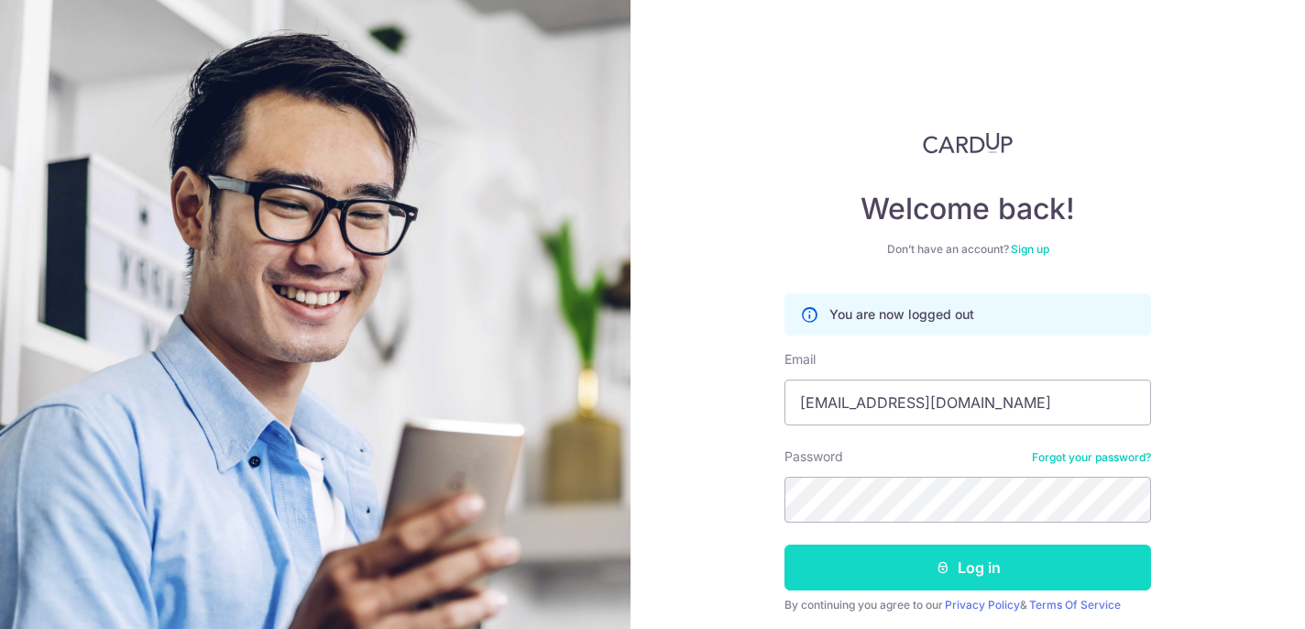
click at [899, 567] on button "Log in" at bounding box center [967, 567] width 367 height 46
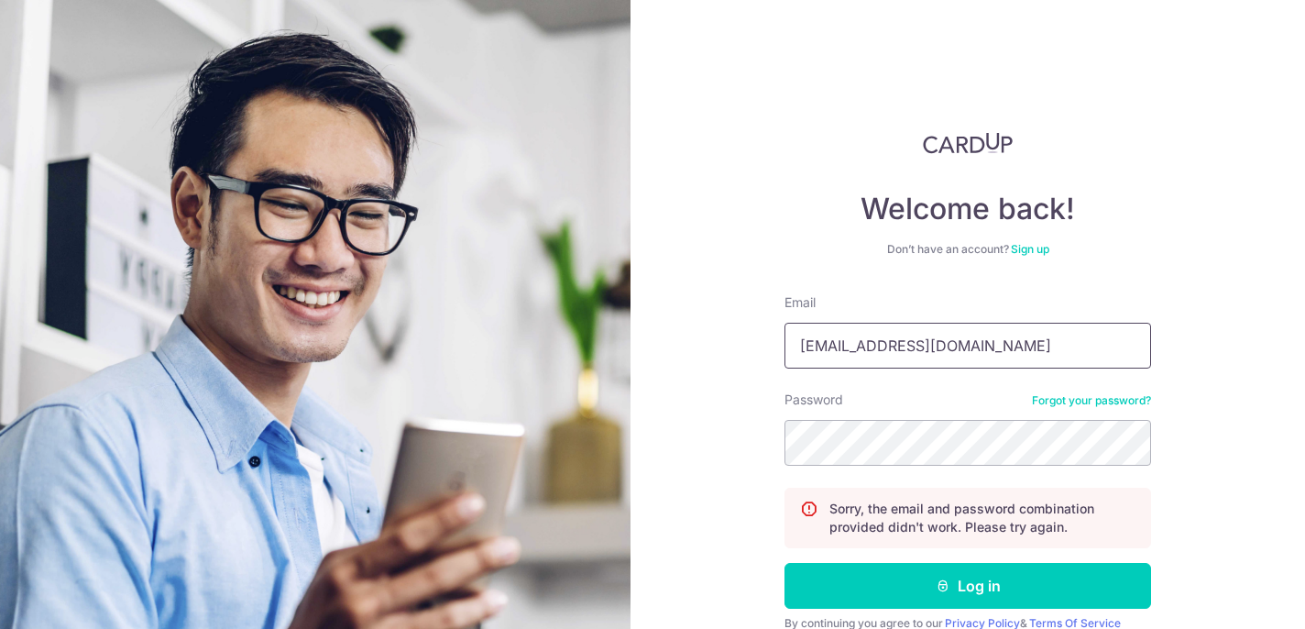
click at [965, 328] on input "[EMAIL_ADDRESS][DOMAIN_NAME]" at bounding box center [967, 346] width 367 height 46
type input "[EMAIL_ADDRESS][DOMAIN_NAME]"
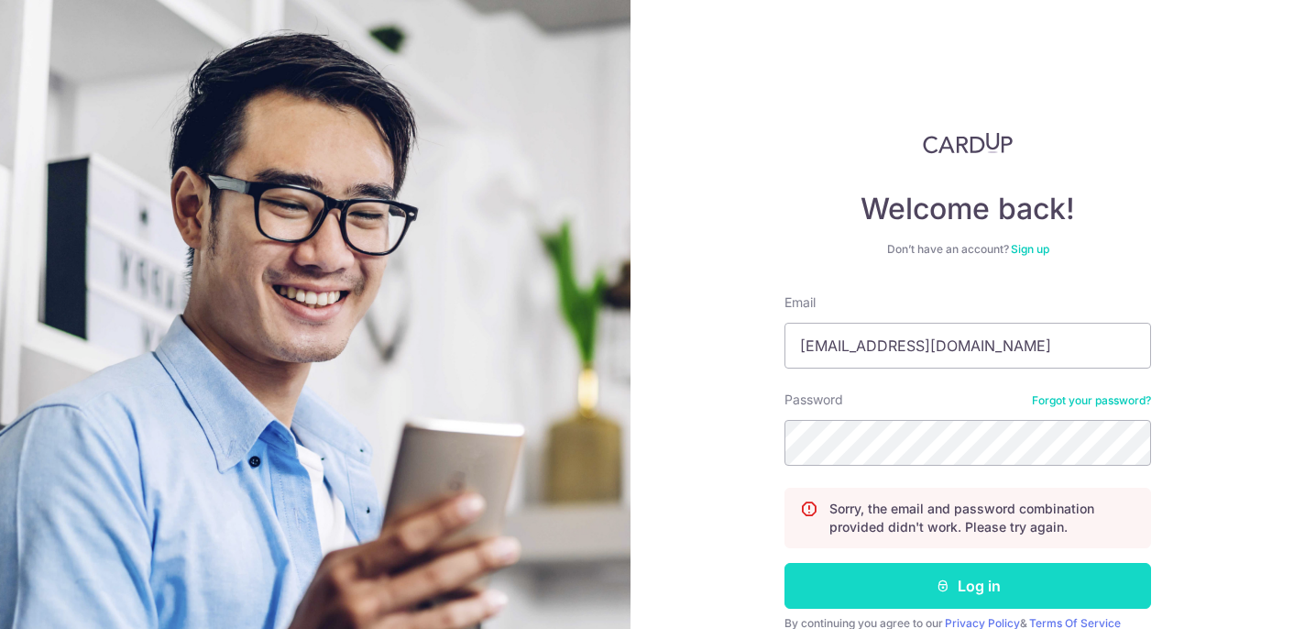
click at [938, 590] on icon "submit" at bounding box center [943, 585] width 15 height 15
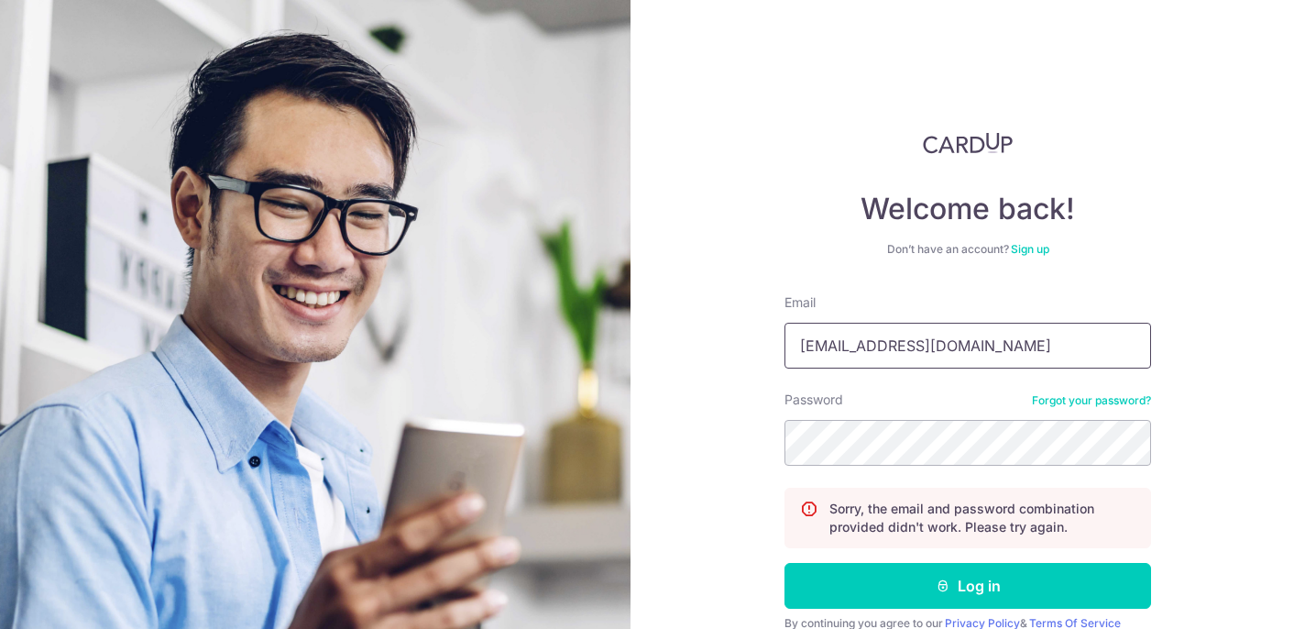
click at [939, 356] on input "[EMAIL_ADDRESS][DOMAIN_NAME]" at bounding box center [967, 346] width 367 height 46
type input "[EMAIL_ADDRESS][DOMAIN_NAME]"
click at [681, 446] on div "Welcome back! Don’t have an account? Sign up Email home90665660@gmail.com Passw…" at bounding box center [967, 314] width 674 height 629
click at [784, 563] on button "Log in" at bounding box center [967, 586] width 367 height 46
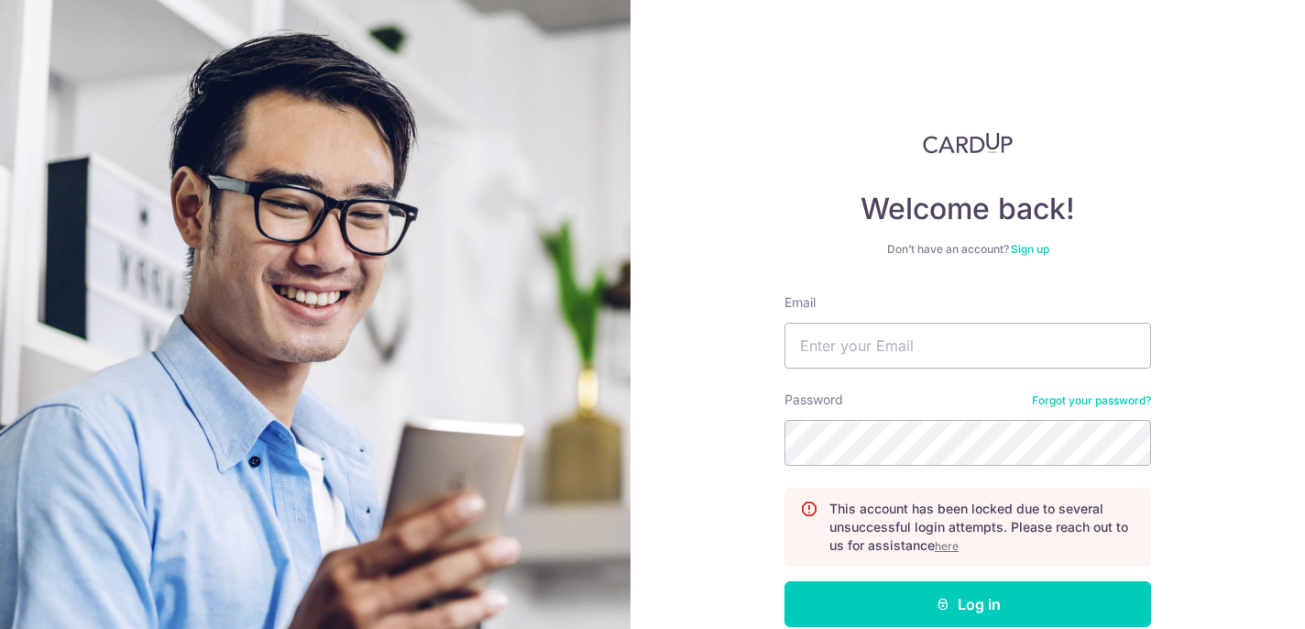
scroll to position [101, 0]
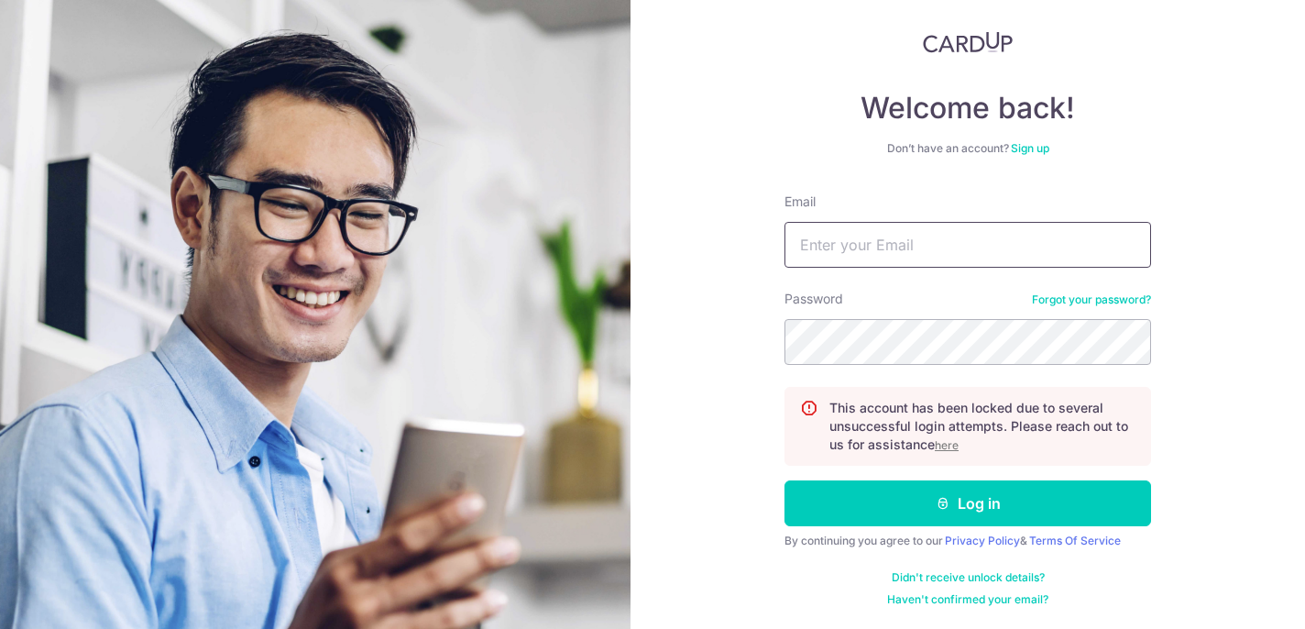
type input "[EMAIL_ADDRESS][DOMAIN_NAME]"
click at [945, 445] on u "here" at bounding box center [947, 445] width 24 height 14
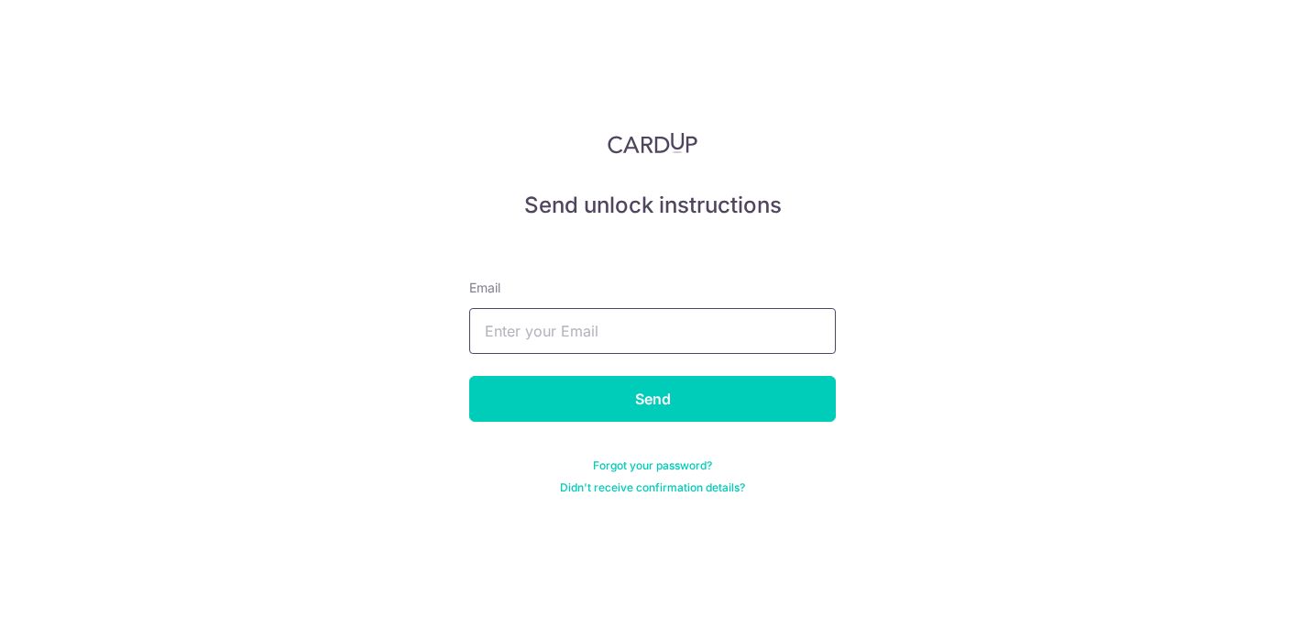
click at [563, 341] on input "text" at bounding box center [652, 331] width 367 height 46
type input "[EMAIL_ADDRESS][DOMAIN_NAME]"
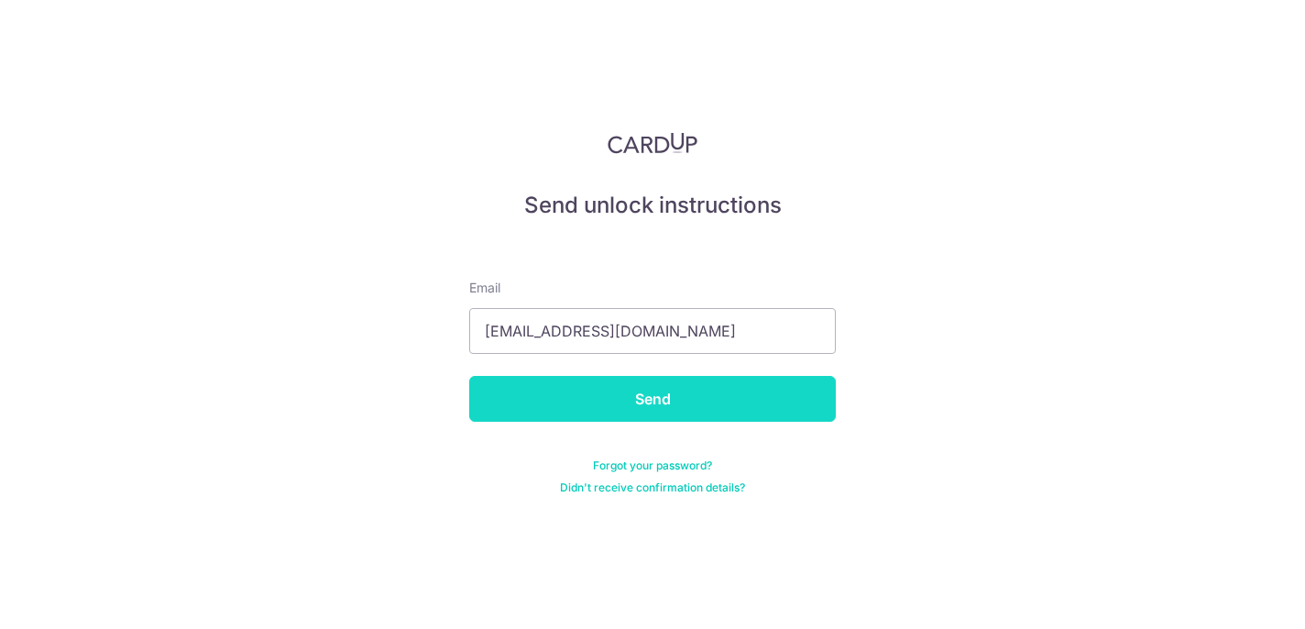
click at [632, 412] on input "Send" at bounding box center [652, 399] width 367 height 46
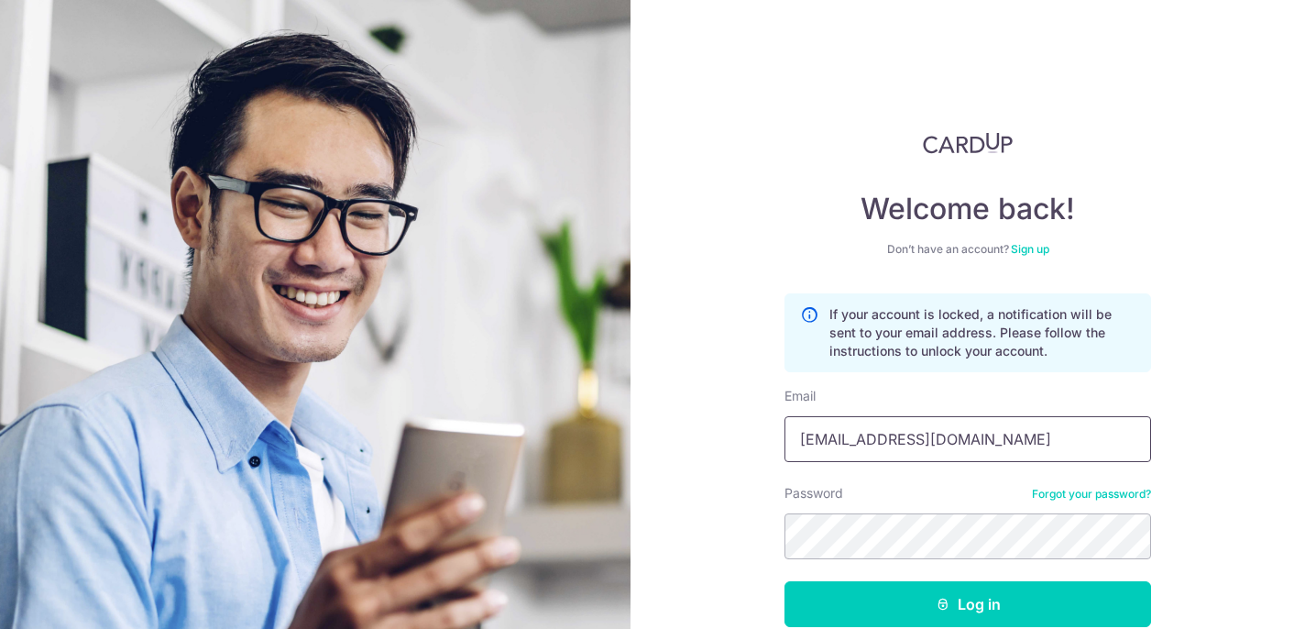
click at [937, 452] on input "[EMAIL_ADDRESS][DOMAIN_NAME]" at bounding box center [967, 439] width 367 height 46
type input "[EMAIL_ADDRESS][DOMAIN_NAME]"
click at [1023, 447] on input "[EMAIL_ADDRESS][DOMAIN_NAME]" at bounding box center [967, 439] width 367 height 46
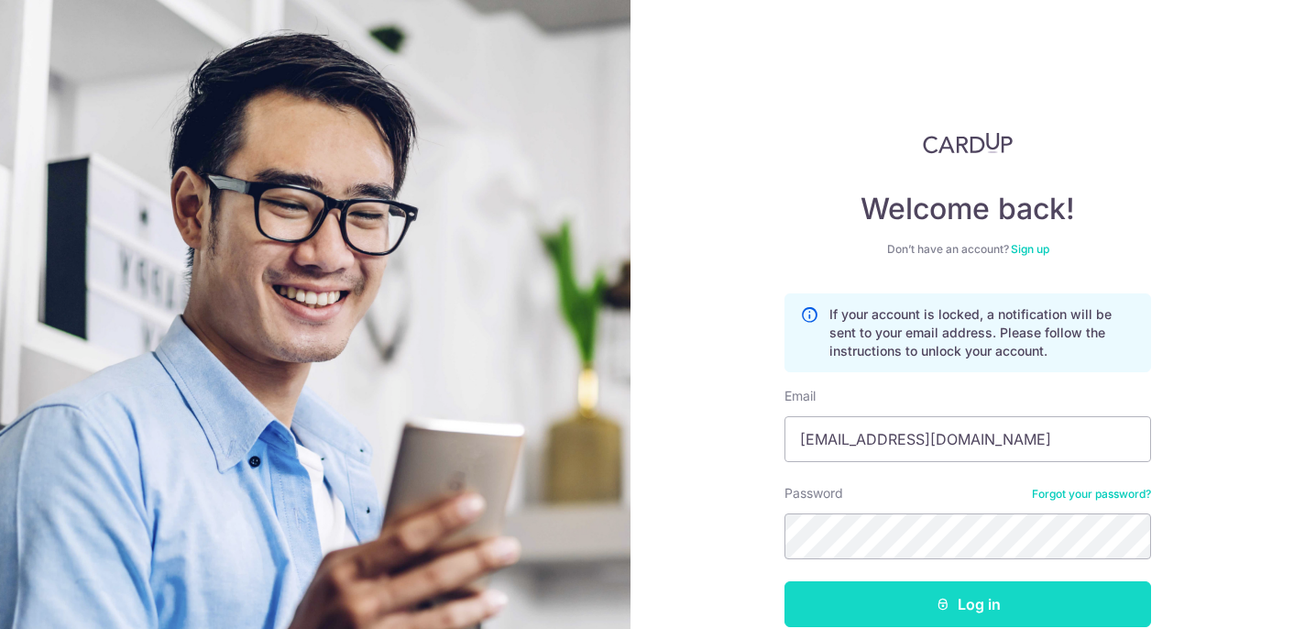
click at [949, 593] on button "Log in" at bounding box center [967, 604] width 367 height 46
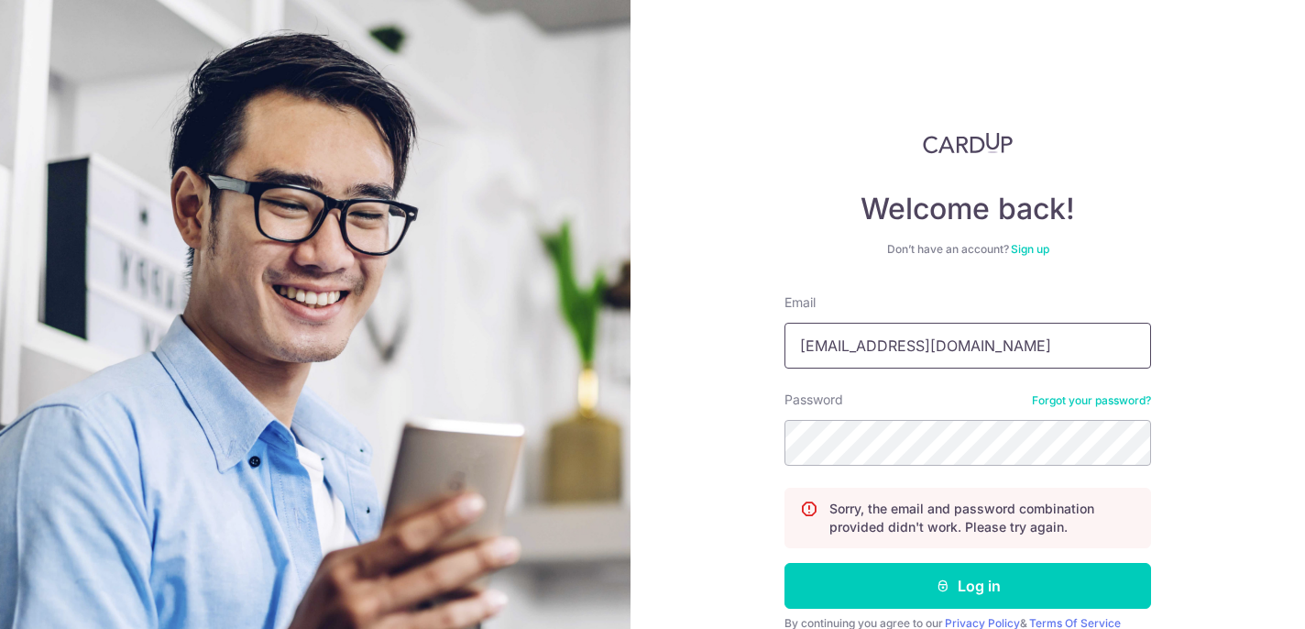
click at [1042, 348] on input "[EMAIL_ADDRESS][DOMAIN_NAME]" at bounding box center [967, 346] width 367 height 46
click at [1042, 346] on input "[EMAIL_ADDRESS][DOMAIN_NAME]" at bounding box center [967, 346] width 367 height 46
type input "[EMAIL_ADDRESS][DOMAIN_NAME]"
click at [784, 563] on button "Log in" at bounding box center [967, 586] width 367 height 46
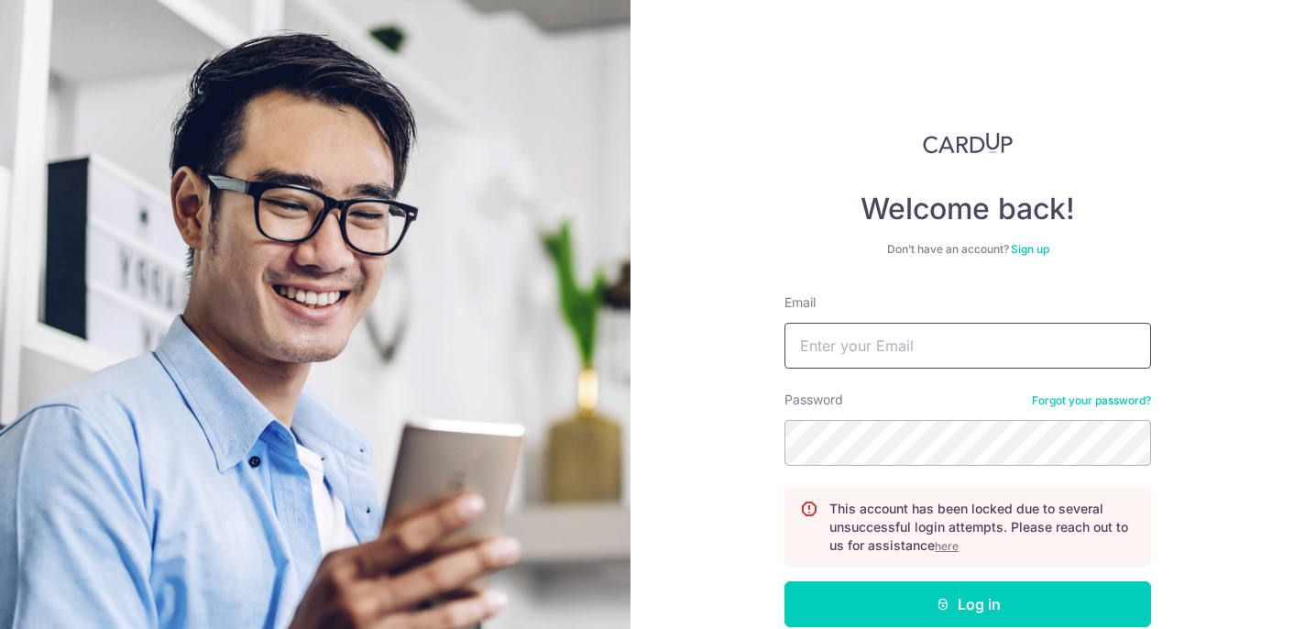
type input "[EMAIL_ADDRESS][DOMAIN_NAME]"
click at [947, 551] on u "here" at bounding box center [947, 546] width 24 height 14
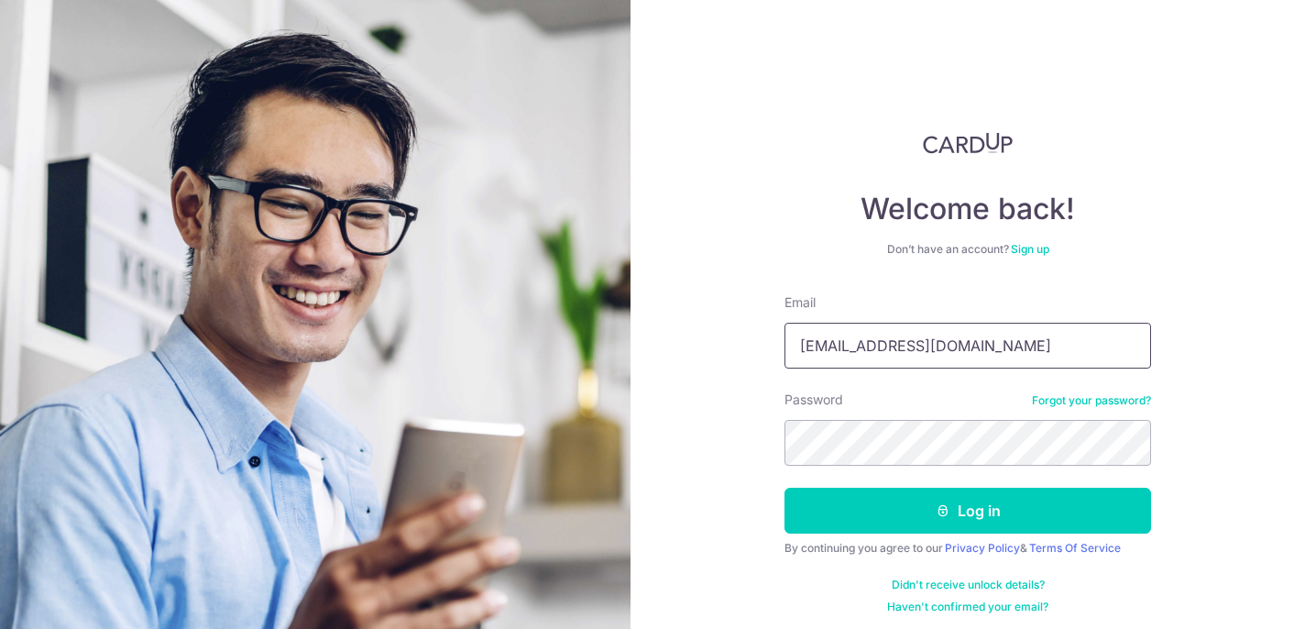
click at [993, 359] on input "[EMAIL_ADDRESS][DOMAIN_NAME]" at bounding box center [967, 346] width 367 height 46
type input "[EMAIL_ADDRESS][DOMAIN_NAME]"
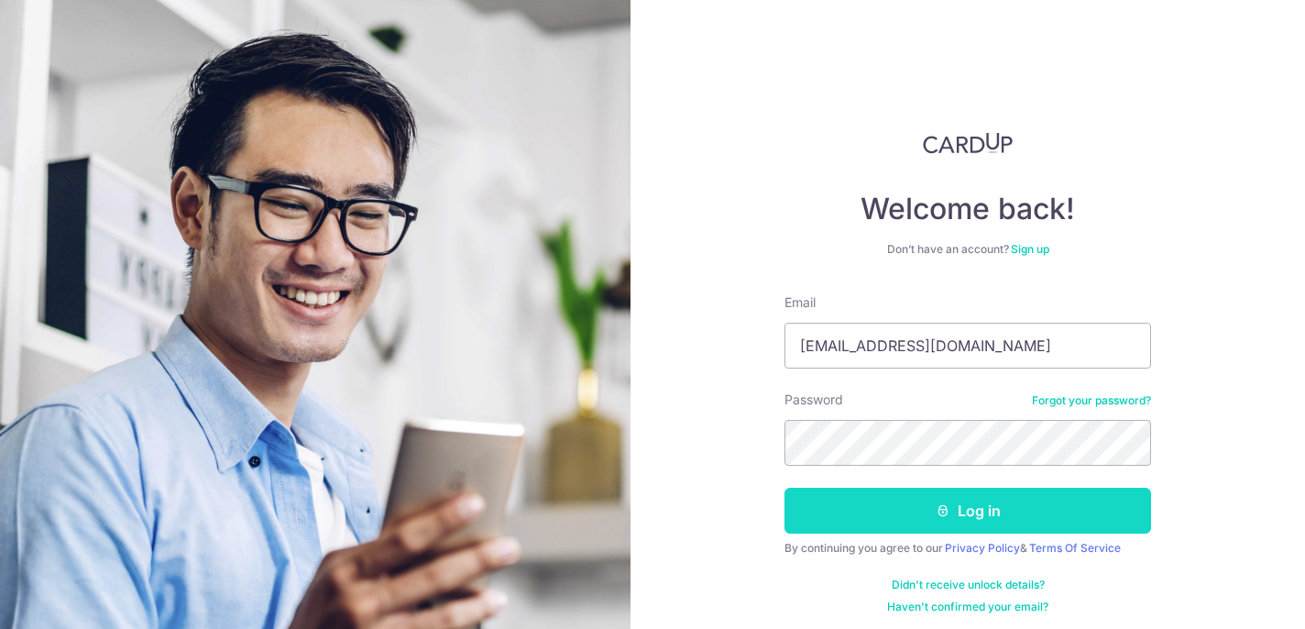
click at [976, 502] on button "Log in" at bounding box center [967, 511] width 367 height 46
